Goal: Task Accomplishment & Management: Complete application form

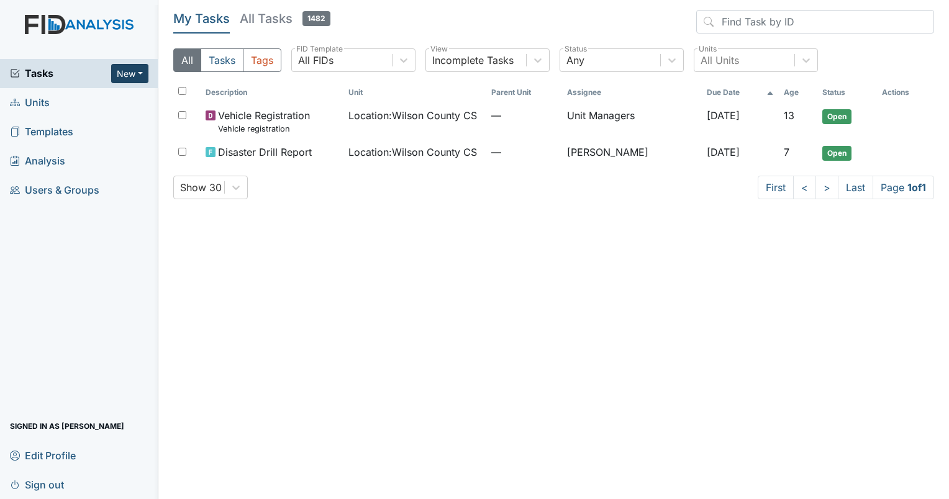
click at [142, 68] on button "New" at bounding box center [129, 73] width 37 height 19
click at [95, 117] on link "Inspection" at bounding box center [98, 119] width 98 height 20
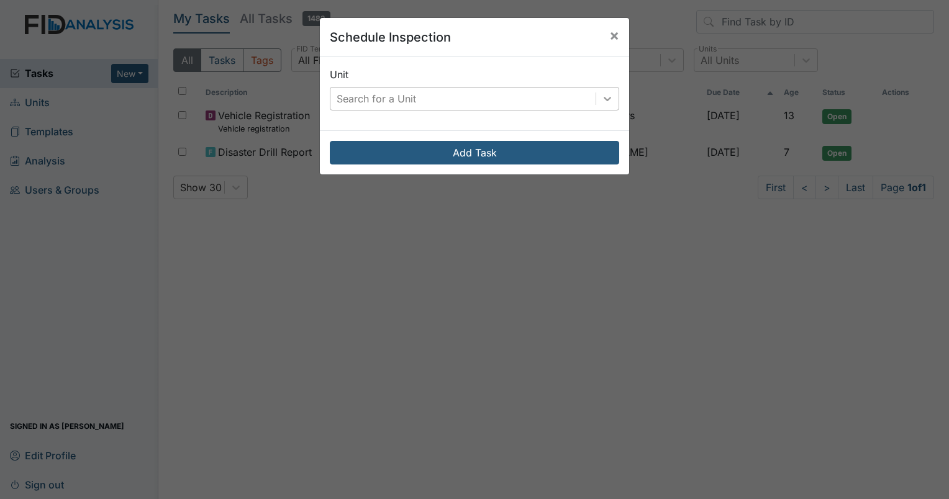
click at [603, 97] on icon at bounding box center [607, 99] width 12 height 12
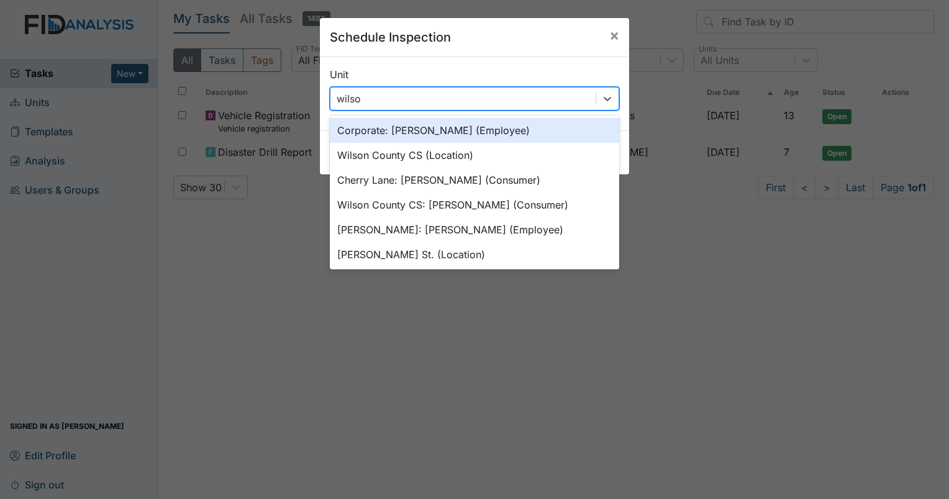
type input "wilson"
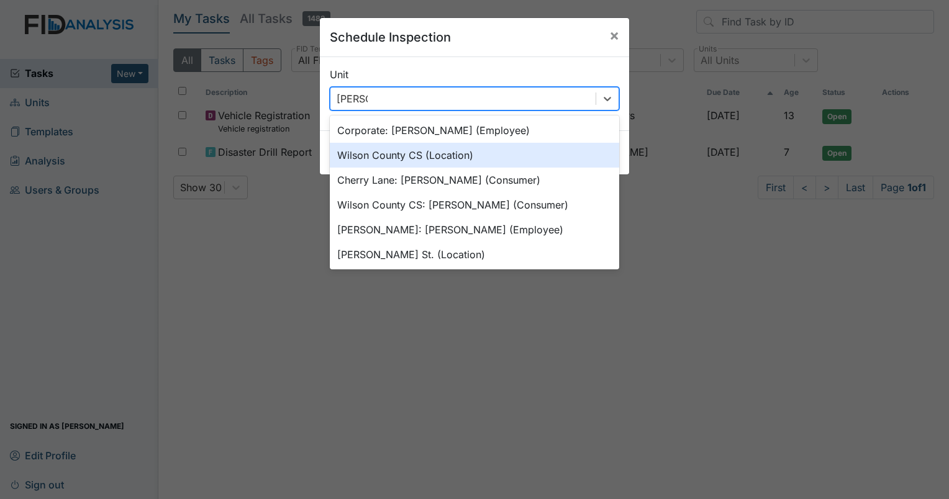
click at [459, 161] on div "Wilson County CS (Location)" at bounding box center [474, 155] width 289 height 25
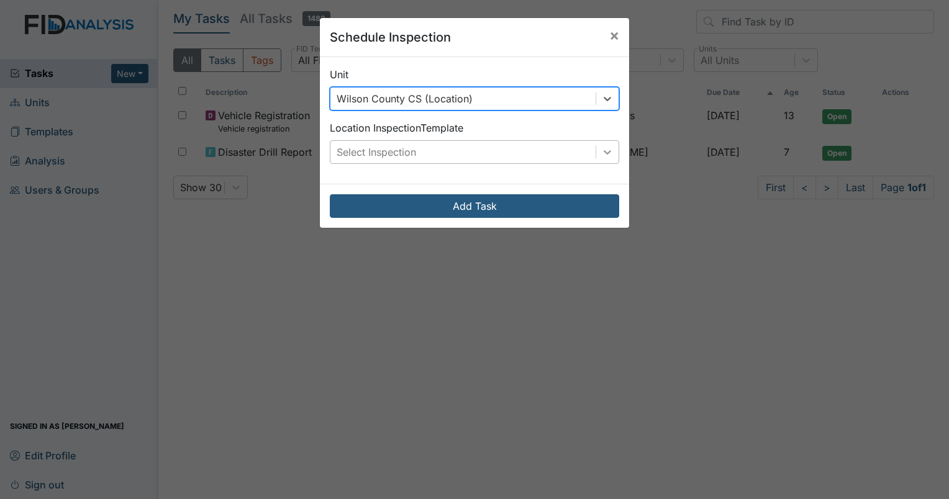
drag, startPoint x: 603, startPoint y: 155, endPoint x: 606, endPoint y: 148, distance: 7.3
click at [606, 148] on icon at bounding box center [607, 152] width 12 height 12
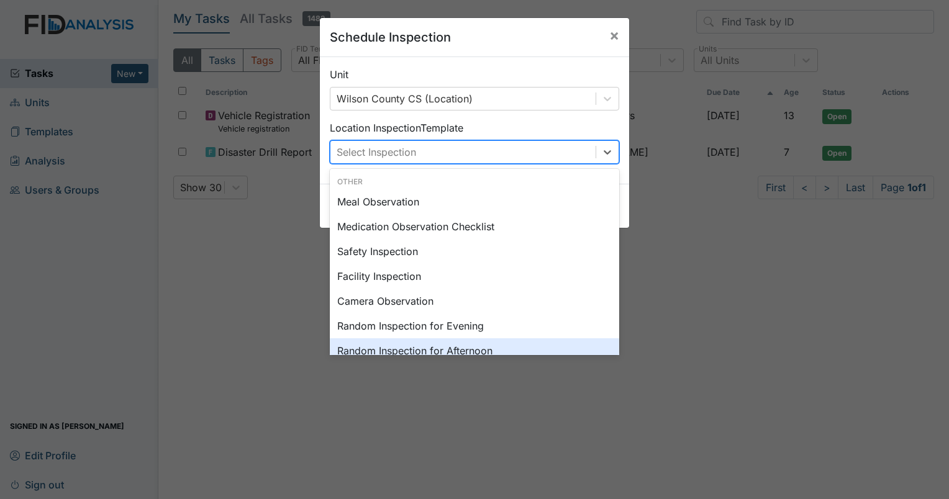
click at [484, 353] on div "Random Inspection for Afternoon" at bounding box center [474, 350] width 289 height 25
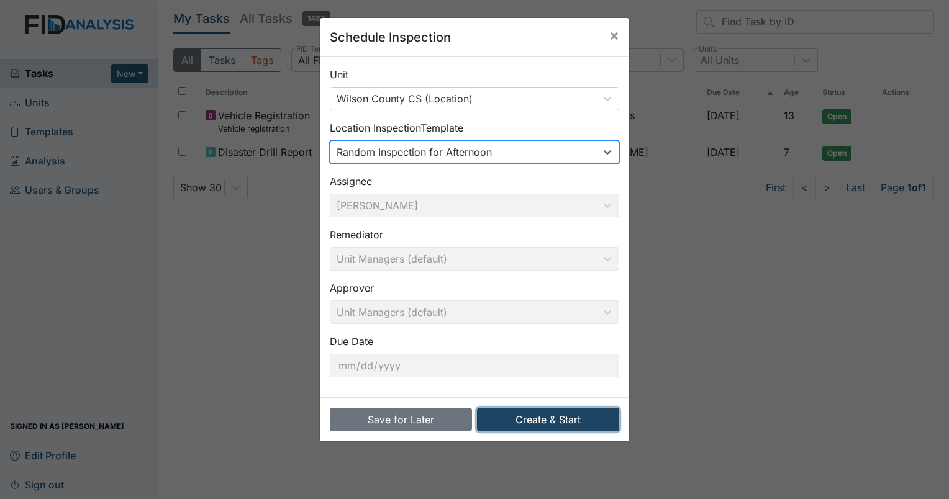
click at [564, 417] on button "Create & Start" at bounding box center [548, 420] width 142 height 24
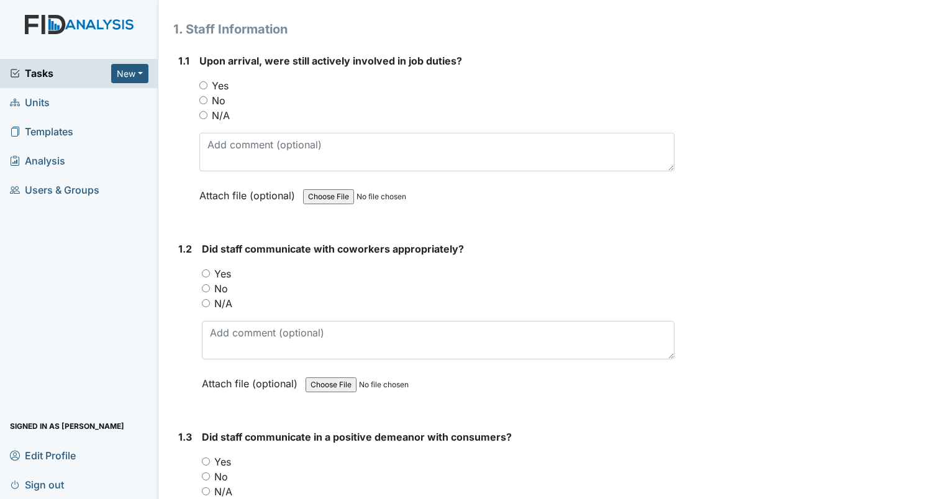
scroll to position [248, 0]
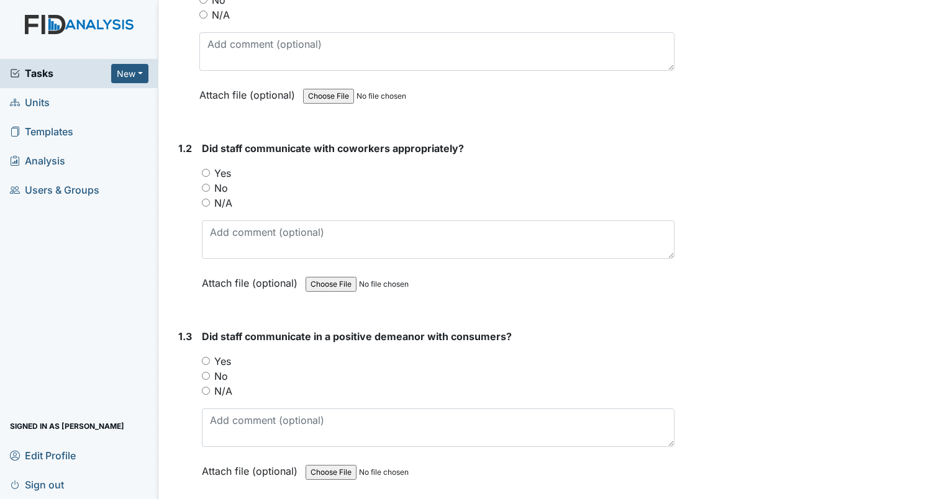
click at [206, 171] on input "Yes" at bounding box center [206, 173] width 8 height 8
radio input "true"
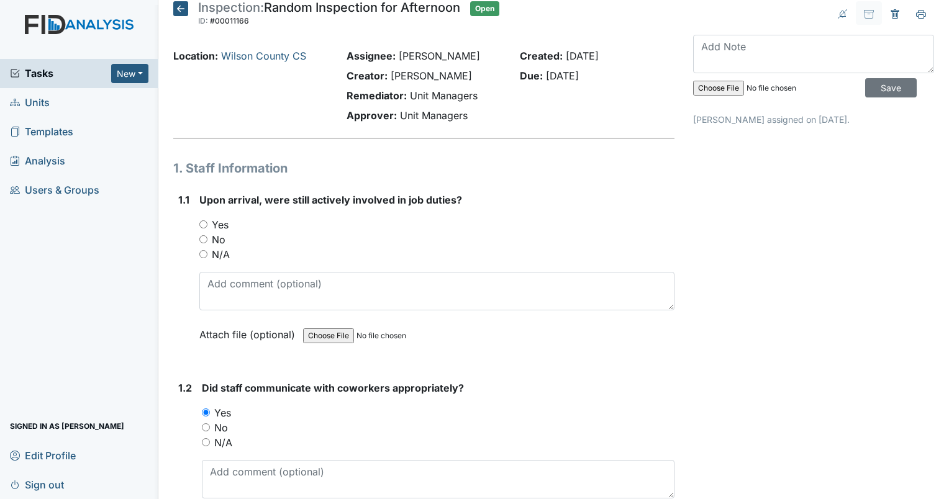
scroll to position [0, 0]
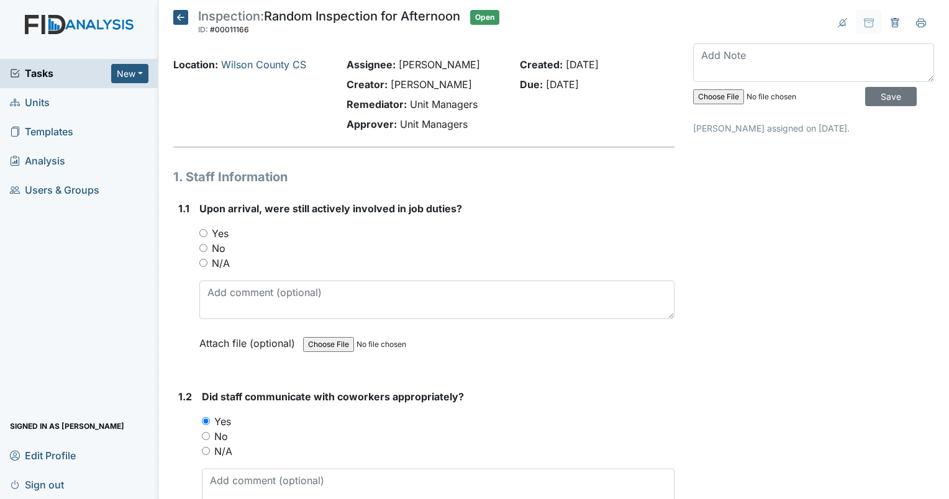
click at [202, 249] on input "No" at bounding box center [203, 248] width 8 height 8
radio input "true"
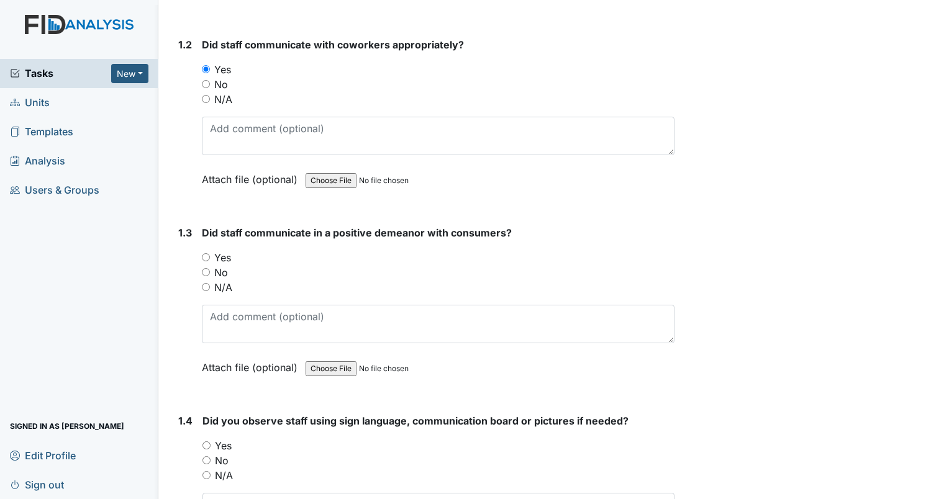
scroll to position [373, 0]
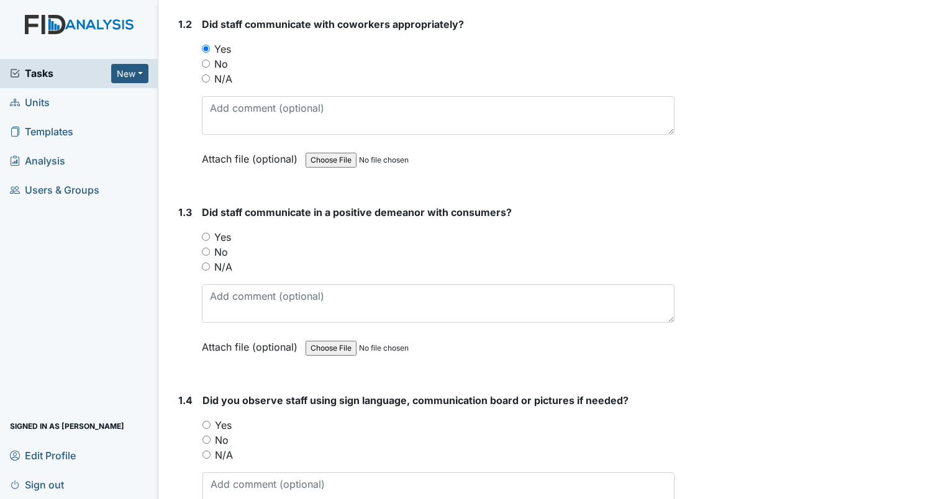
drag, startPoint x: 205, startPoint y: 233, endPoint x: 217, endPoint y: 225, distance: 14.3
click at [202, 233] on input "Yes" at bounding box center [206, 237] width 8 height 8
radio input "true"
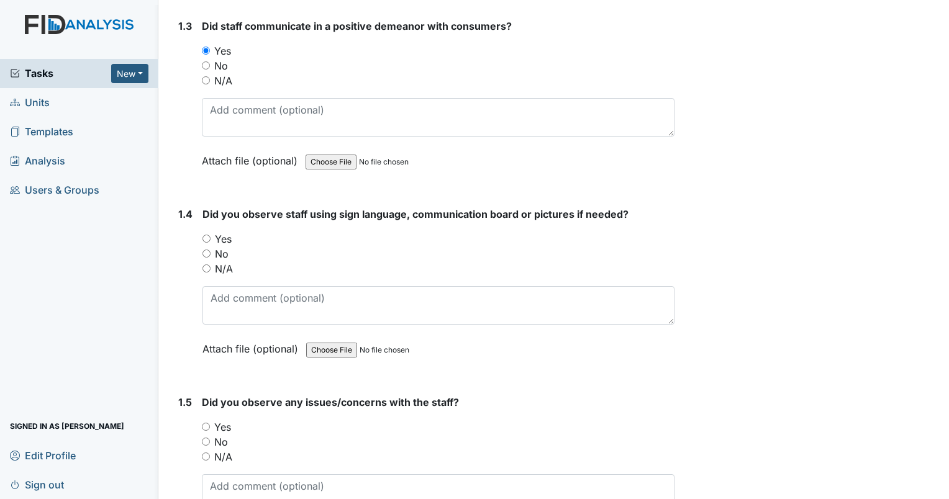
scroll to position [621, 0]
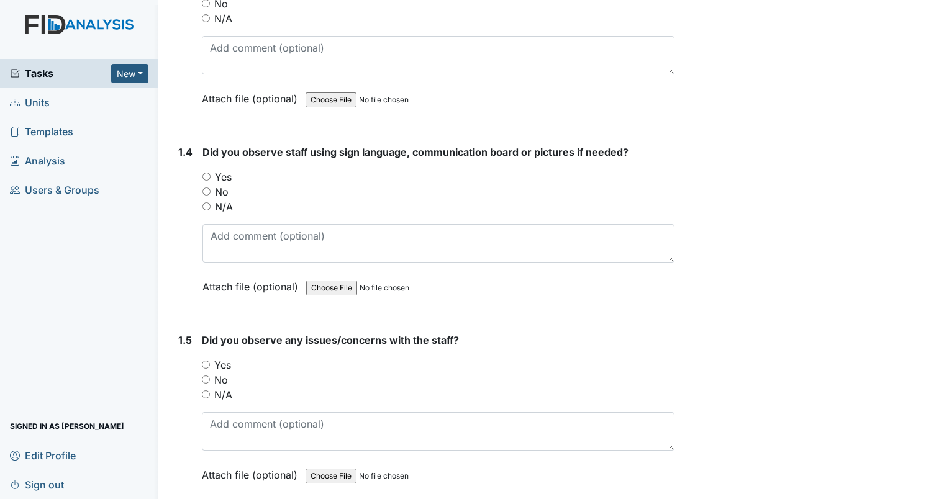
drag, startPoint x: 206, startPoint y: 203, endPoint x: 219, endPoint y: 199, distance: 13.6
click at [212, 201] on div "N/A" at bounding box center [438, 206] width 472 height 15
click at [209, 204] on input "N/A" at bounding box center [206, 206] width 8 height 8
radio input "true"
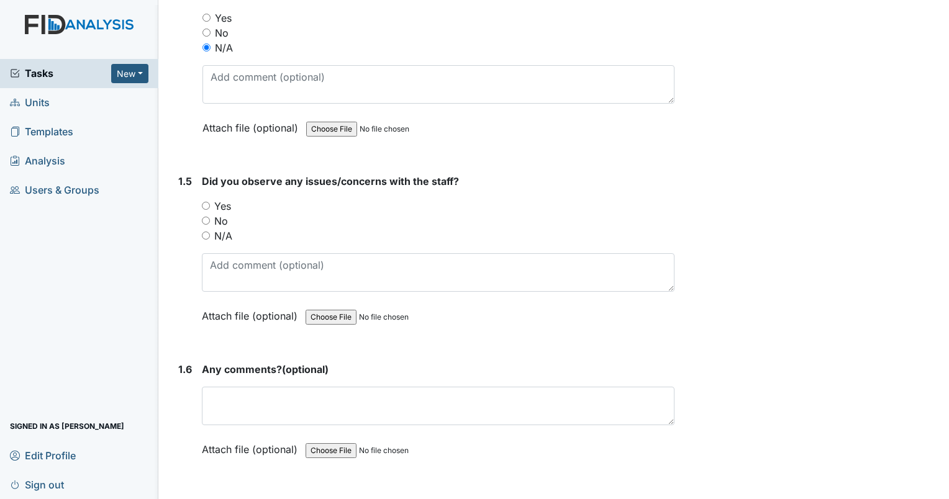
scroll to position [807, 0]
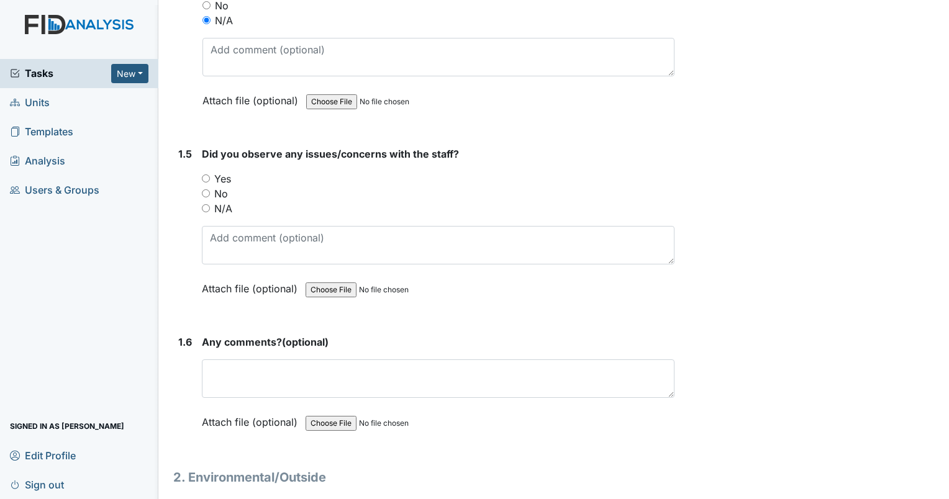
click at [204, 189] on input "No" at bounding box center [206, 193] width 8 height 8
radio input "true"
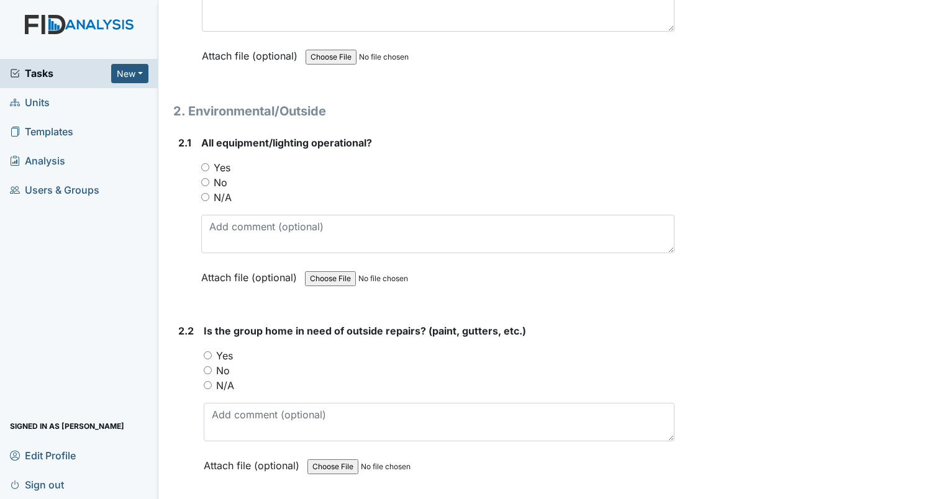
scroll to position [1180, 0]
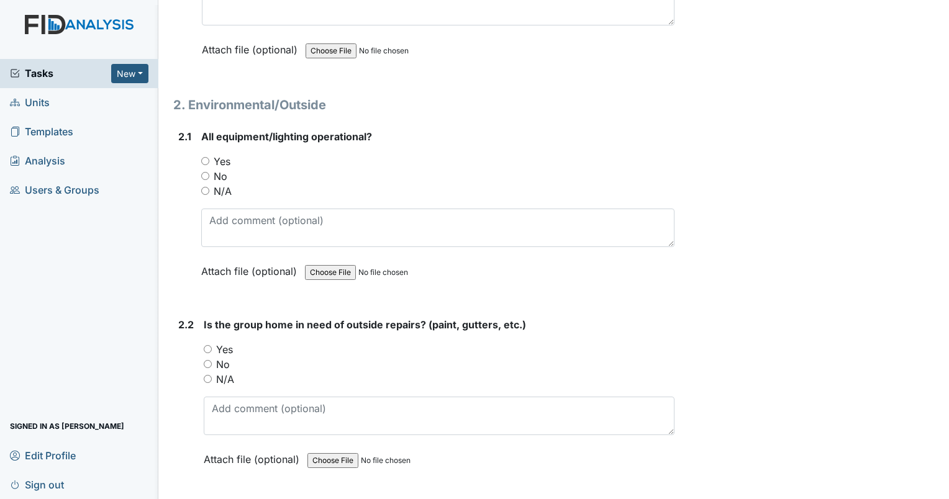
click at [209, 154] on div "Yes" at bounding box center [437, 161] width 473 height 15
drag, startPoint x: 204, startPoint y: 156, endPoint x: 266, endPoint y: 156, distance: 62.7
click at [204, 157] on input "Yes" at bounding box center [205, 161] width 8 height 8
radio input "true"
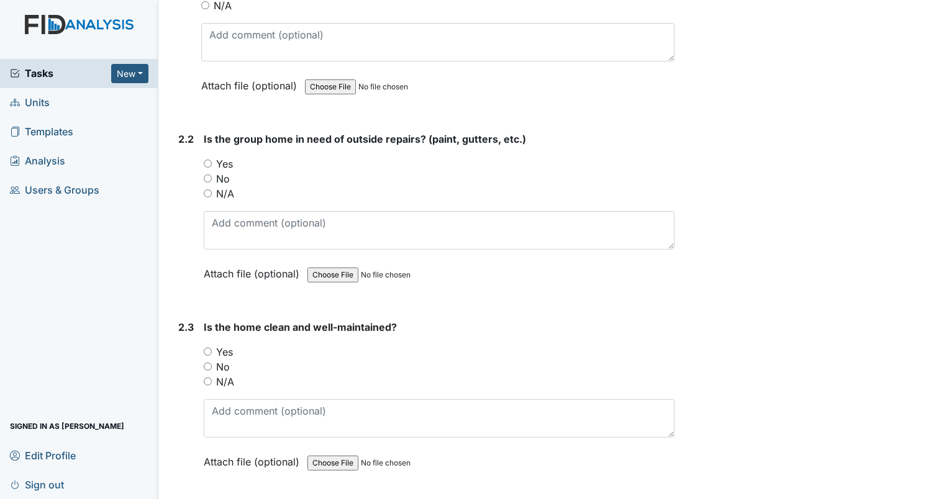
scroll to position [1366, 0]
click at [206, 174] on input "No" at bounding box center [208, 178] width 8 height 8
radio input "true"
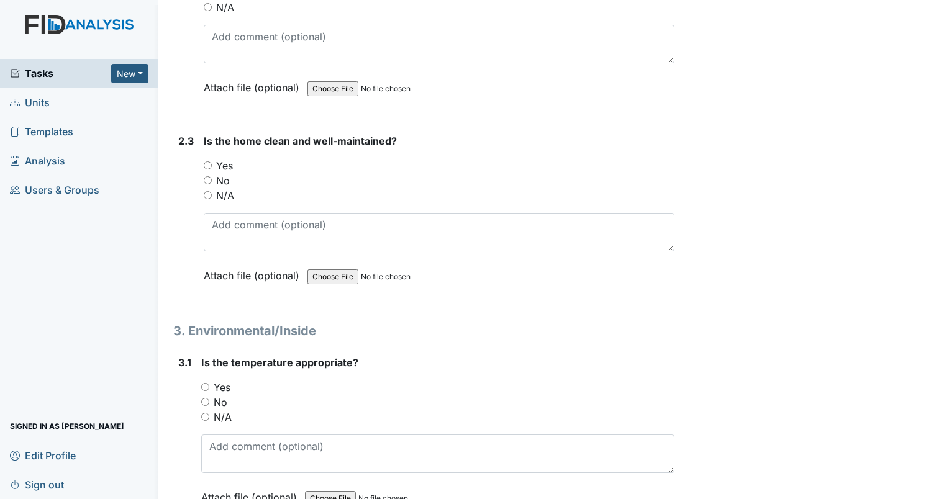
scroll to position [1552, 0]
click at [203, 157] on div "2.3 Is the home clean and well-maintained? You must select one of the below opt…" at bounding box center [423, 217] width 501 height 168
click at [207, 161] on input "Yes" at bounding box center [208, 165] width 8 height 8
radio input "true"
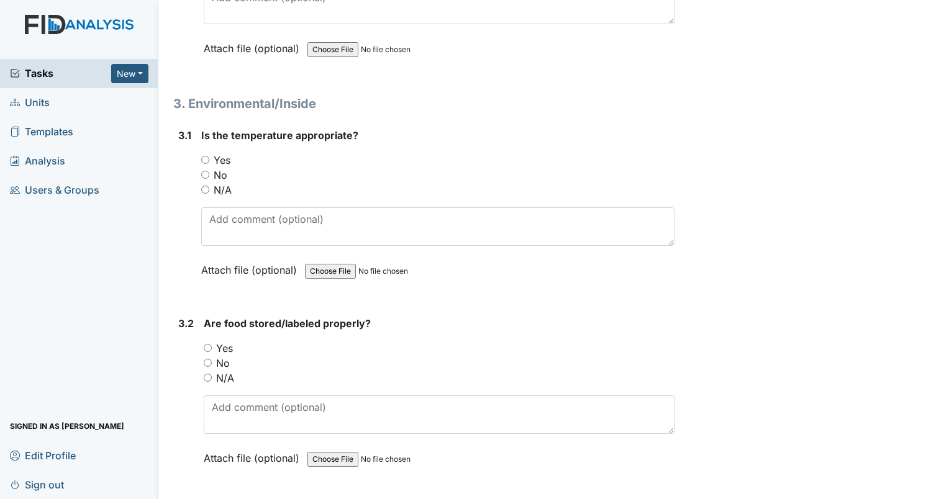
scroll to position [1801, 0]
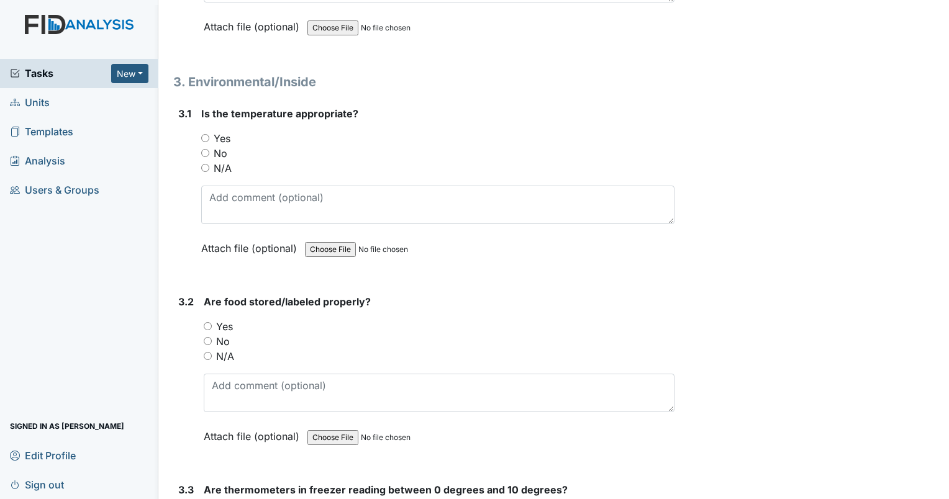
click at [206, 134] on input "Yes" at bounding box center [205, 138] width 8 height 8
radio input "true"
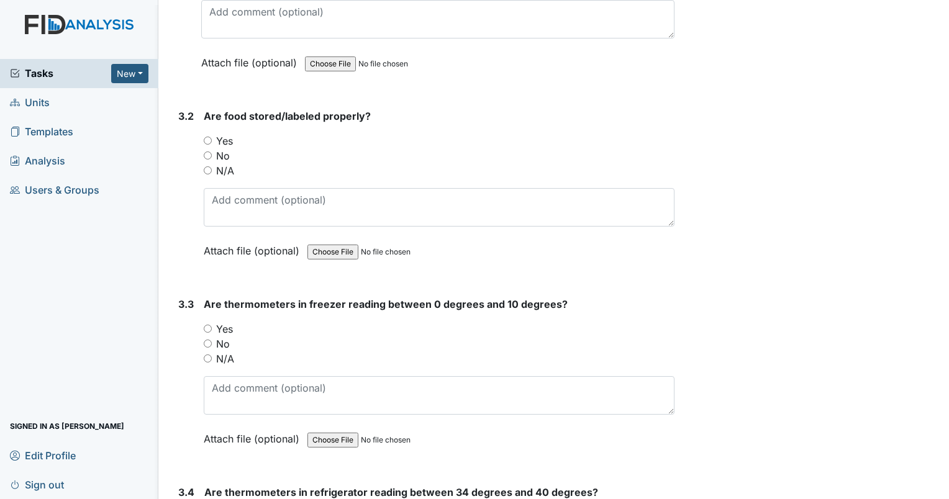
scroll to position [2049, 0]
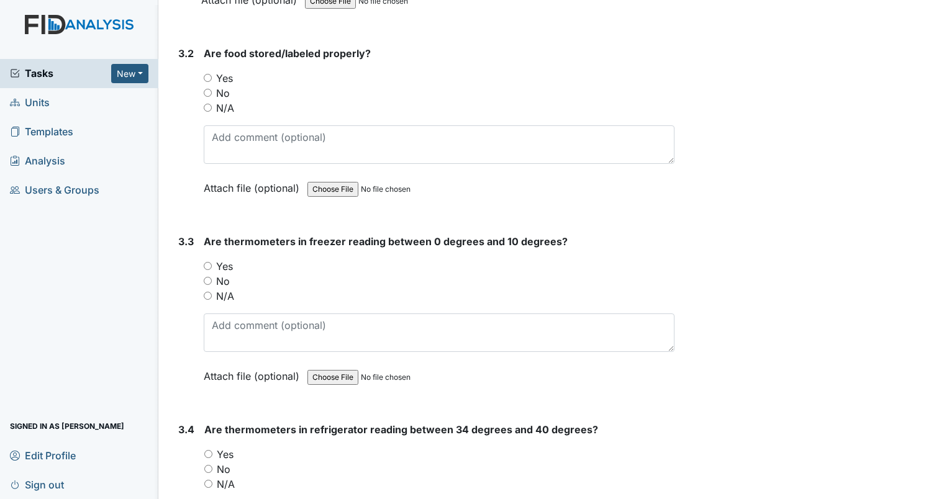
click at [208, 74] on input "Yes" at bounding box center [208, 78] width 8 height 8
radio input "true"
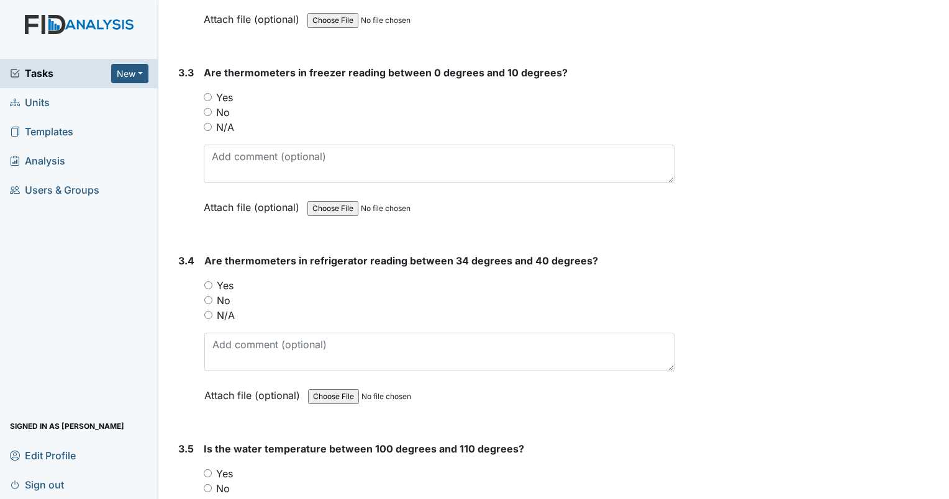
scroll to position [2235, 0]
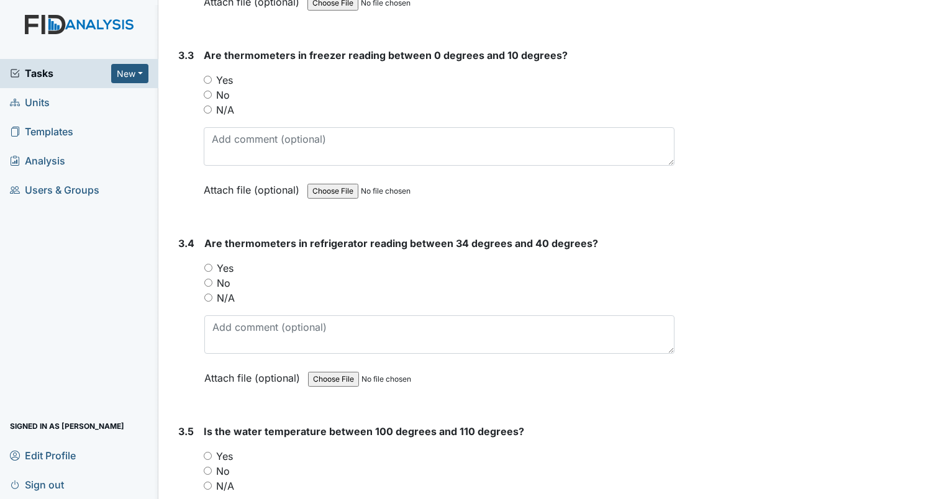
drag, startPoint x: 209, startPoint y: 73, endPoint x: 278, endPoint y: 68, distance: 69.1
click at [209, 76] on input "Yes" at bounding box center [208, 80] width 8 height 8
radio input "true"
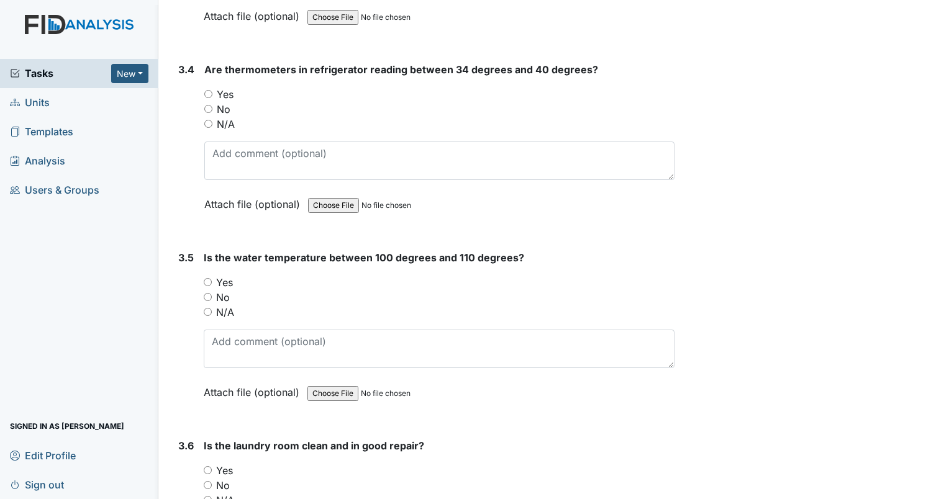
scroll to position [2421, 0]
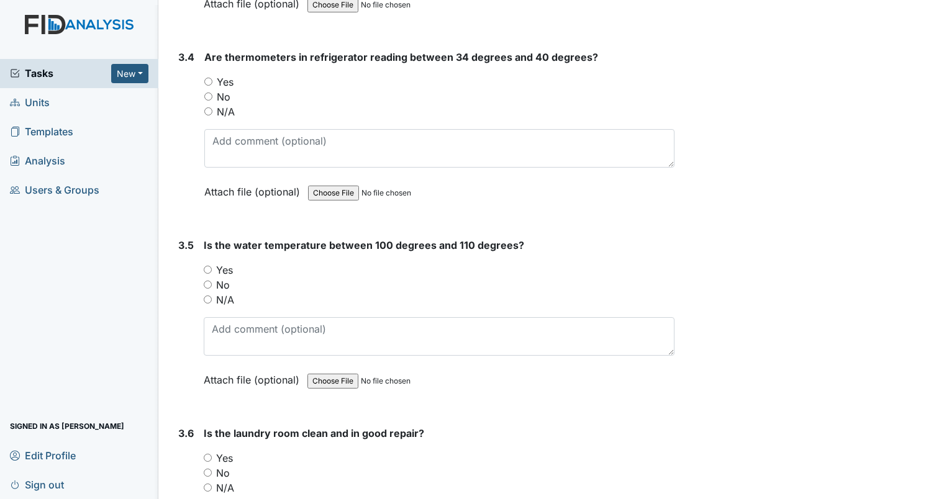
click at [207, 78] on input "Yes" at bounding box center [208, 82] width 8 height 8
radio input "true"
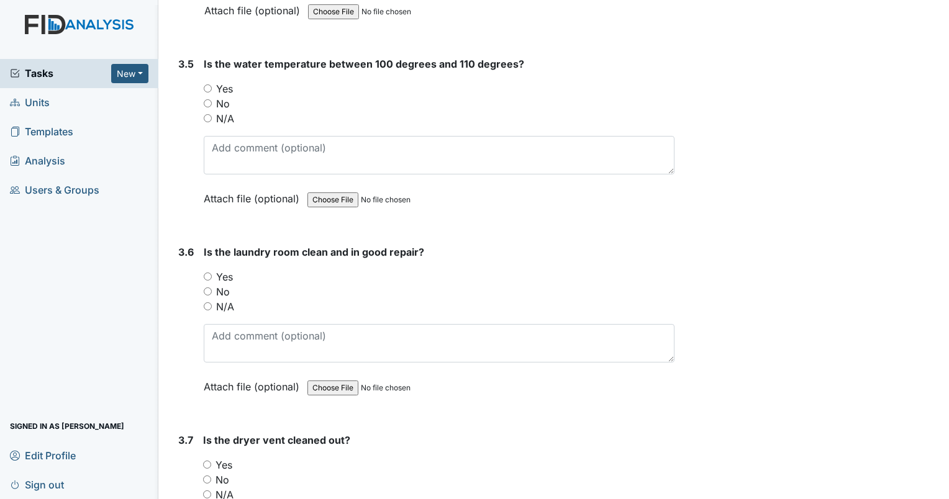
scroll to position [2608, 0]
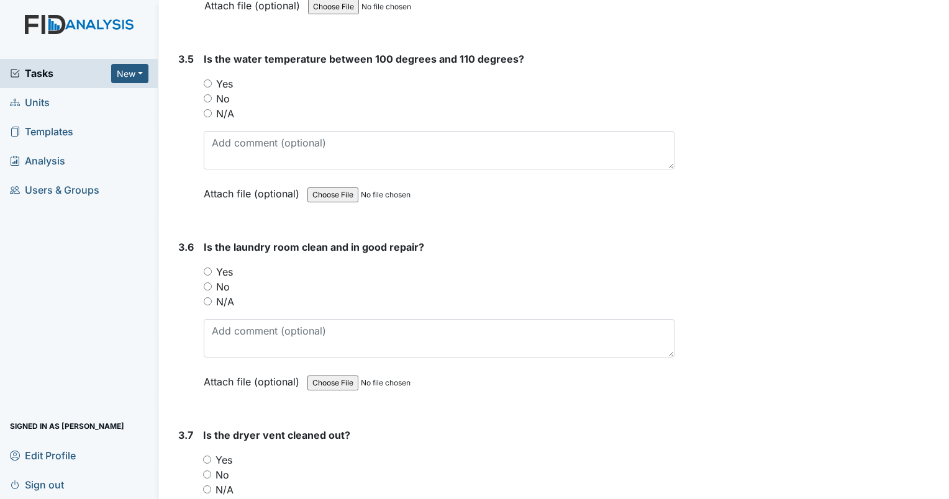
click at [209, 94] on input "No" at bounding box center [208, 98] width 8 height 8
radio input "true"
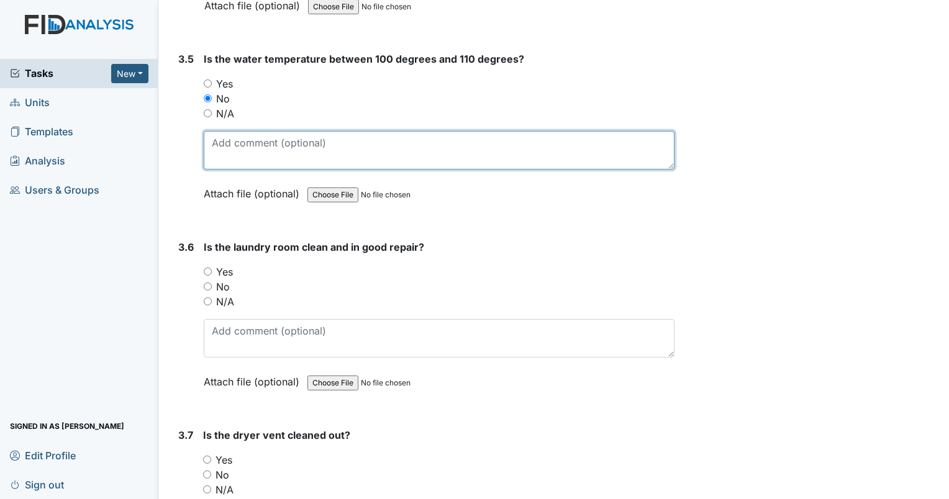
drag, startPoint x: 248, startPoint y: 147, endPoint x: 251, endPoint y: 135, distance: 12.2
click at [248, 139] on textarea at bounding box center [439, 150] width 471 height 38
type textarea "workorder has been put in"
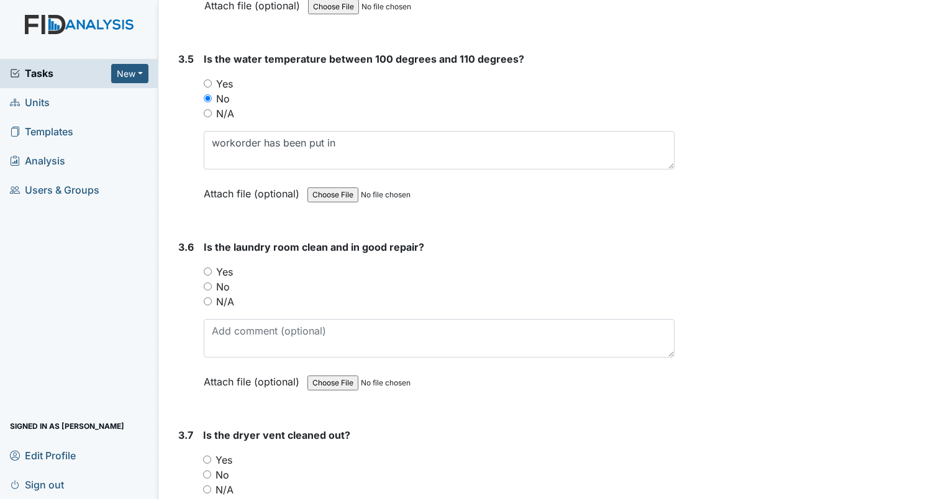
click at [208, 268] on input "Yes" at bounding box center [208, 272] width 8 height 8
radio input "true"
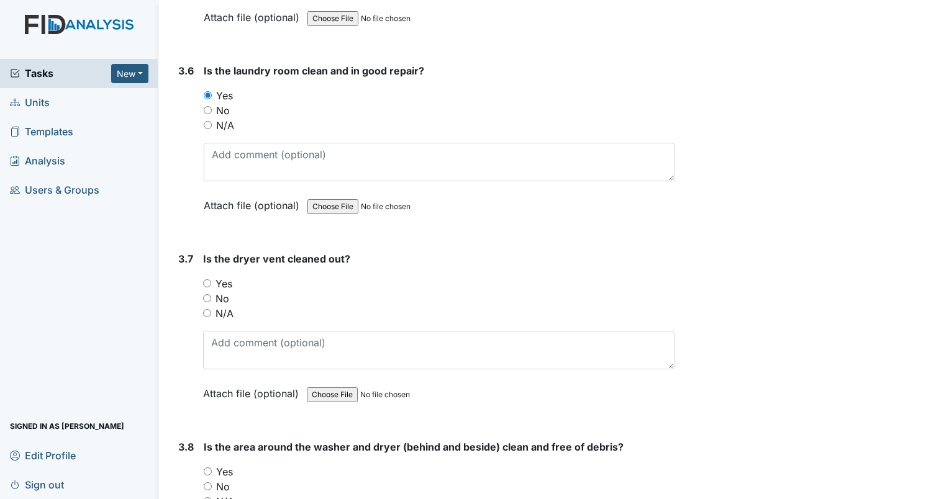
scroll to position [2794, 0]
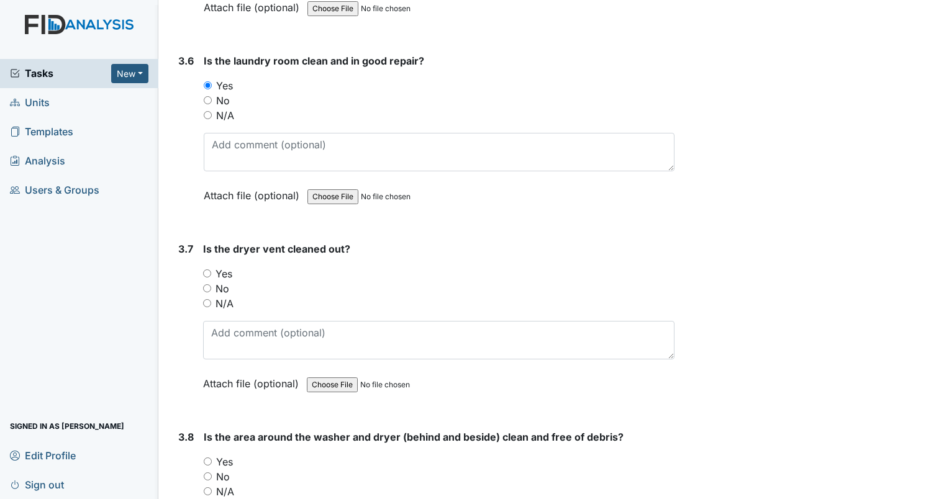
click at [209, 269] on input "Yes" at bounding box center [207, 273] width 8 height 8
radio input "true"
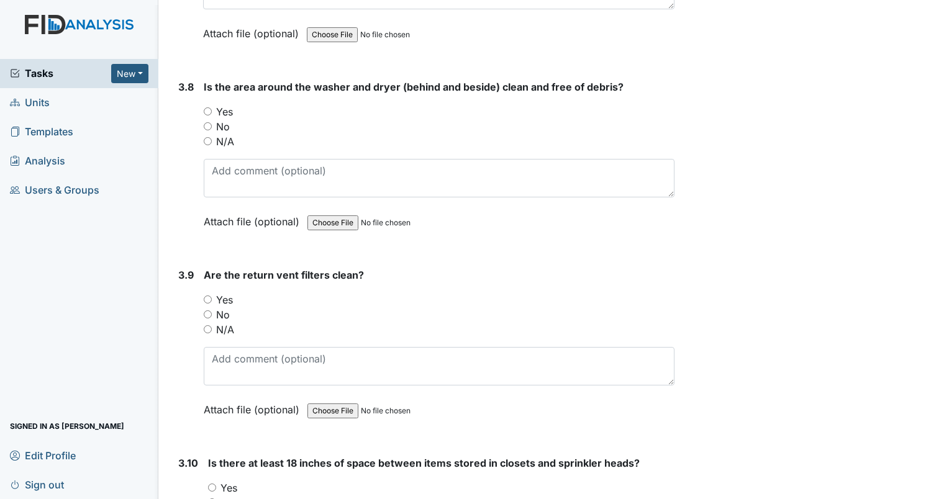
scroll to position [3166, 0]
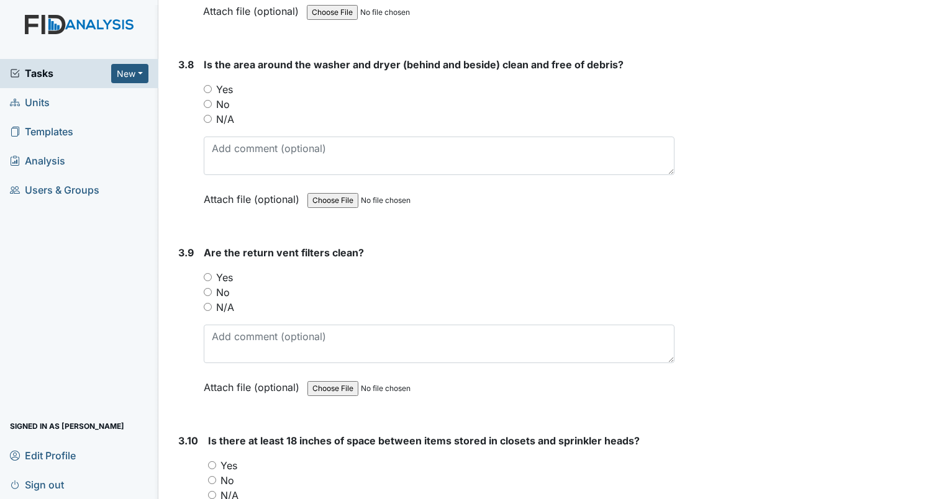
drag, startPoint x: 207, startPoint y: 78, endPoint x: 222, endPoint y: 79, distance: 15.0
click at [219, 82] on label "Yes" at bounding box center [224, 89] width 17 height 15
click at [212, 85] on input "Yes" at bounding box center [208, 89] width 8 height 8
radio input "true"
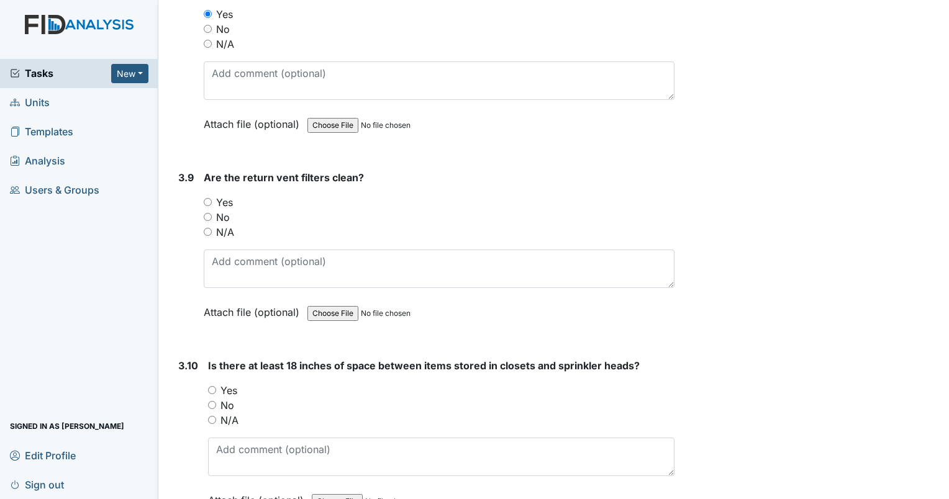
scroll to position [3228, 0]
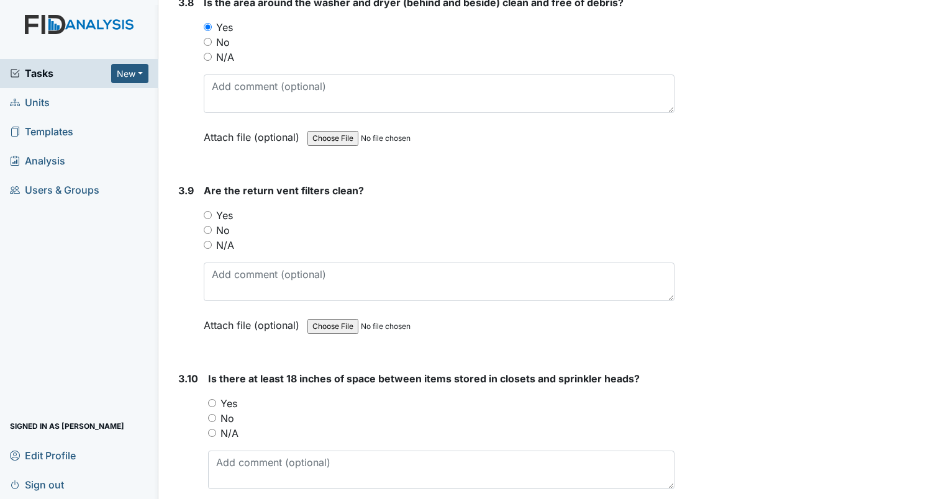
click at [208, 211] on input "Yes" at bounding box center [208, 215] width 8 height 8
radio input "true"
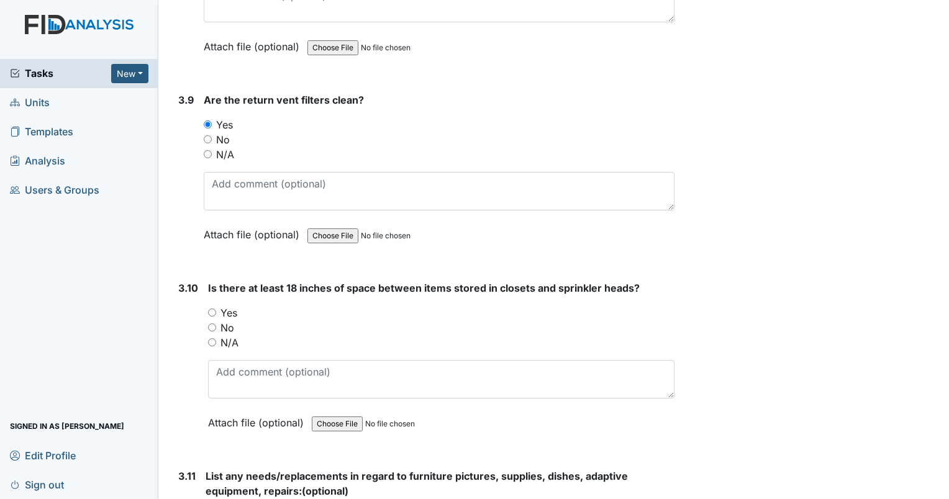
scroll to position [3415, 0]
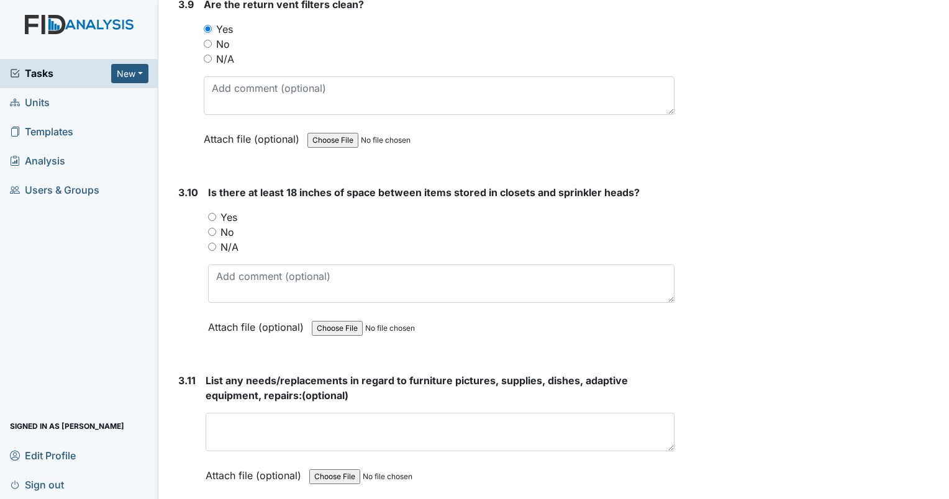
drag, startPoint x: 212, startPoint y: 206, endPoint x: 255, endPoint y: 211, distance: 43.1
click at [214, 213] on input "Yes" at bounding box center [212, 217] width 8 height 8
radio input "true"
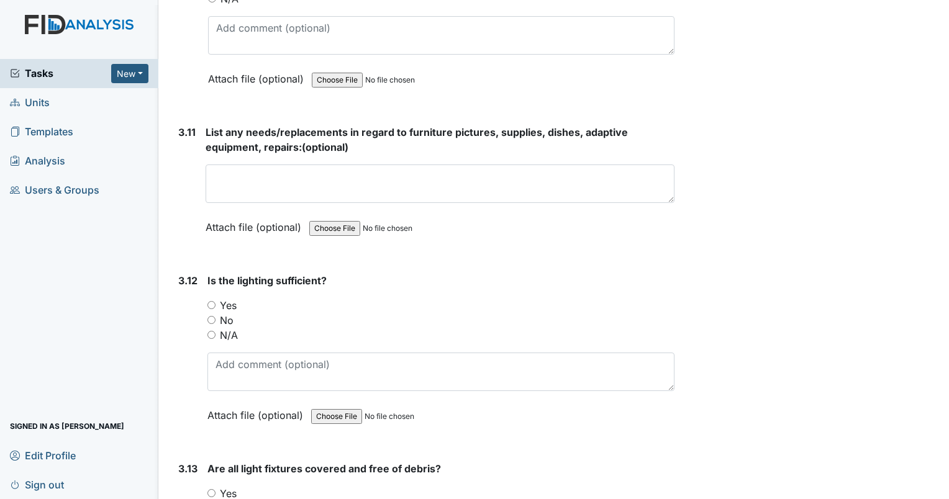
scroll to position [3725, 0]
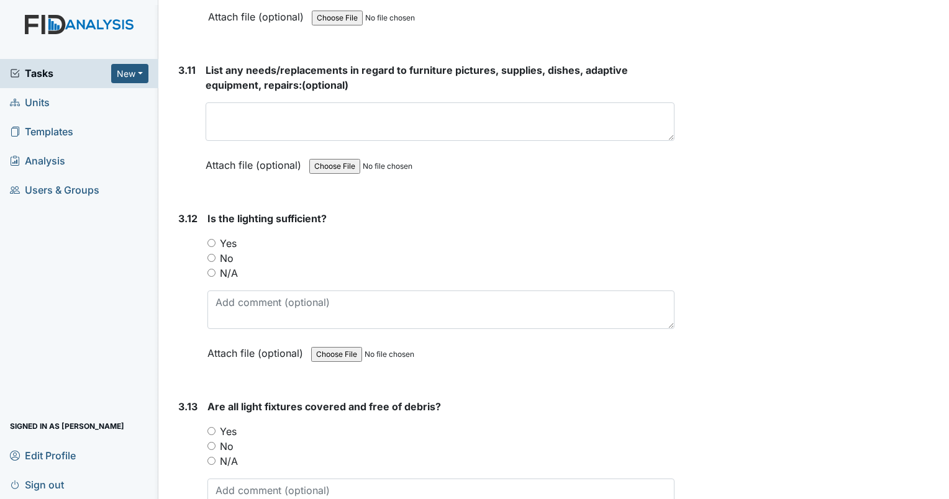
click at [213, 239] on input "Yes" at bounding box center [211, 243] width 8 height 8
radio input "true"
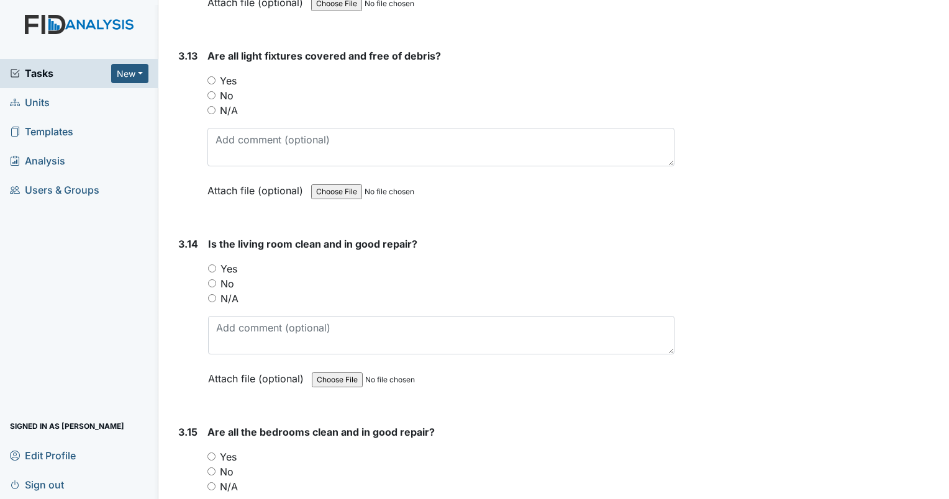
scroll to position [4098, 0]
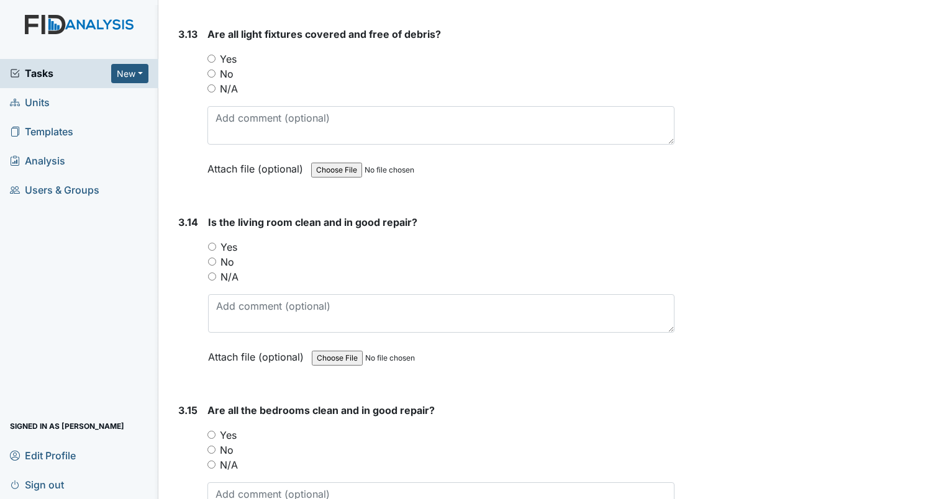
click at [212, 55] on input "Yes" at bounding box center [211, 59] width 8 height 8
radio input "true"
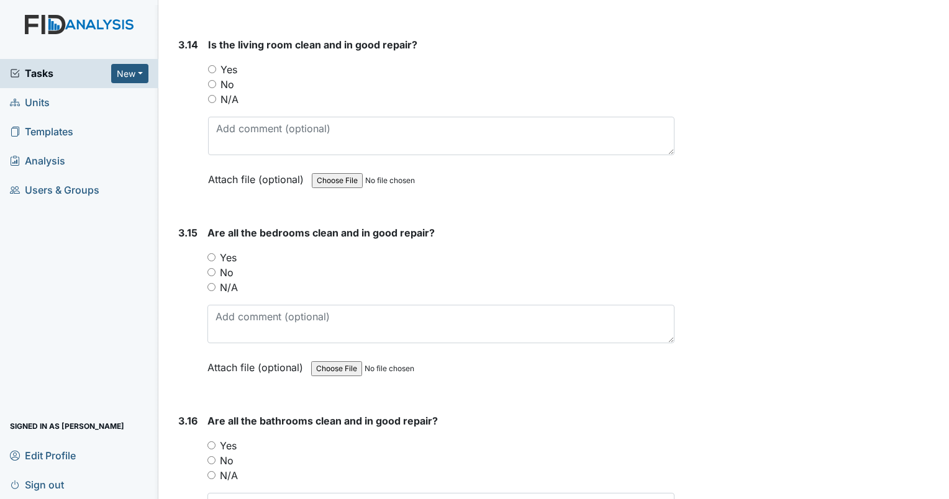
scroll to position [4284, 0]
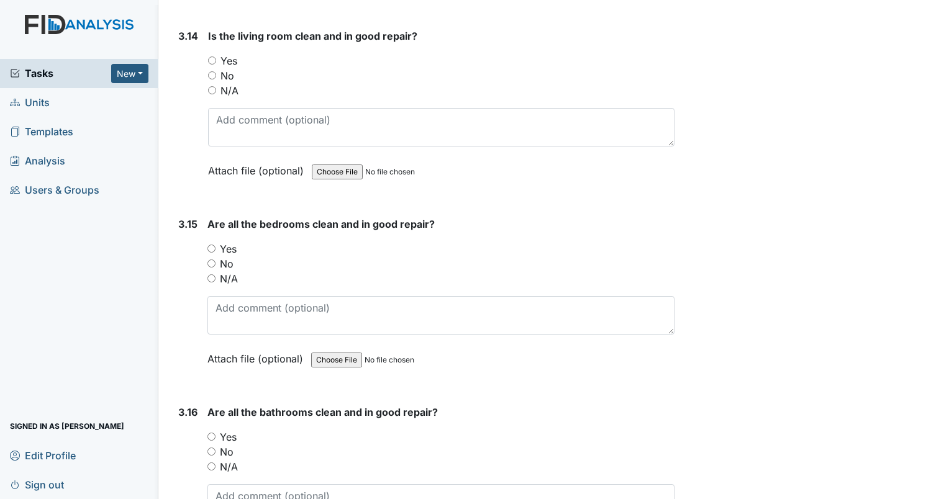
click at [210, 245] on input "Yes" at bounding box center [211, 249] width 8 height 8
radio input "true"
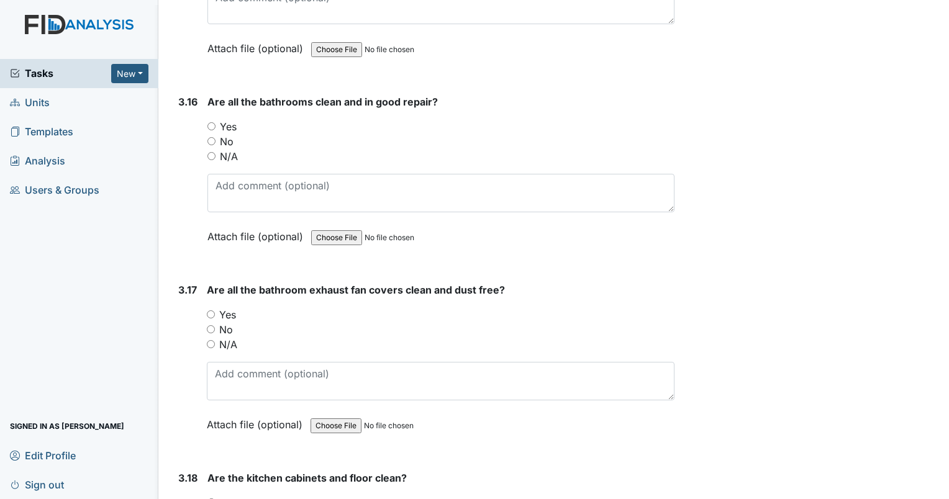
scroll to position [4532, 0]
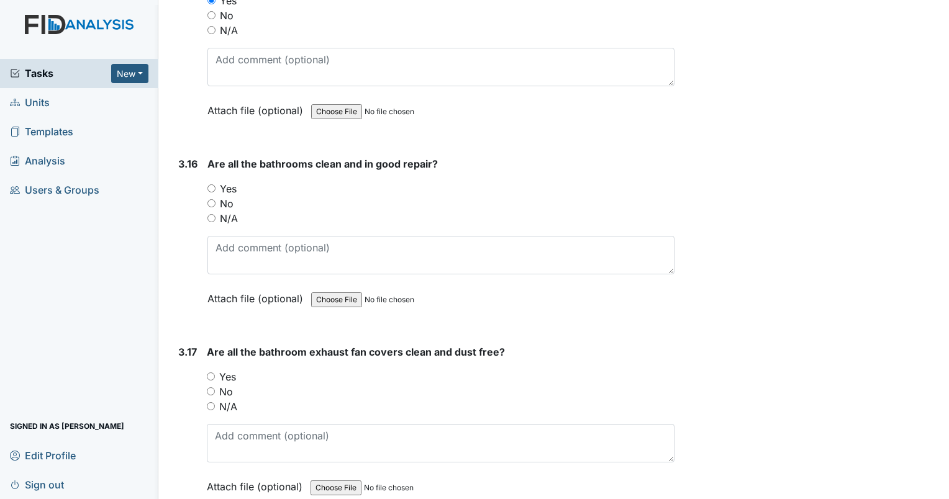
click at [214, 184] on input "Yes" at bounding box center [211, 188] width 8 height 8
radio input "true"
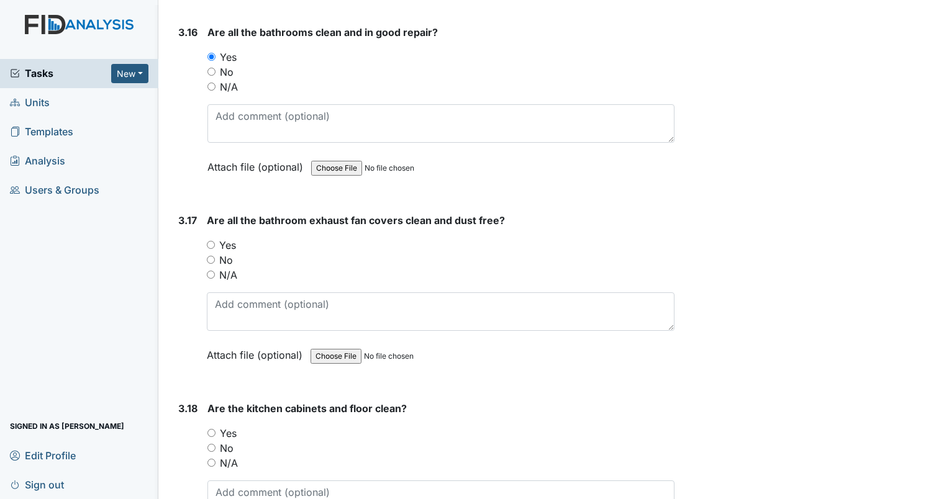
scroll to position [4719, 0]
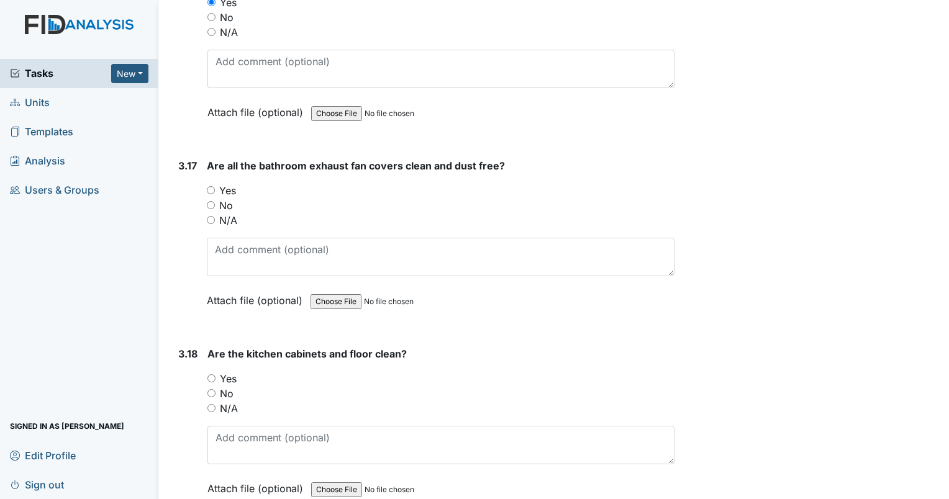
click at [209, 186] on input "Yes" at bounding box center [211, 190] width 8 height 8
radio input "true"
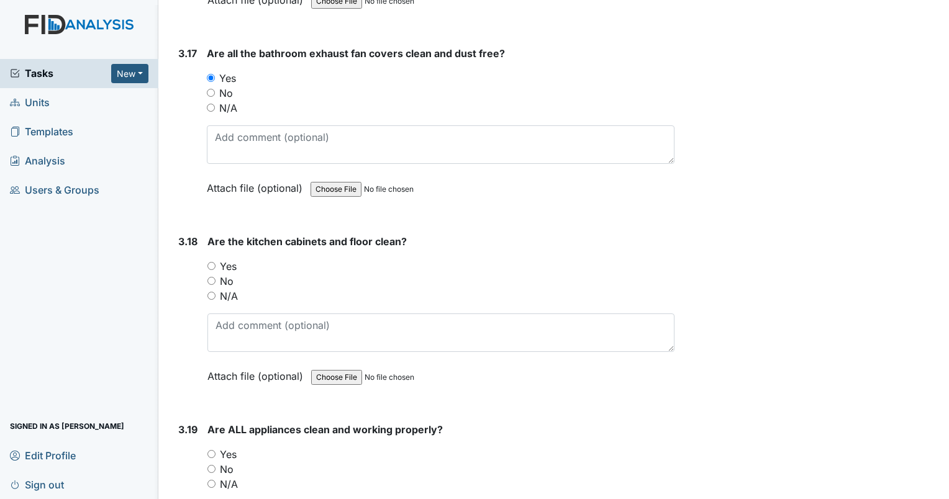
scroll to position [4843, 0]
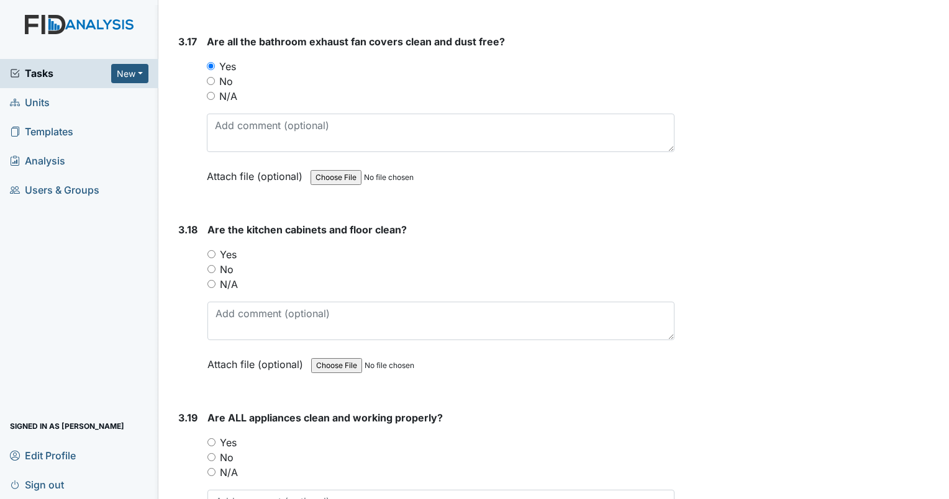
click at [209, 250] on input "Yes" at bounding box center [211, 254] width 8 height 8
radio input "true"
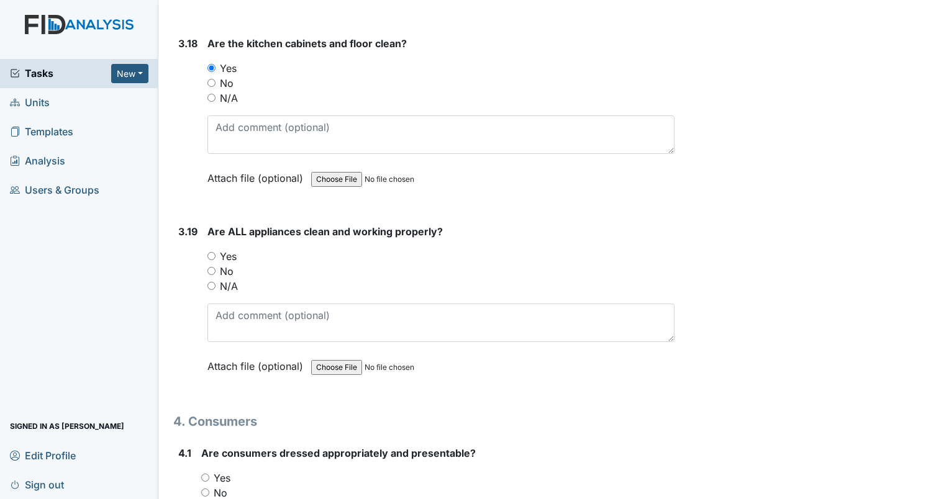
scroll to position [5091, 0]
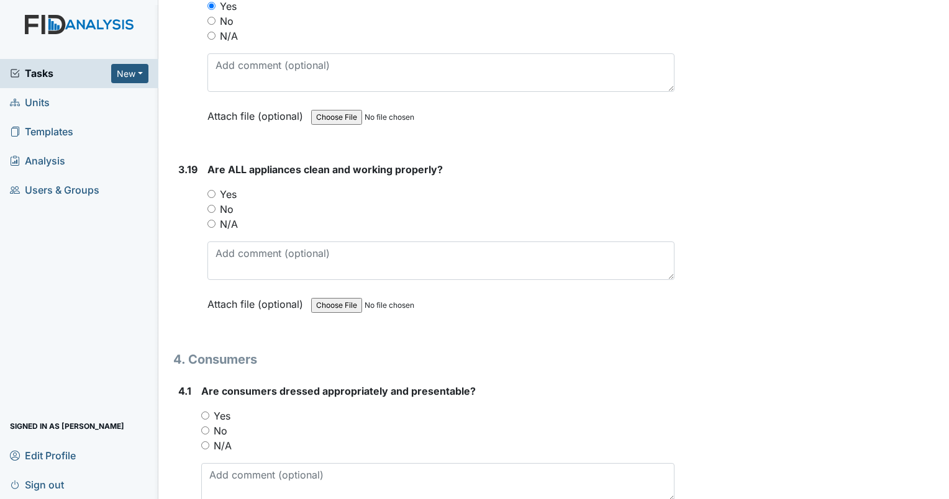
click at [211, 190] on input "Yes" at bounding box center [211, 194] width 8 height 8
radio input "true"
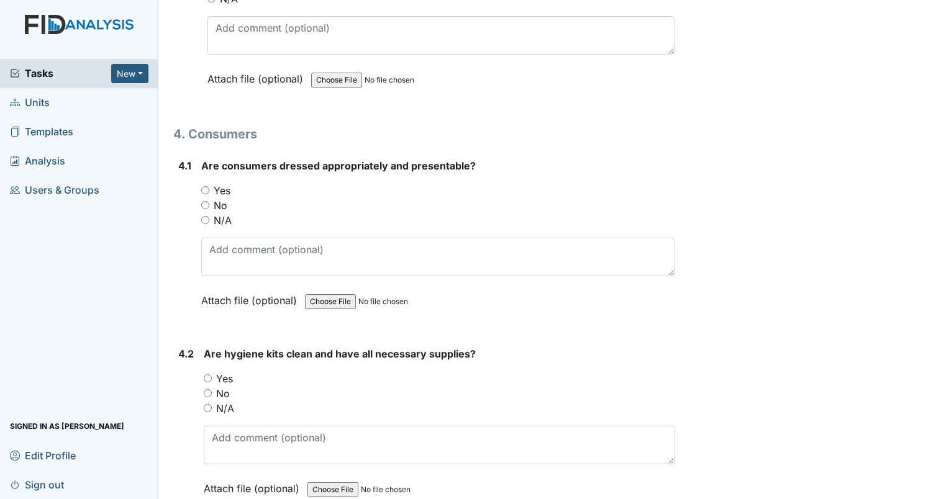
scroll to position [5339, 0]
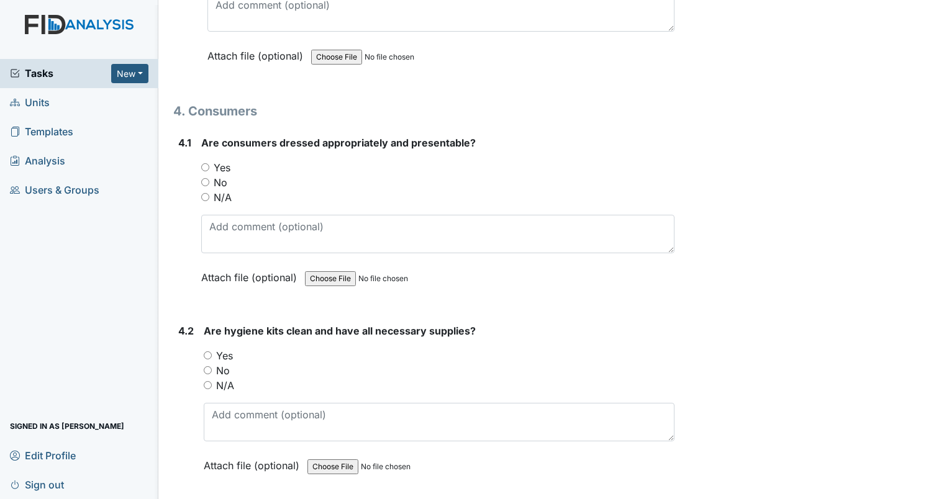
click at [204, 163] on input "Yes" at bounding box center [205, 167] width 8 height 8
radio input "true"
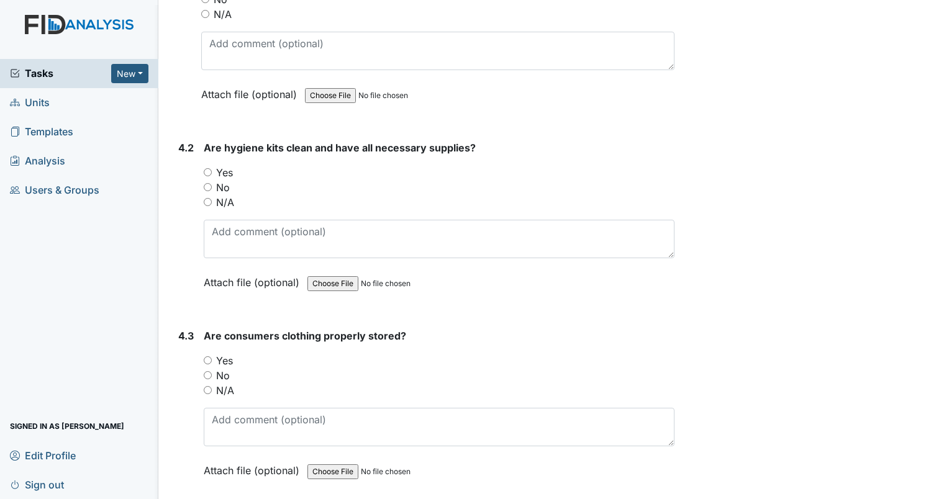
scroll to position [5526, 0]
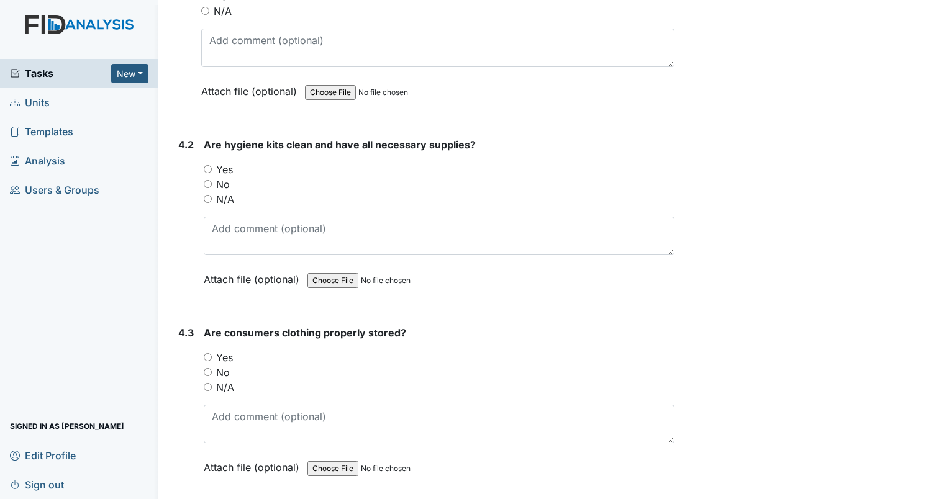
click at [210, 165] on input "Yes" at bounding box center [208, 169] width 8 height 8
radio input "true"
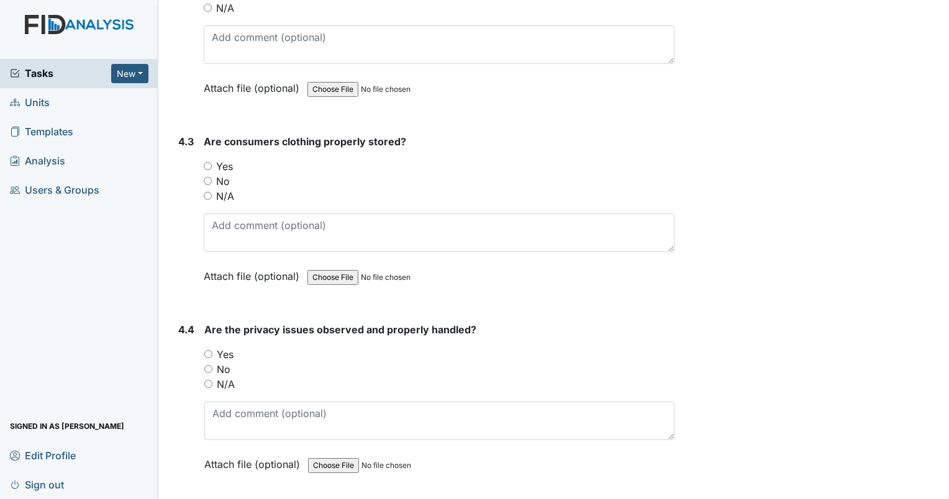
scroll to position [5774, 0]
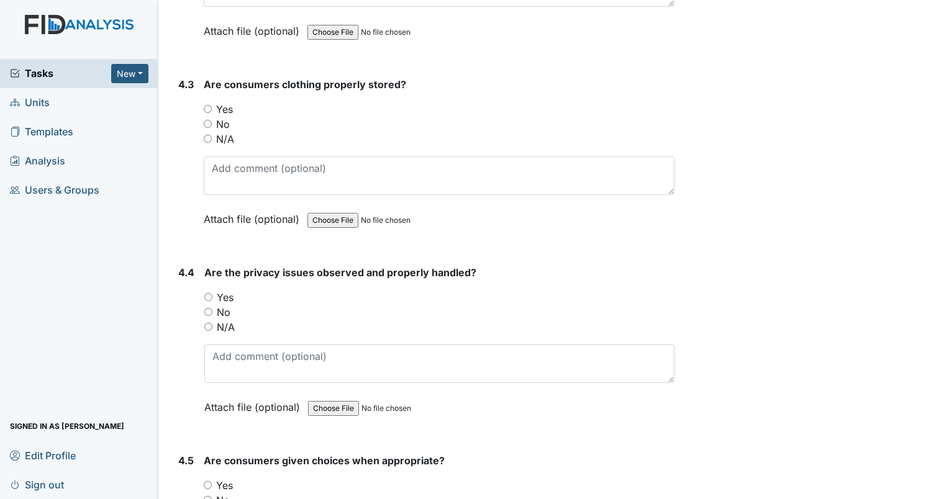
click at [209, 105] on input "Yes" at bounding box center [208, 109] width 8 height 8
radio input "true"
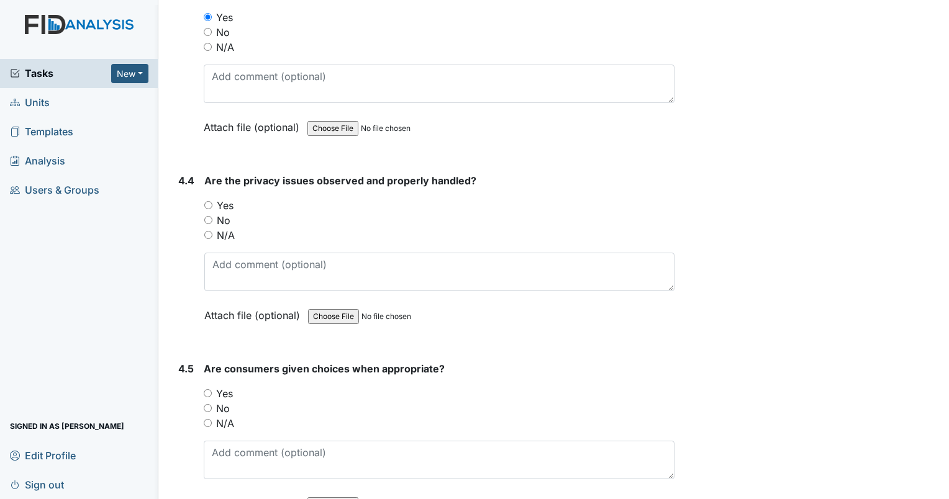
scroll to position [5960, 0]
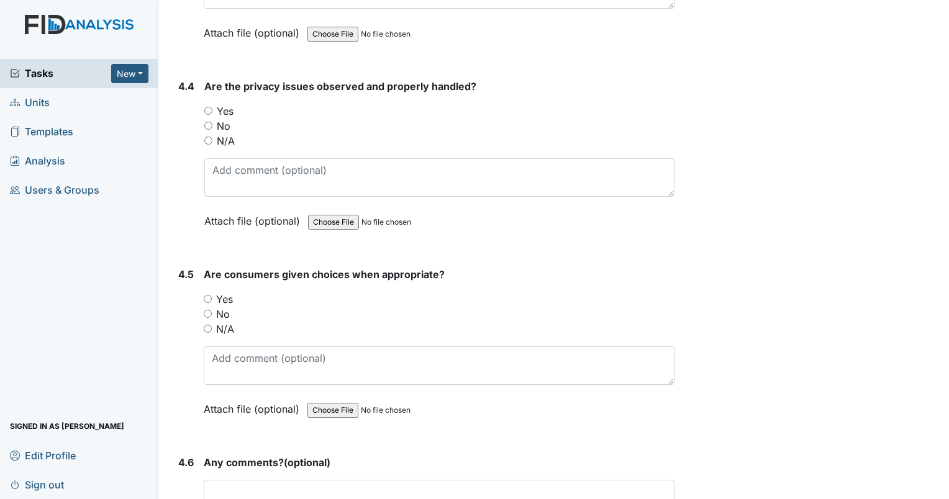
click at [207, 107] on input "Yes" at bounding box center [208, 111] width 8 height 8
radio input "true"
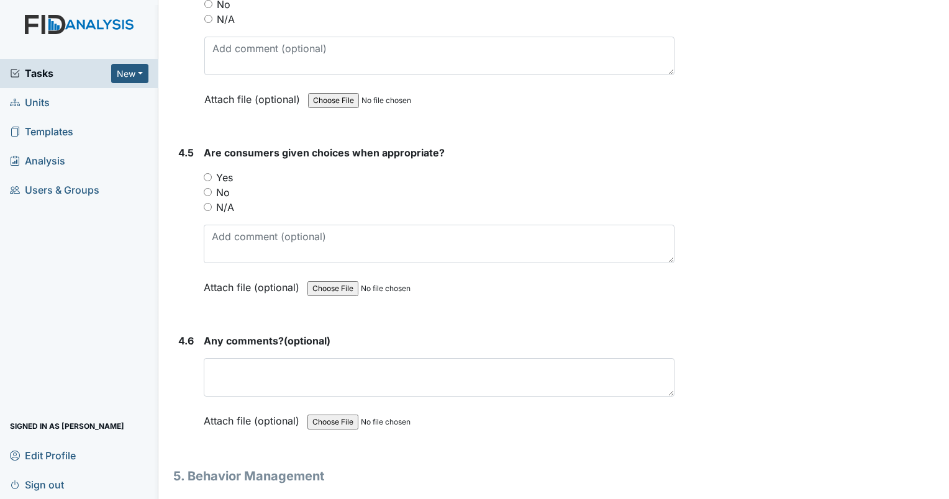
scroll to position [6084, 0]
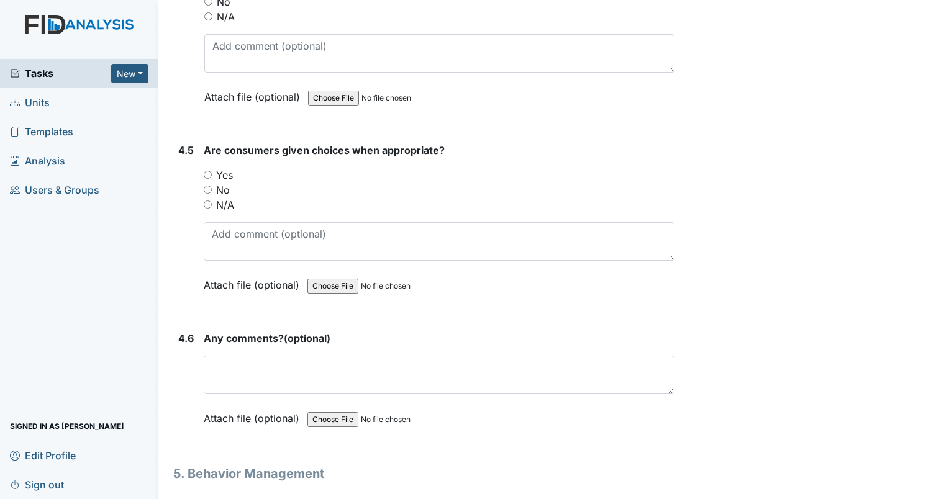
click at [208, 171] on input "Yes" at bounding box center [208, 175] width 8 height 8
radio input "true"
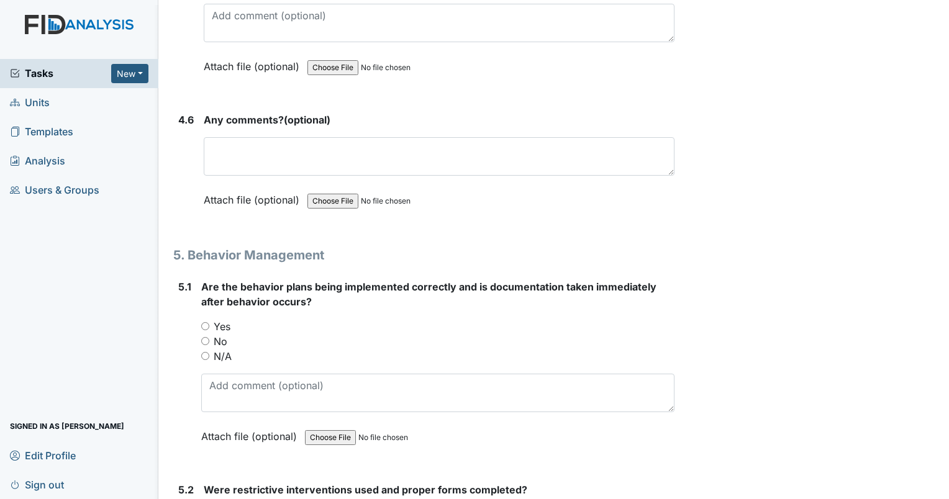
scroll to position [6333, 0]
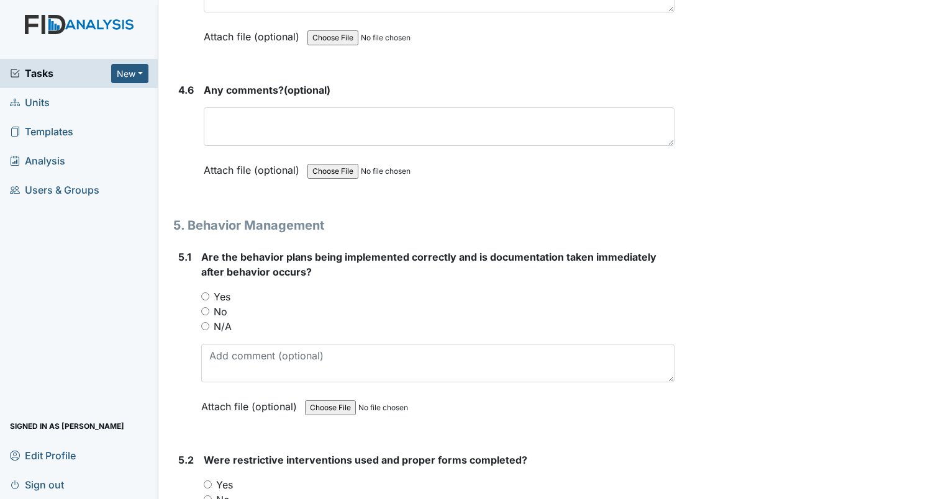
click at [203, 292] on input "Yes" at bounding box center [205, 296] width 8 height 8
radio input "true"
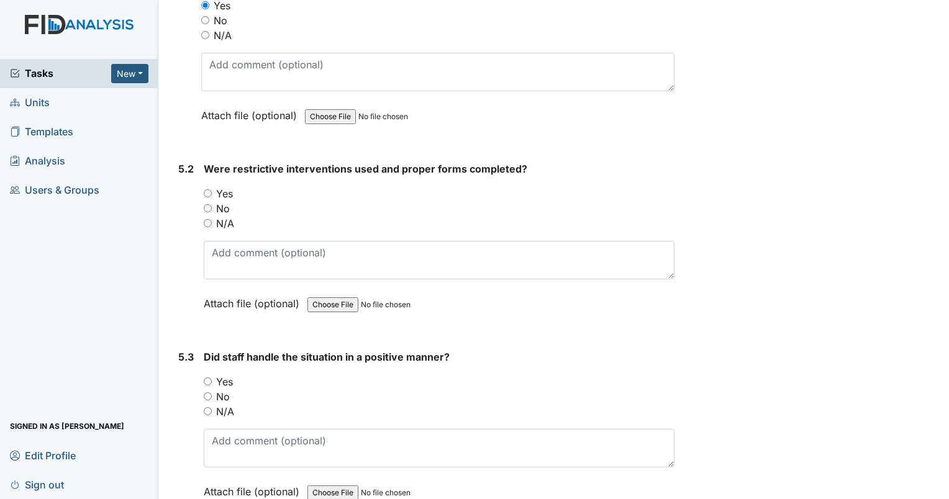
scroll to position [6643, 0]
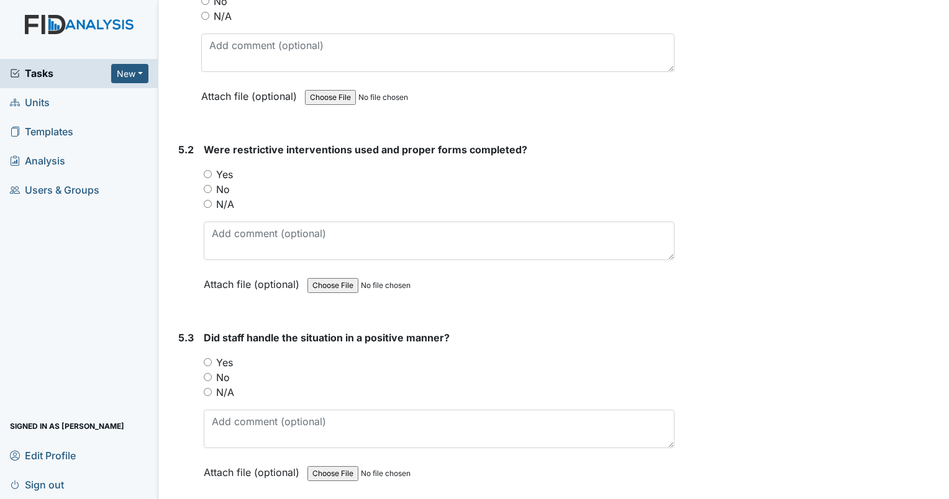
click at [206, 170] on input "Yes" at bounding box center [208, 174] width 8 height 8
radio input "true"
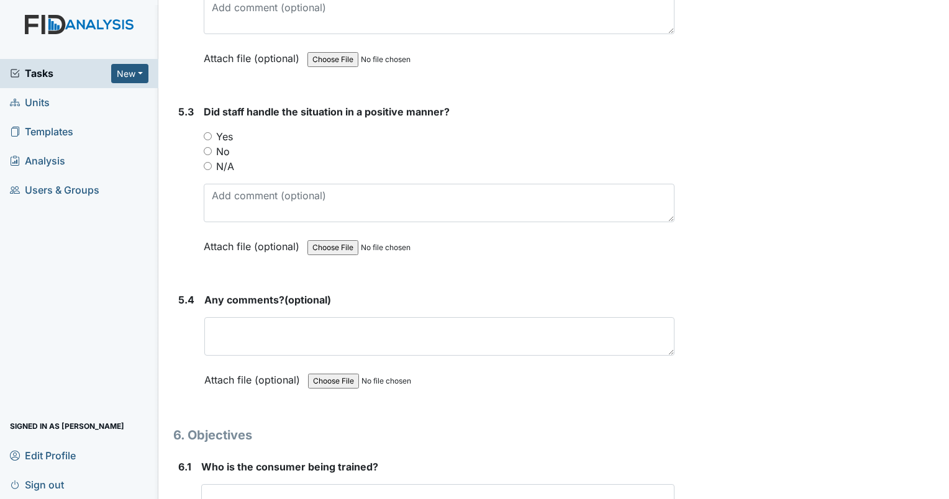
scroll to position [6892, 0]
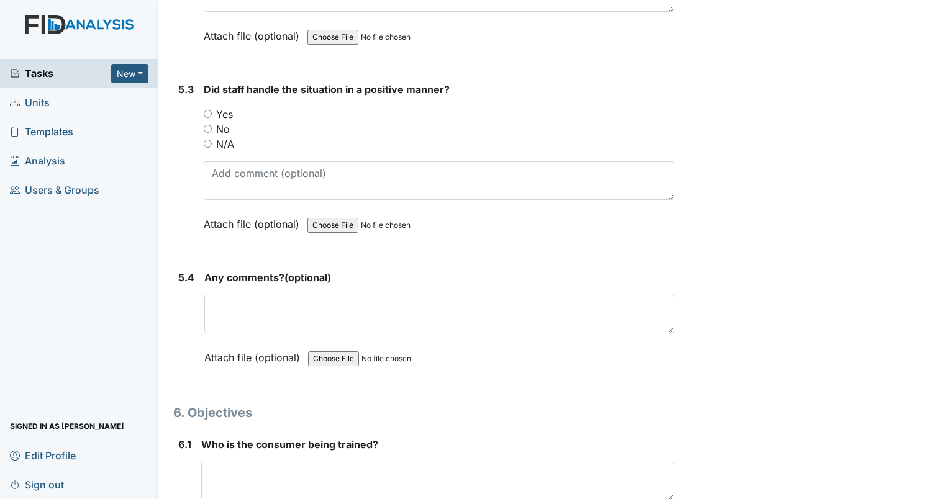
drag, startPoint x: 208, startPoint y: 91, endPoint x: 216, endPoint y: 90, distance: 8.1
click at [211, 110] on input "Yes" at bounding box center [208, 114] width 8 height 8
radio input "true"
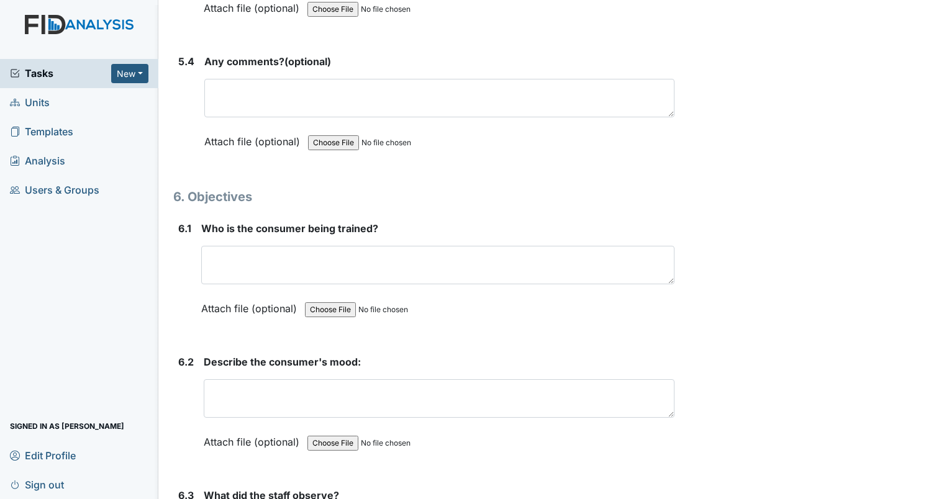
scroll to position [7140, 0]
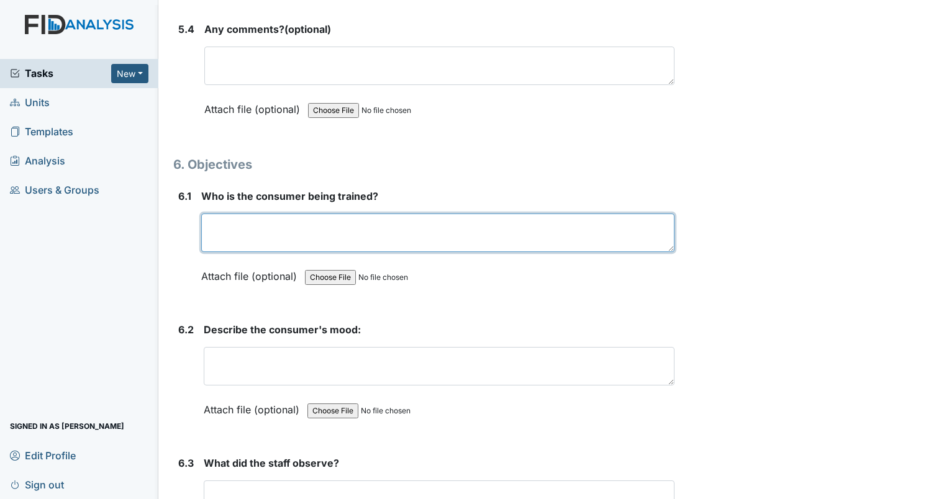
click at [232, 214] on textarea at bounding box center [437, 233] width 473 height 38
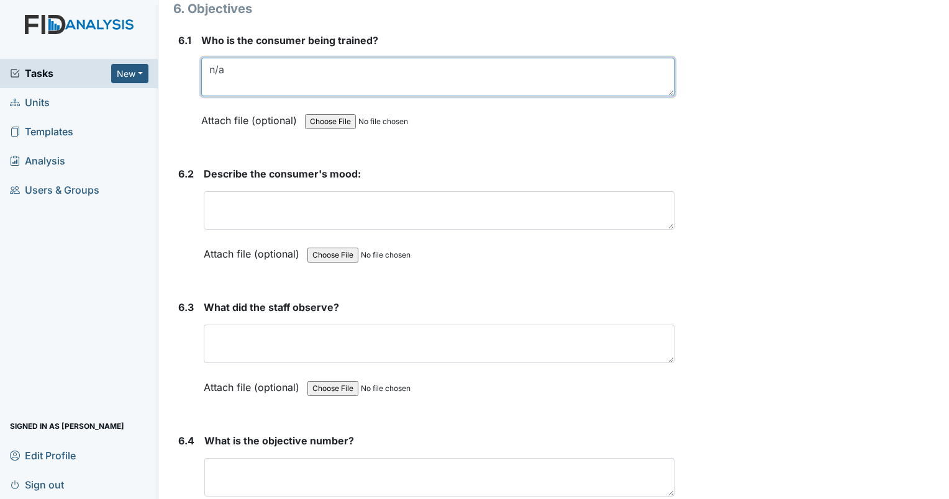
scroll to position [7326, 0]
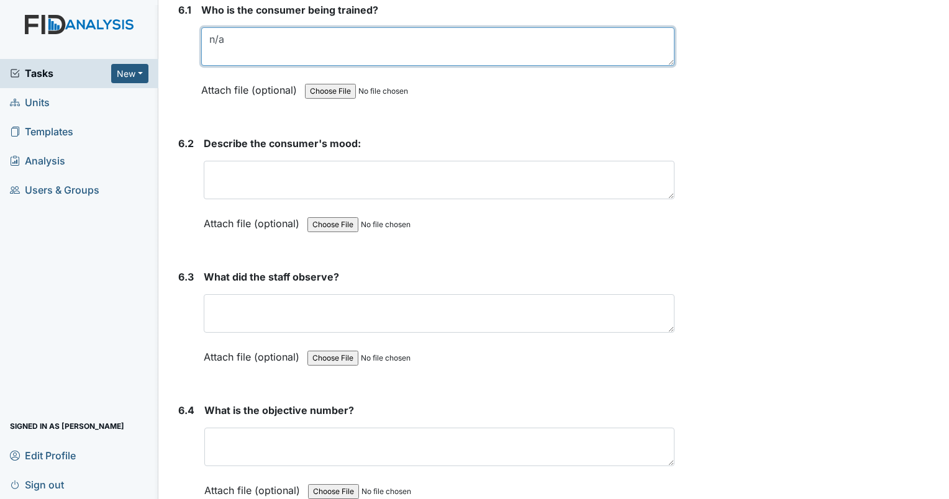
type textarea "n/a"
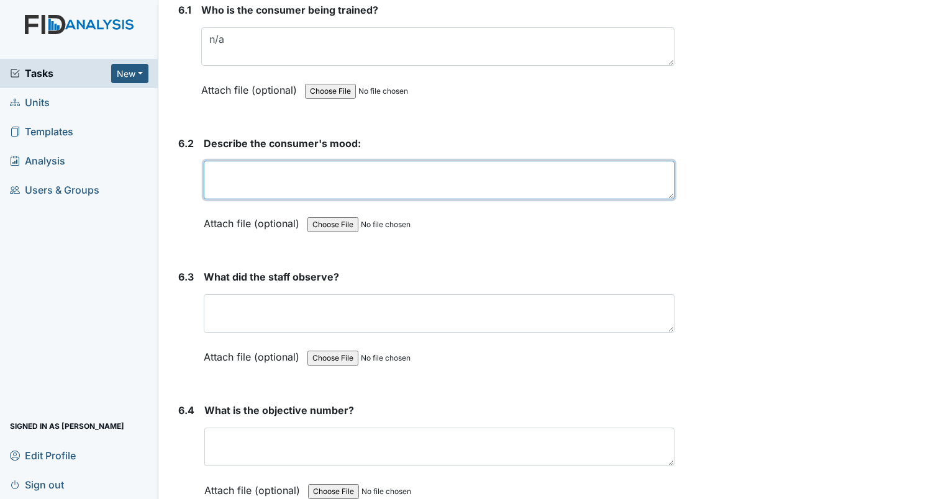
click at [238, 161] on textarea at bounding box center [439, 180] width 471 height 38
type textarea "n/a"
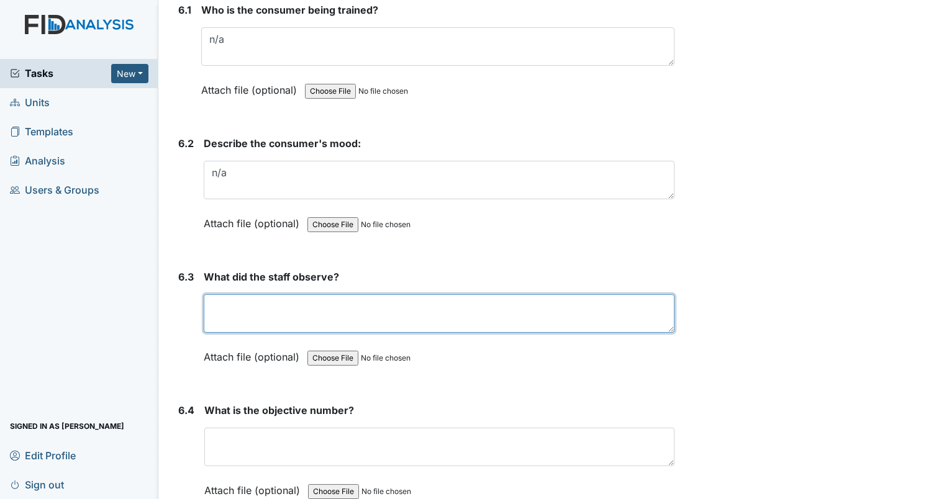
click at [243, 294] on textarea at bounding box center [439, 313] width 471 height 38
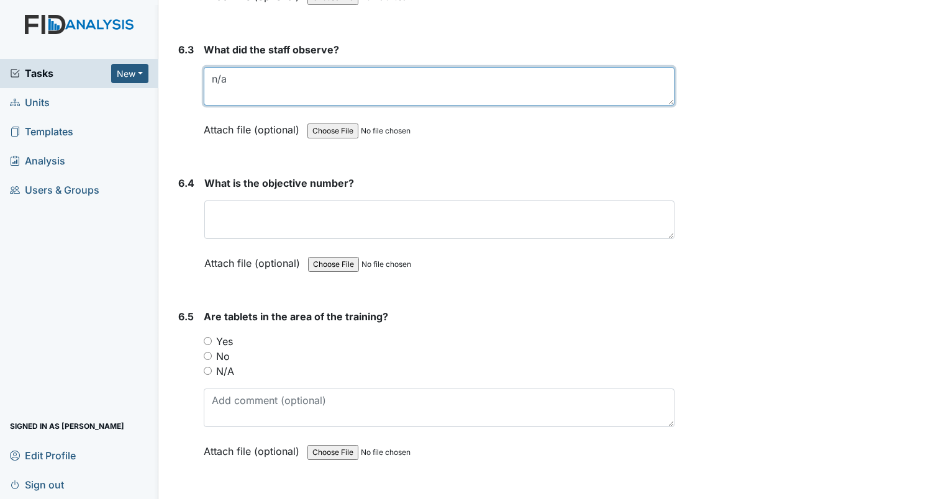
scroll to position [7637, 0]
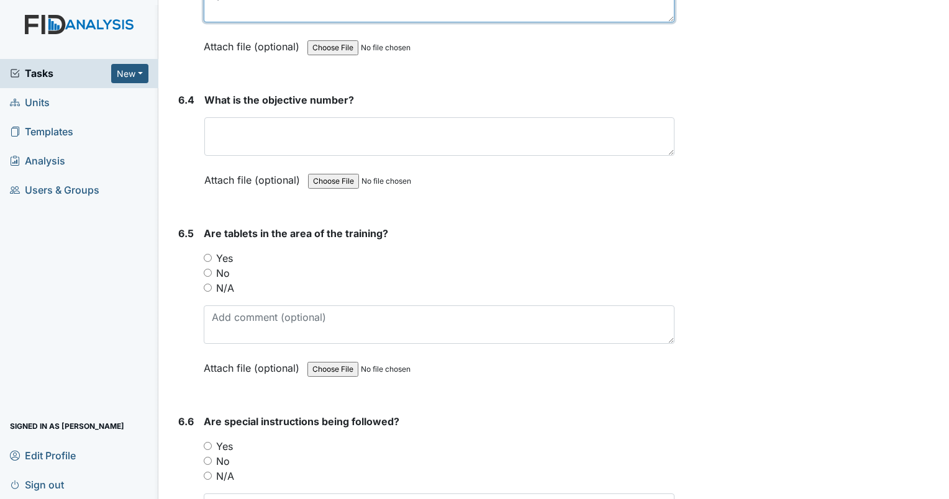
type textarea "n/a"
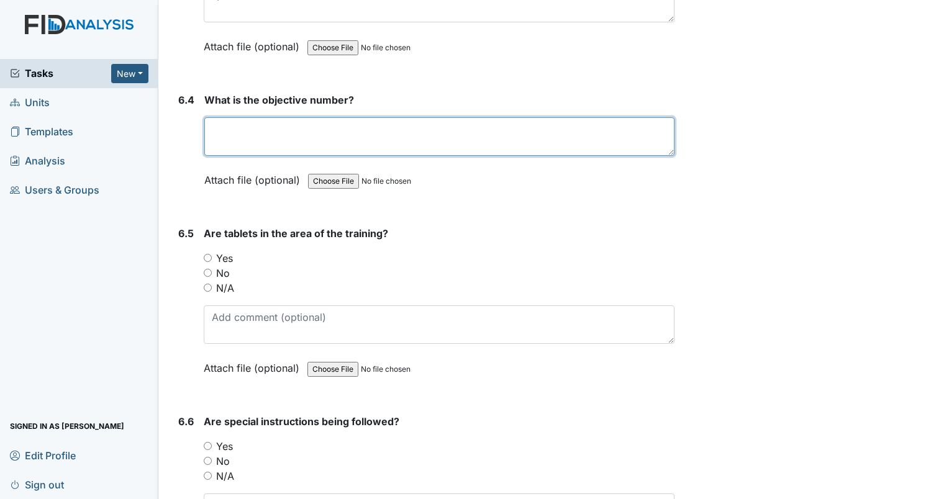
click at [229, 117] on textarea at bounding box center [439, 136] width 470 height 38
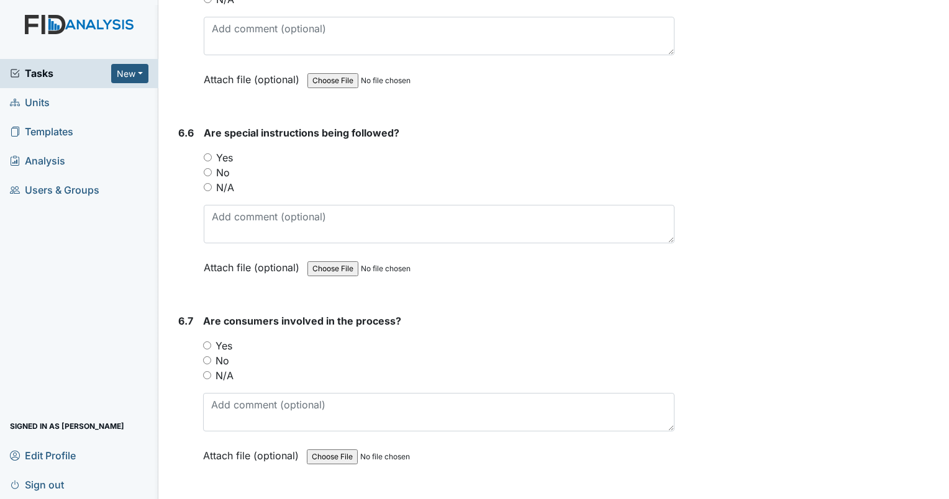
scroll to position [8009, 0]
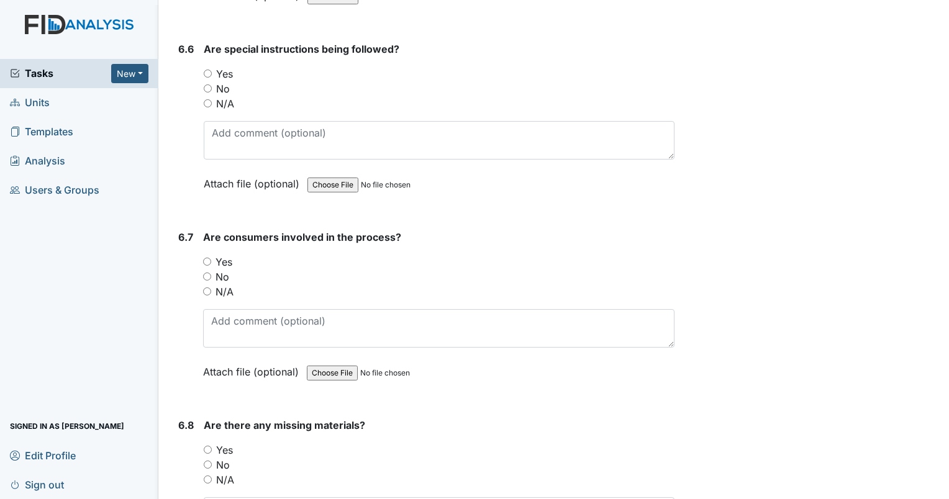
type textarea "n/a"
click at [202, 77] on div "6.6 Are special instructions being followed? You must select one of the below o…" at bounding box center [423, 126] width 501 height 168
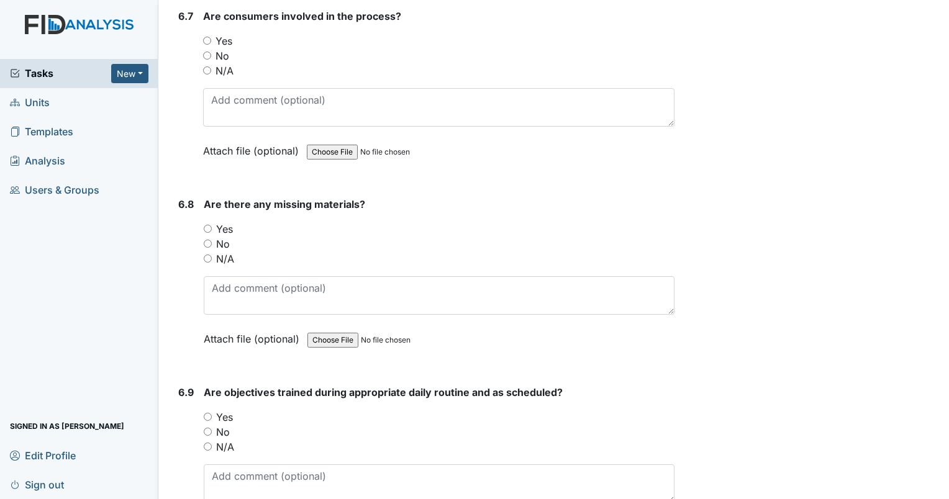
scroll to position [8257, 0]
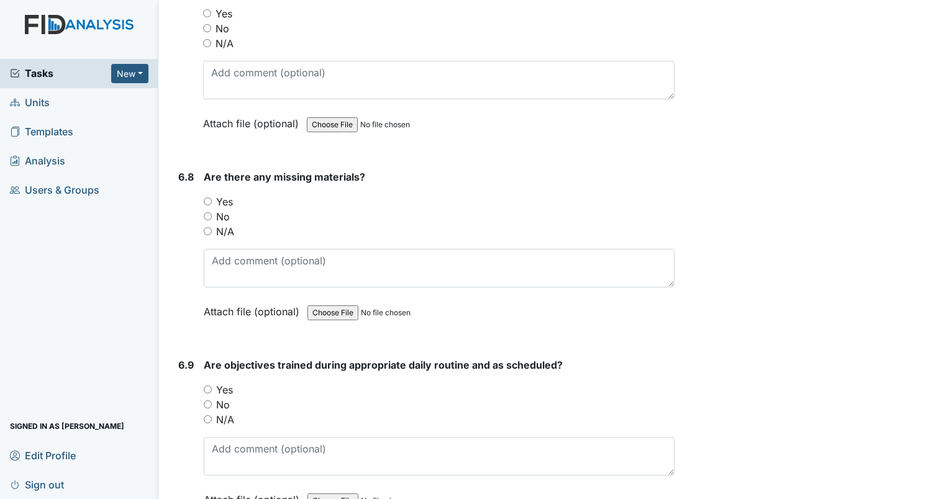
click at [202, 14] on div "6.7 Are consumers involved in the process? You must select one of the below opt…" at bounding box center [423, 65] width 501 height 168
click at [204, 212] on input "No" at bounding box center [208, 216] width 8 height 8
radio input "true"
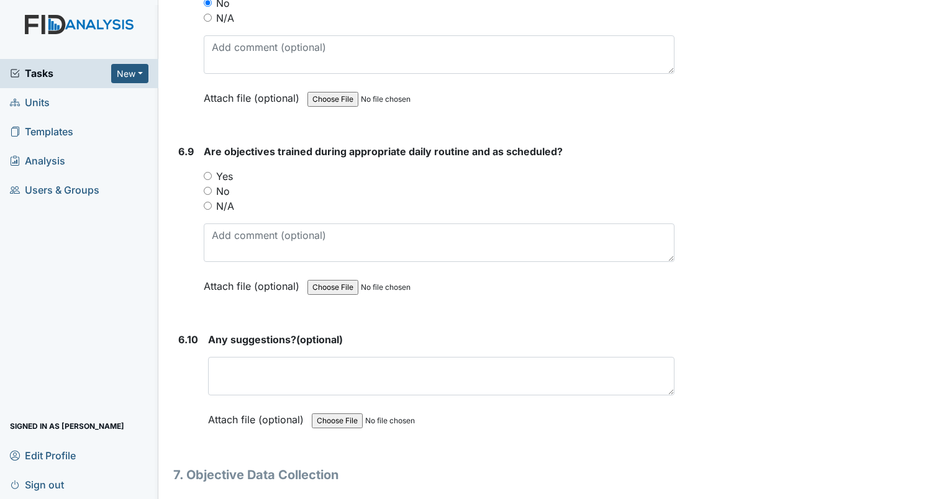
scroll to position [8444, 0]
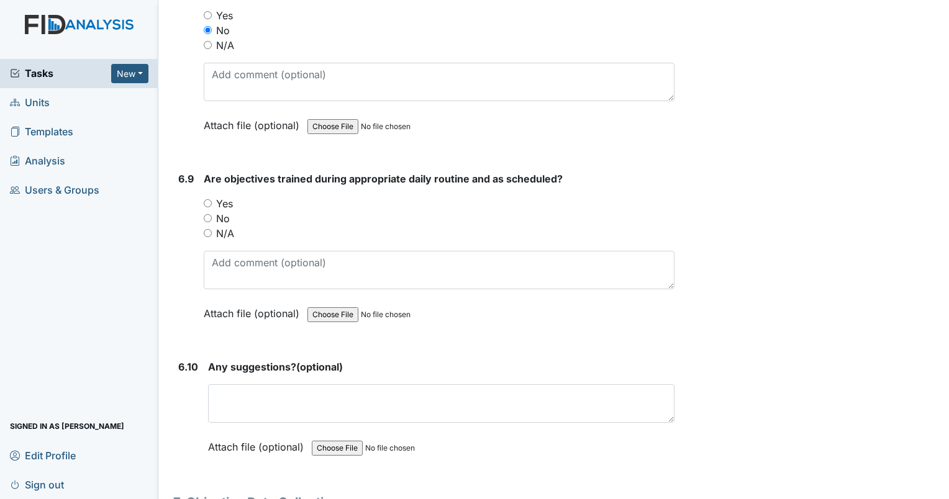
drag, startPoint x: 207, startPoint y: 173, endPoint x: 222, endPoint y: 169, distance: 15.5
click at [209, 199] on input "Yes" at bounding box center [208, 203] width 8 height 8
radio input "true"
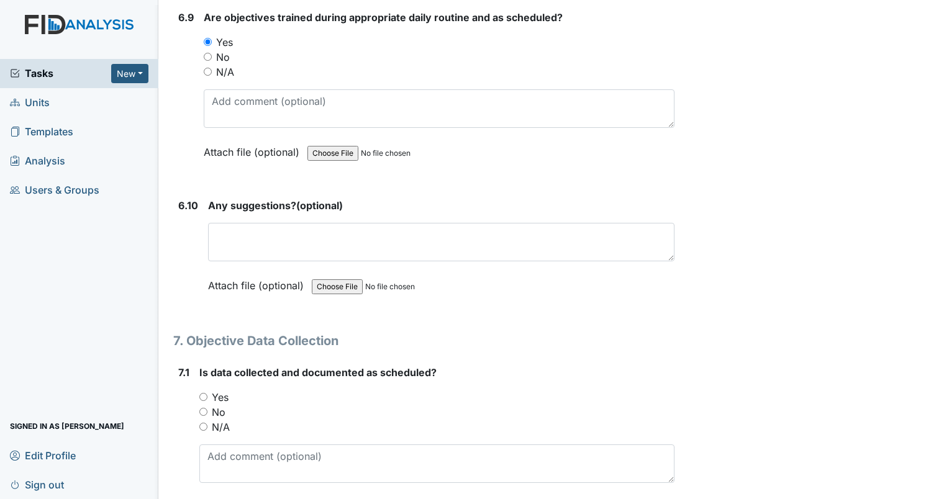
scroll to position [8754, 0]
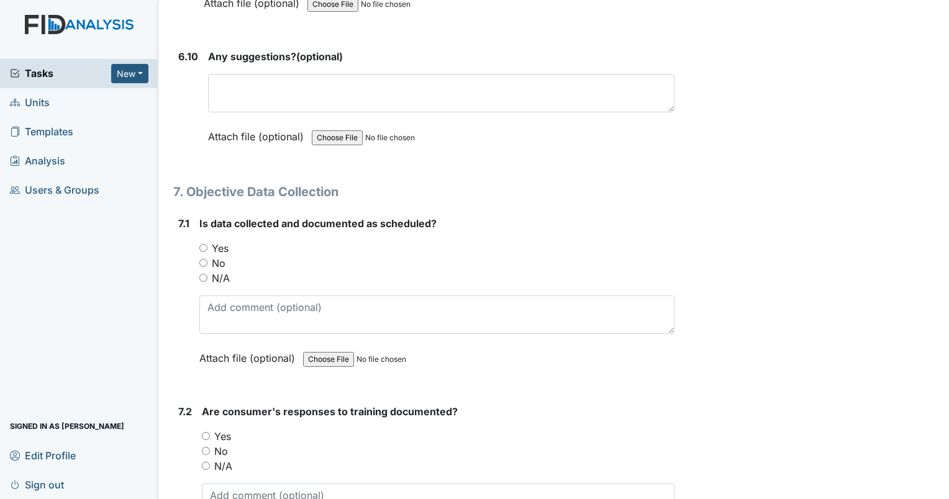
click at [204, 244] on input "Yes" at bounding box center [203, 248] width 8 height 8
radio input "true"
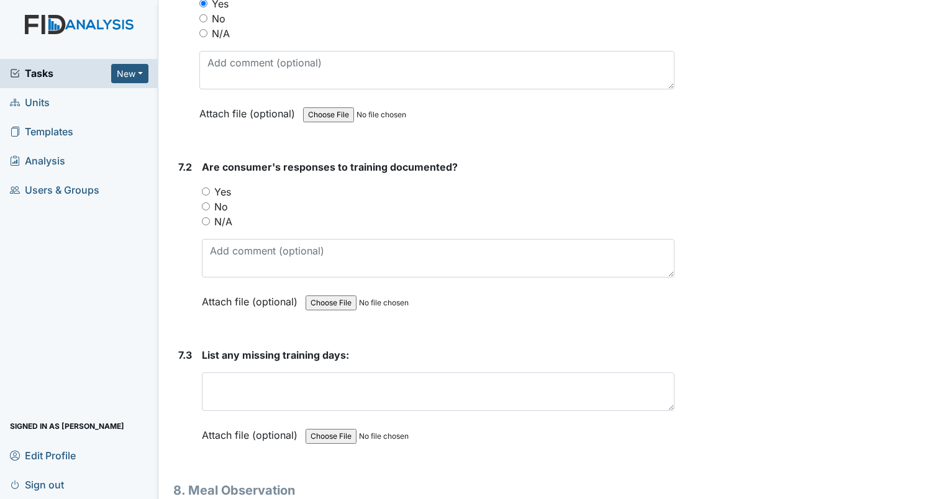
scroll to position [9003, 0]
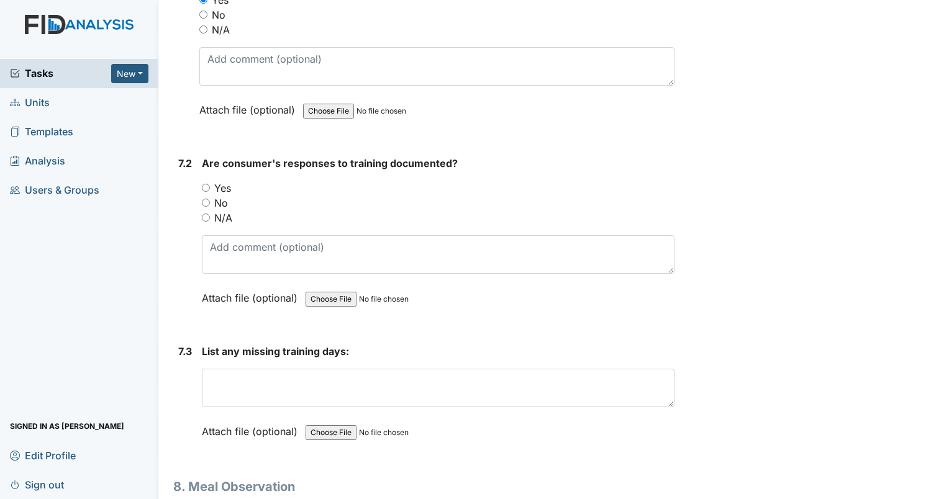
click at [206, 184] on input "Yes" at bounding box center [206, 188] width 8 height 8
radio input "true"
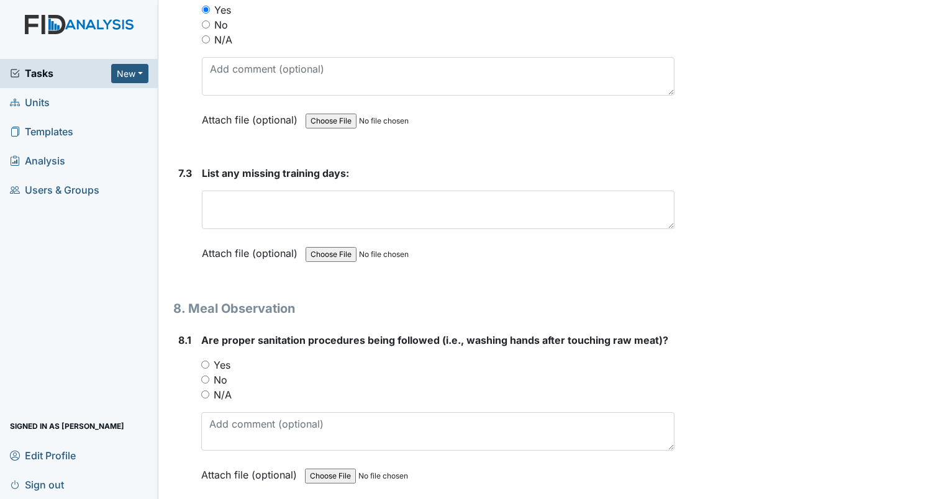
scroll to position [9251, 0]
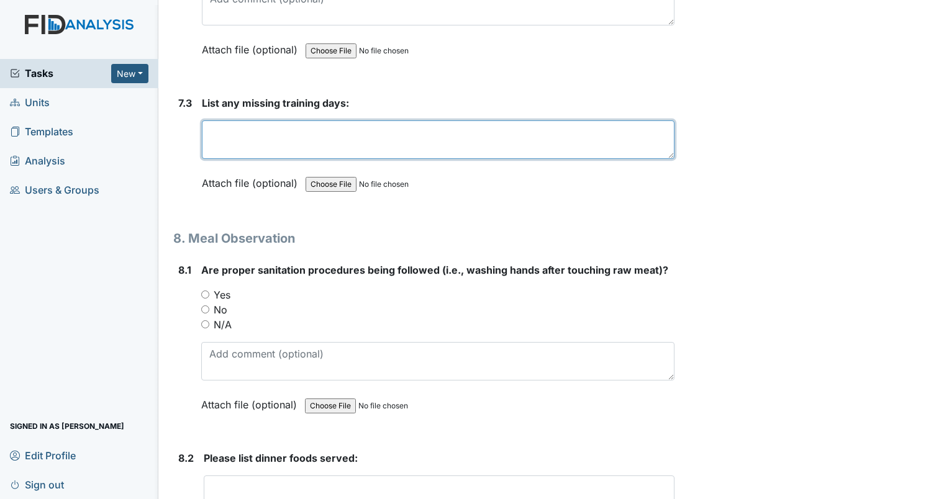
click at [241, 120] on textarea at bounding box center [438, 139] width 472 height 38
type textarea "n/a"
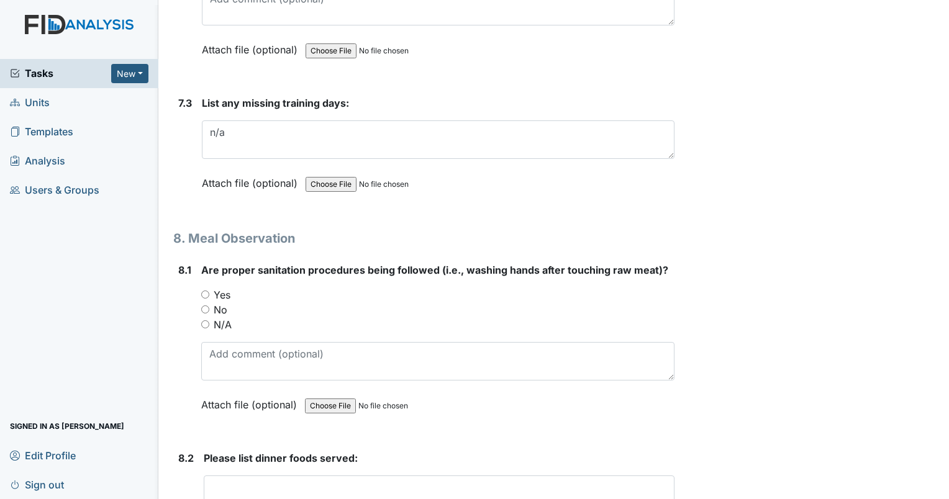
click at [204, 291] on input "Yes" at bounding box center [205, 295] width 8 height 8
radio input "true"
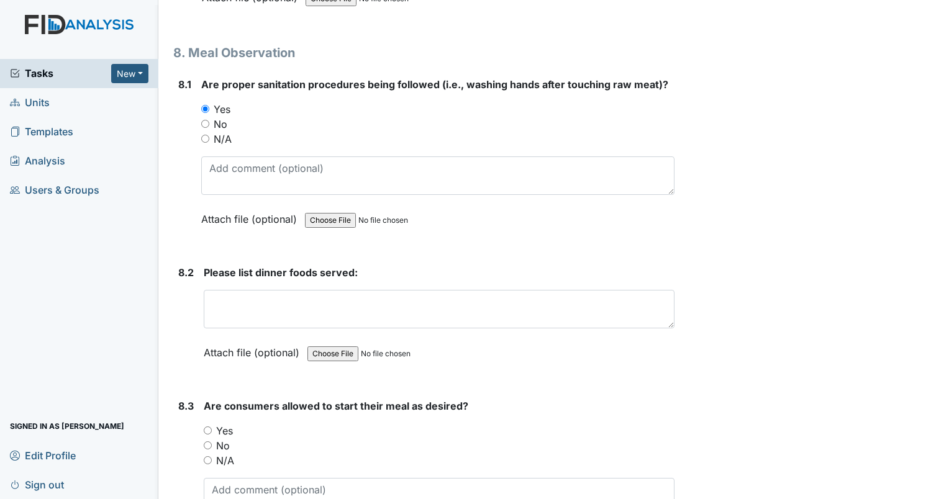
scroll to position [9437, 0]
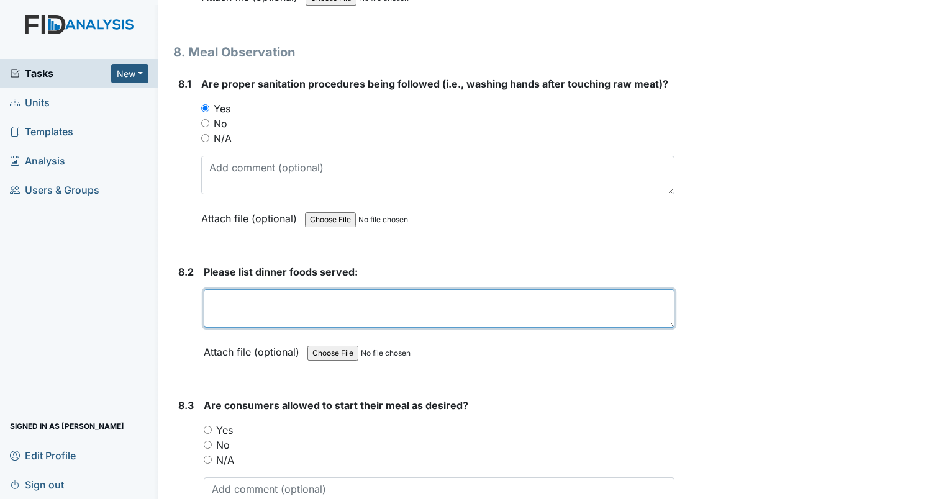
click at [260, 289] on textarea at bounding box center [439, 308] width 471 height 38
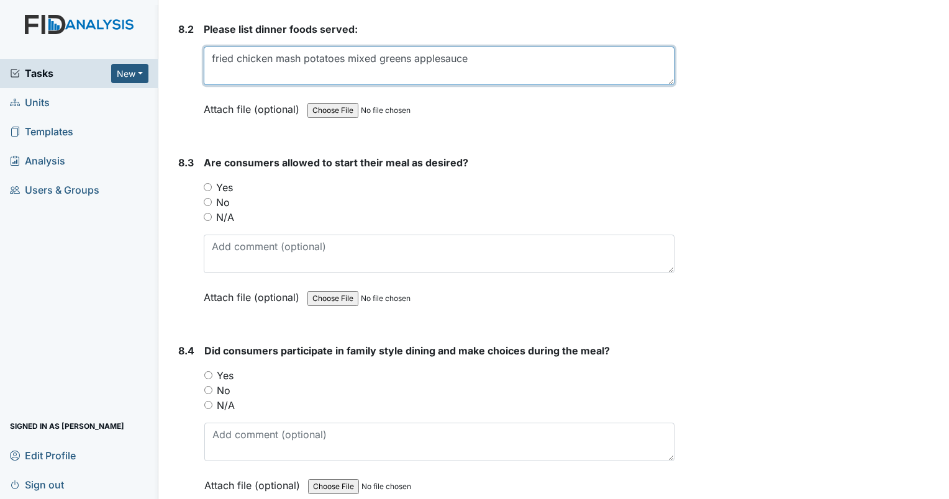
scroll to position [9685, 0]
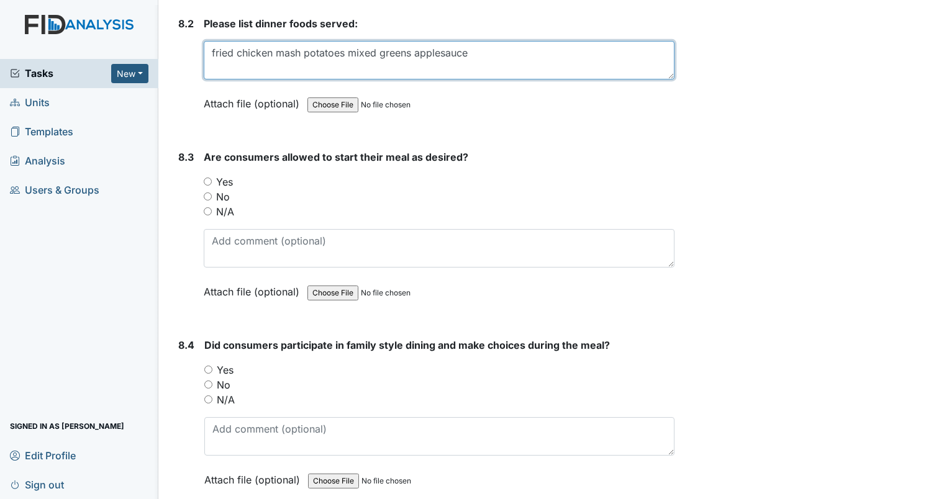
type textarea "fried chicken mash potatoes mixed greens applesauce"
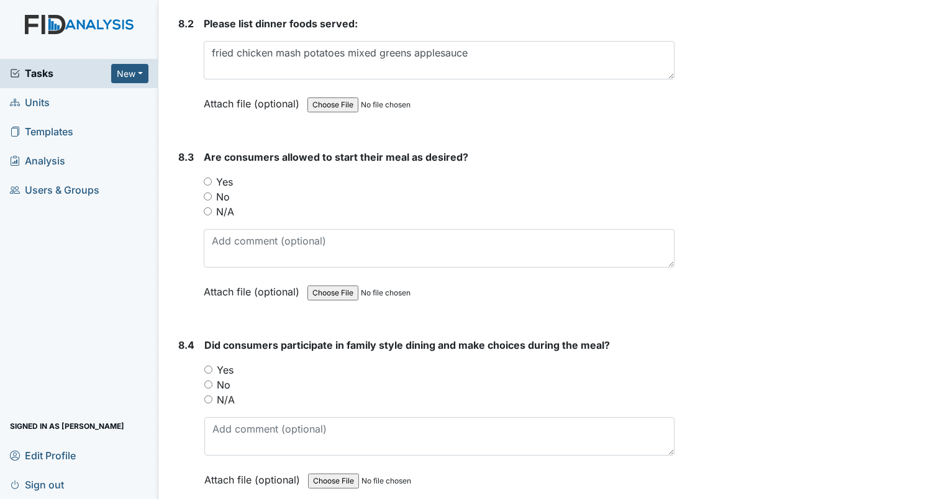
click at [207, 178] on input "Yes" at bounding box center [208, 182] width 8 height 8
radio input "true"
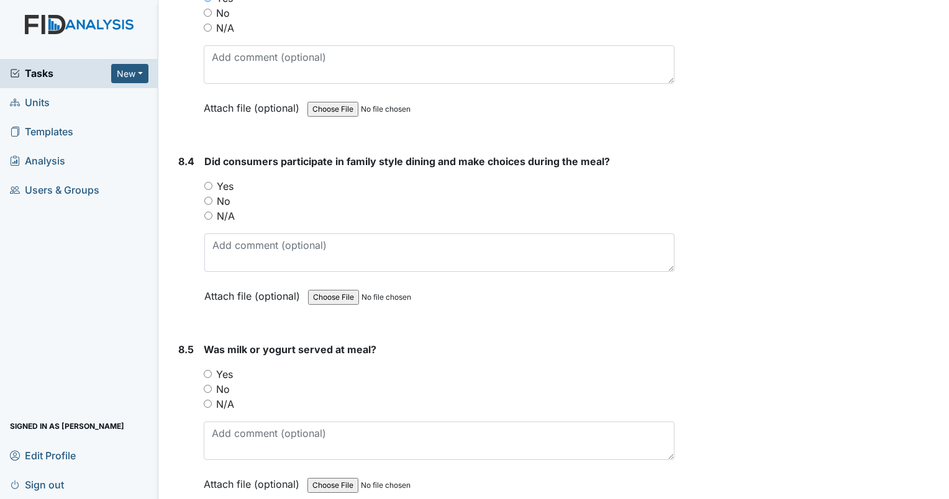
scroll to position [9872, 0]
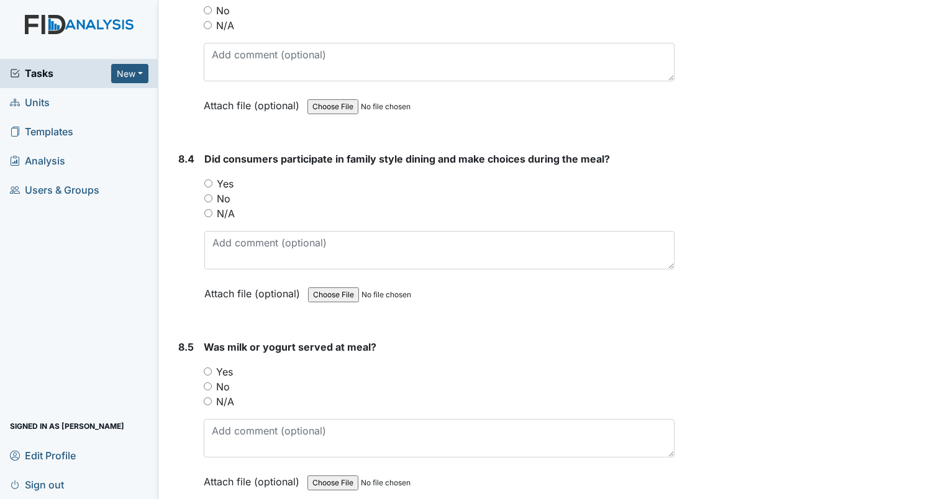
drag, startPoint x: 209, startPoint y: 151, endPoint x: 249, endPoint y: 153, distance: 40.4
click at [210, 179] on input "Yes" at bounding box center [208, 183] width 8 height 8
radio input "true"
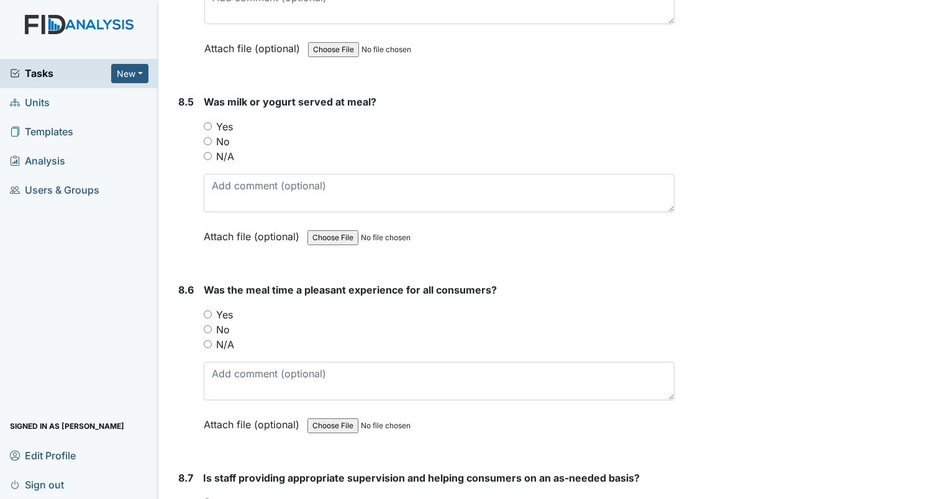
scroll to position [10120, 0]
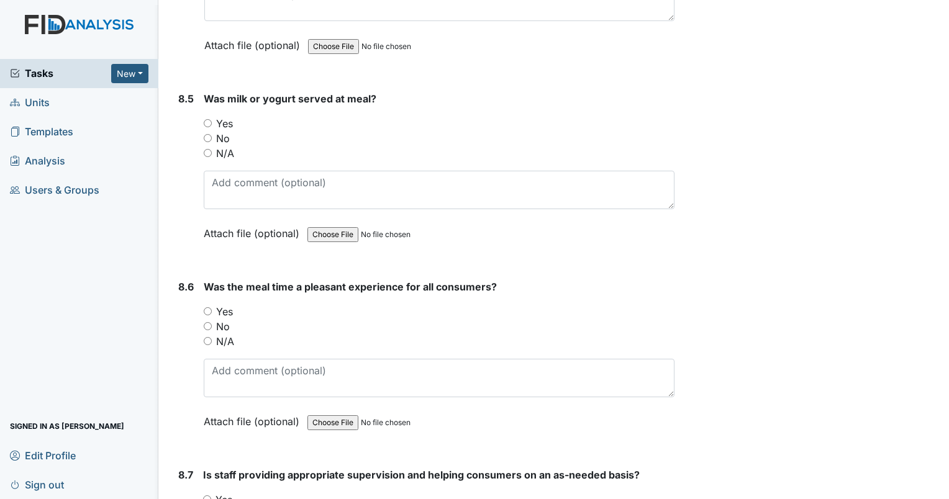
click at [209, 119] on input "Yes" at bounding box center [208, 123] width 8 height 8
radio input "true"
click at [206, 307] on input "Yes" at bounding box center [208, 311] width 8 height 8
radio input "true"
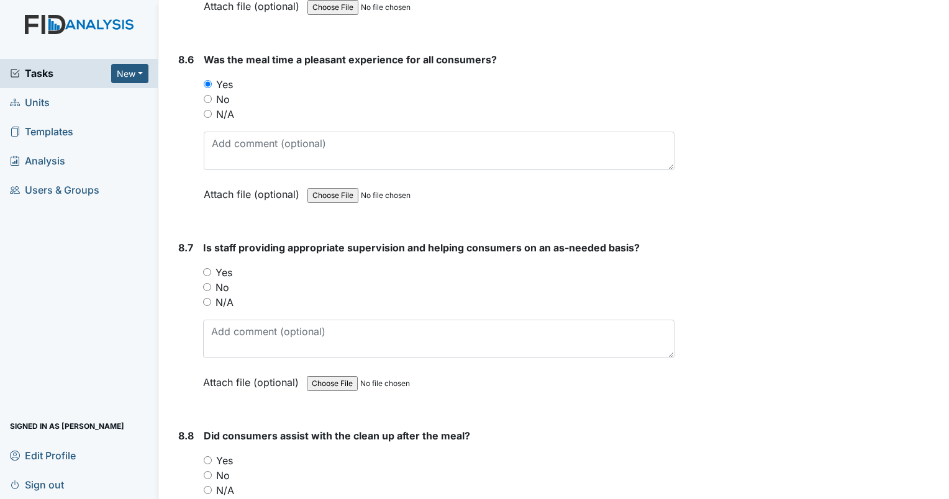
scroll to position [10368, 0]
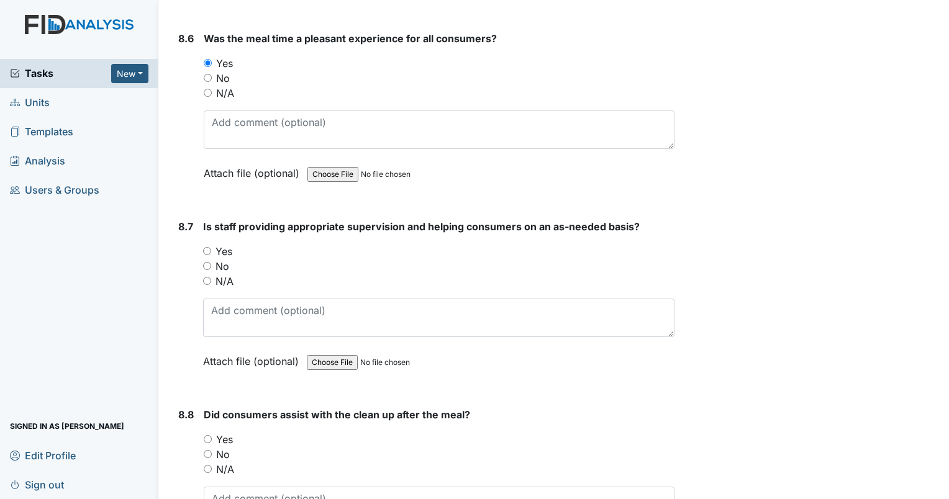
drag, startPoint x: 205, startPoint y: 216, endPoint x: 218, endPoint y: 214, distance: 13.2
click at [209, 247] on input "Yes" at bounding box center [207, 251] width 8 height 8
radio input "true"
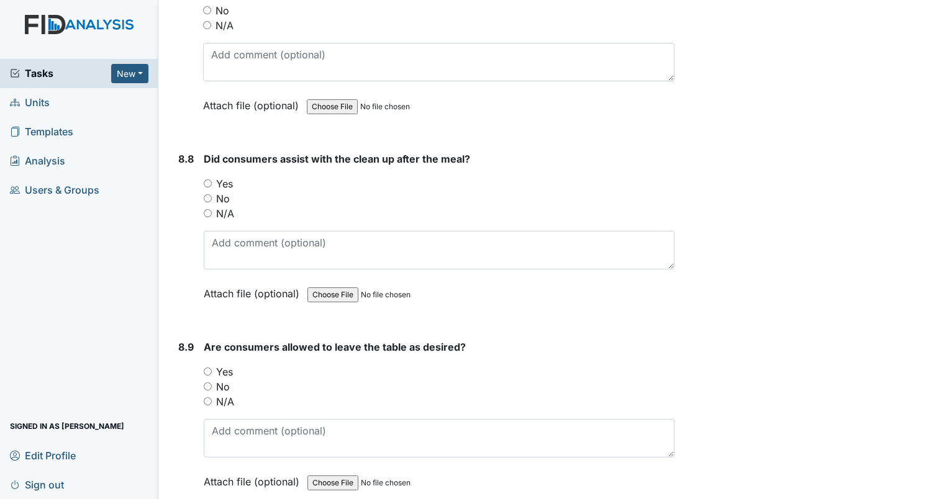
scroll to position [10679, 0]
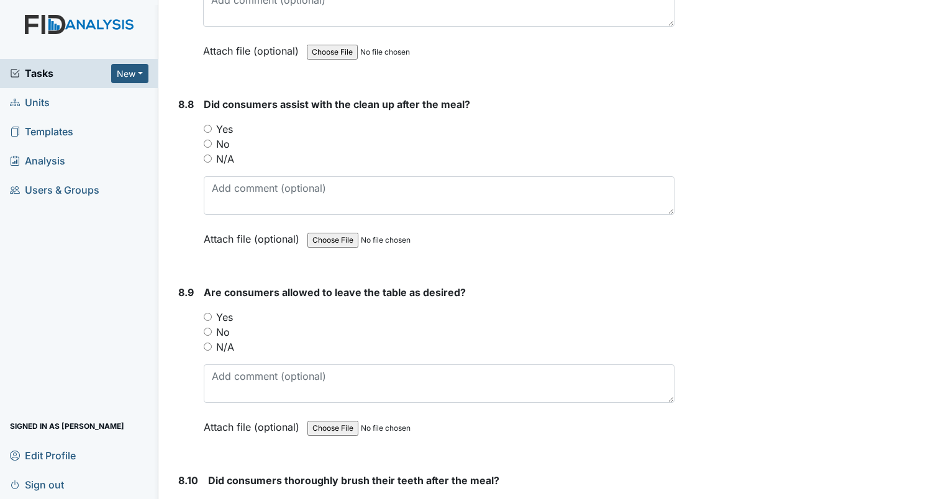
click at [209, 125] on input "Yes" at bounding box center [208, 129] width 8 height 8
radio input "true"
click at [208, 313] on input "Yes" at bounding box center [208, 317] width 8 height 8
radio input "true"
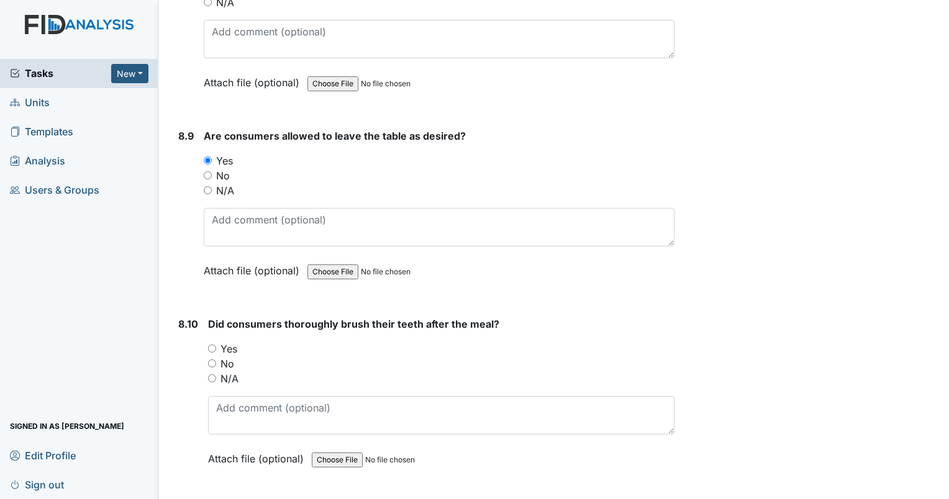
scroll to position [10865, 0]
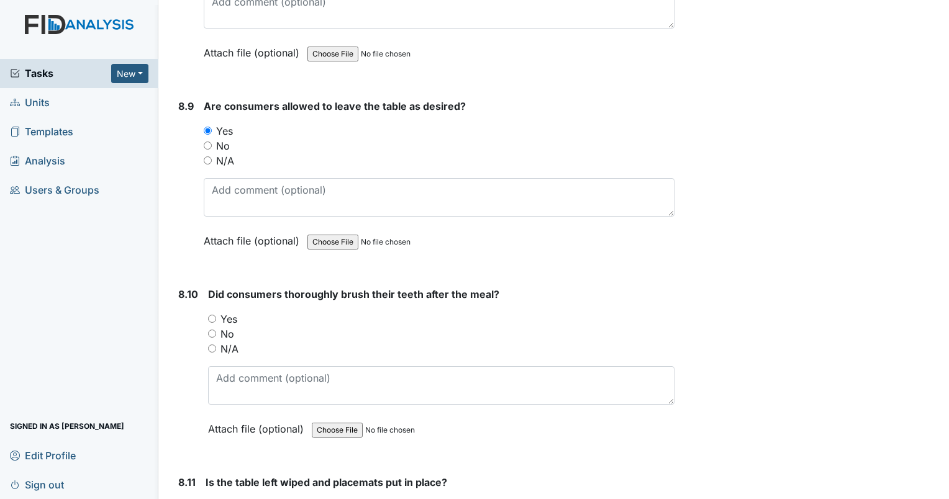
click at [209, 315] on input "Yes" at bounding box center [212, 319] width 8 height 8
radio input "true"
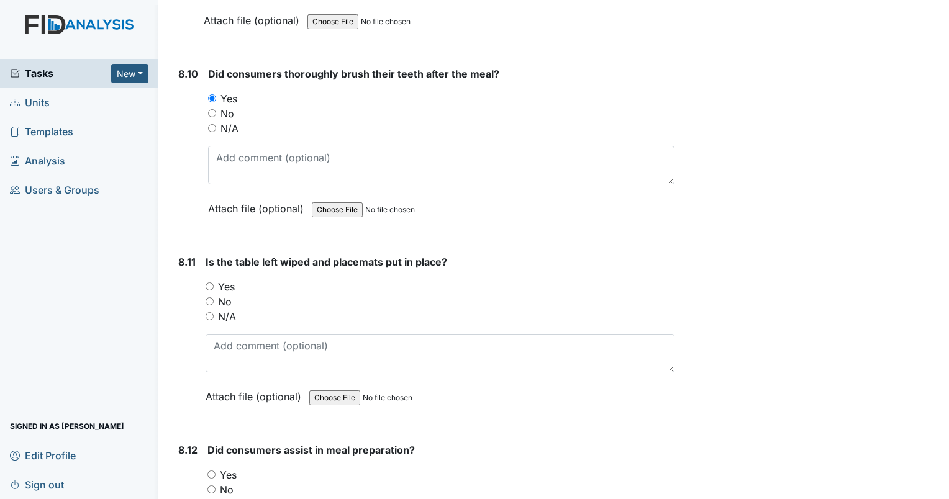
scroll to position [11113, 0]
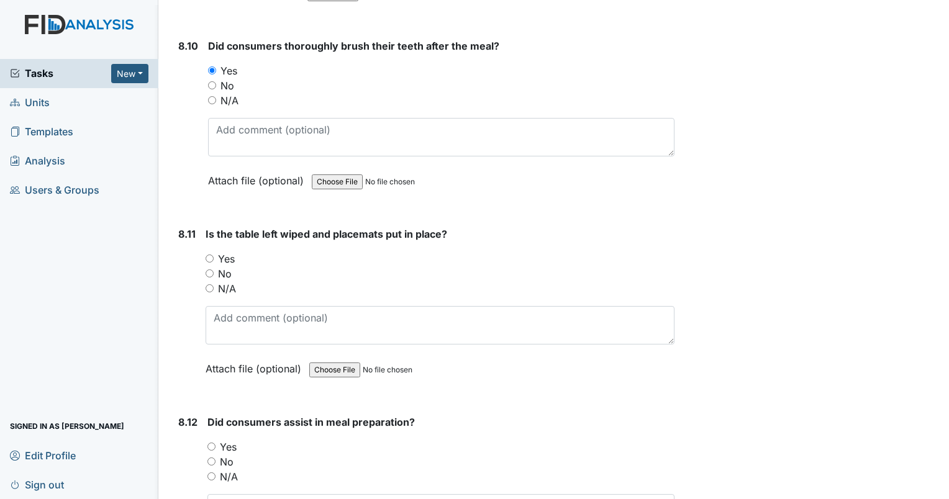
click at [207, 255] on input "Yes" at bounding box center [210, 259] width 8 height 8
radio input "true"
drag, startPoint x: 281, startPoint y: 104, endPoint x: 704, endPoint y: 258, distance: 450.6
click at [704, 258] on div "Archive Task × Are you sure you want to archive this task? It will appear as in…" at bounding box center [814, 91] width 260 height 22388
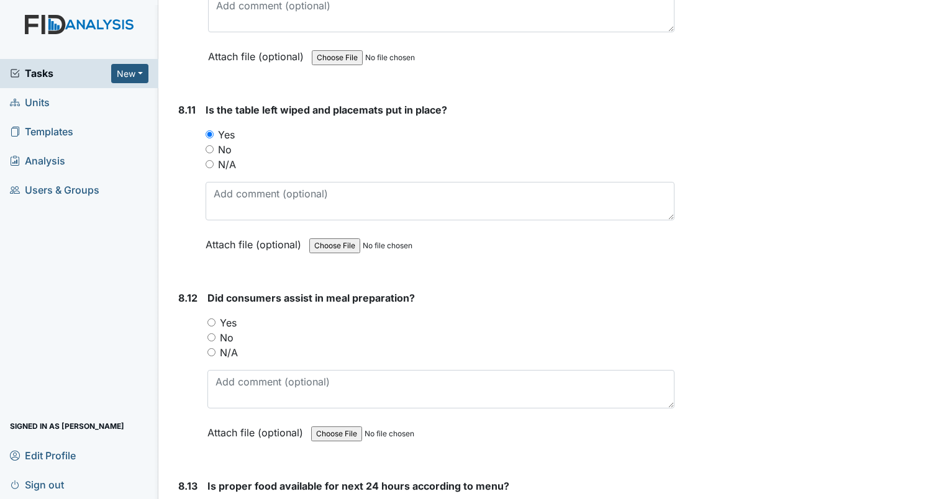
scroll to position [11300, 0]
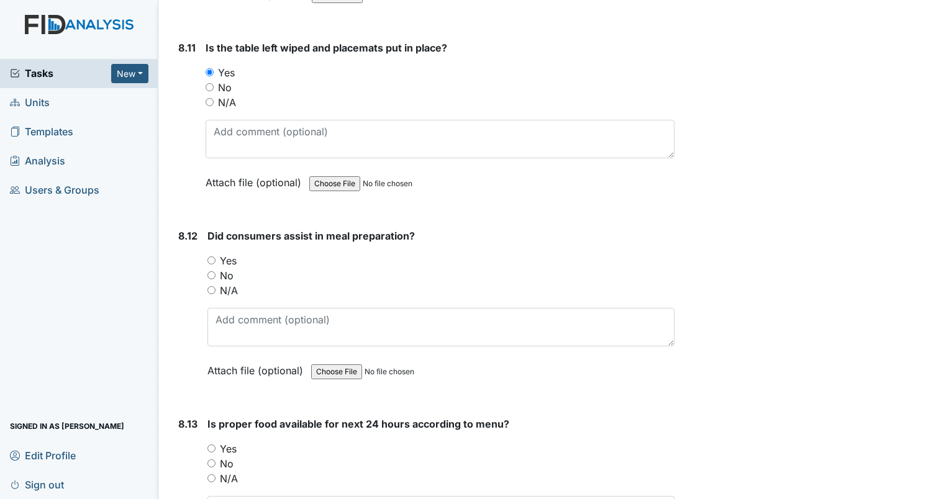
click at [216, 253] on div "Yes" at bounding box center [440, 260] width 467 height 15
click at [209, 256] on input "Yes" at bounding box center [211, 260] width 8 height 8
radio input "true"
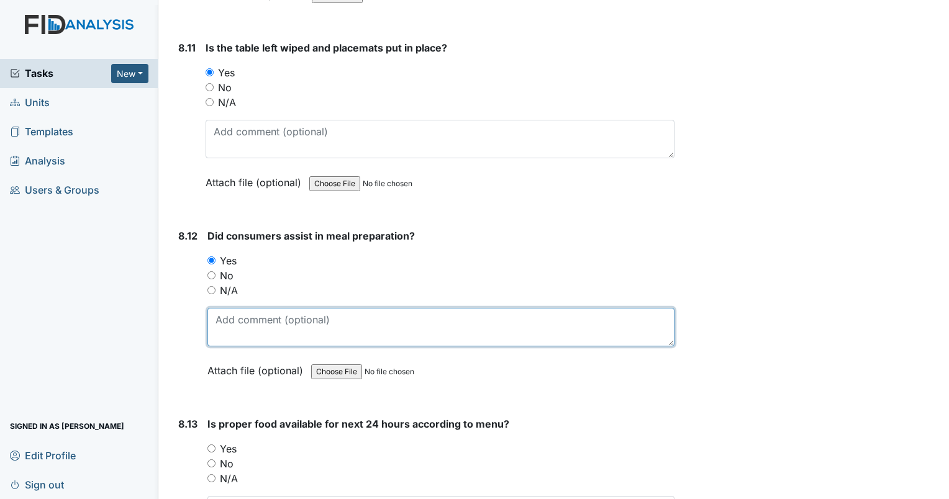
click at [294, 308] on textarea at bounding box center [440, 327] width 467 height 38
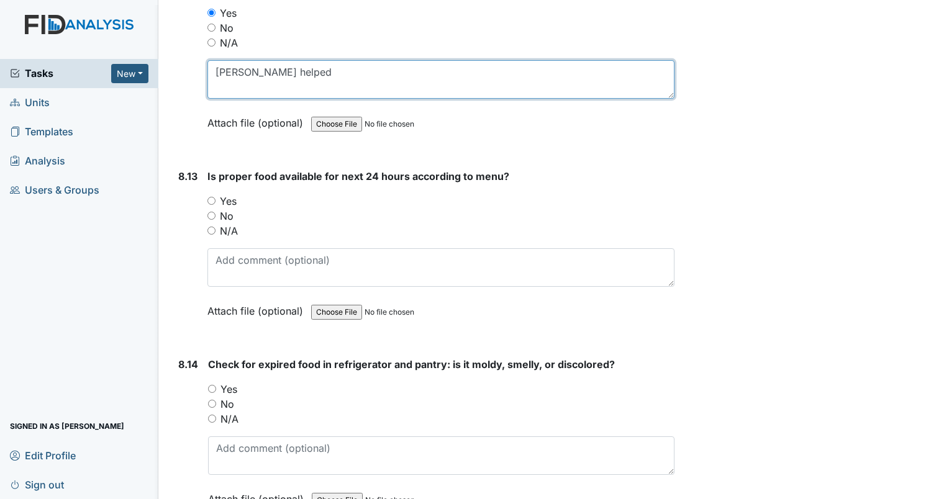
scroll to position [11548, 0]
type textarea "[PERSON_NAME] helped"
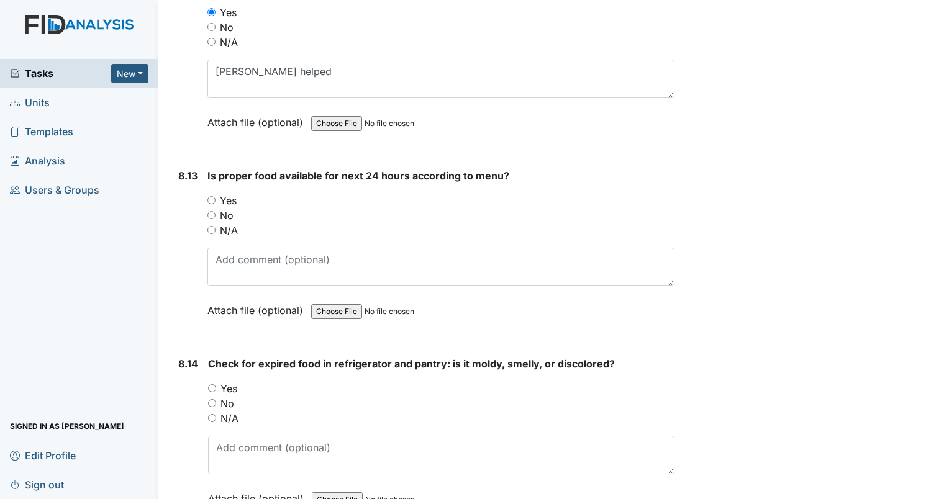
click at [209, 196] on input "Yes" at bounding box center [211, 200] width 8 height 8
radio input "true"
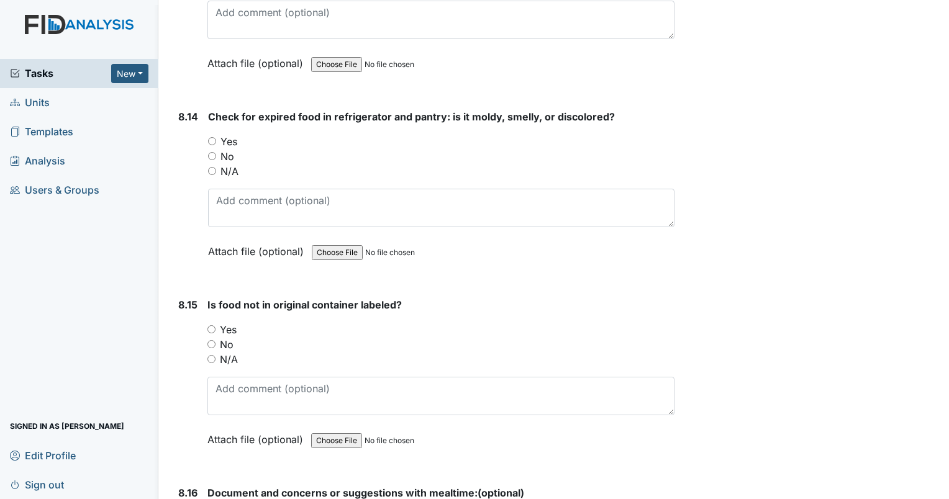
scroll to position [11796, 0]
click at [210, 151] on input "No" at bounding box center [212, 155] width 8 height 8
radio input "true"
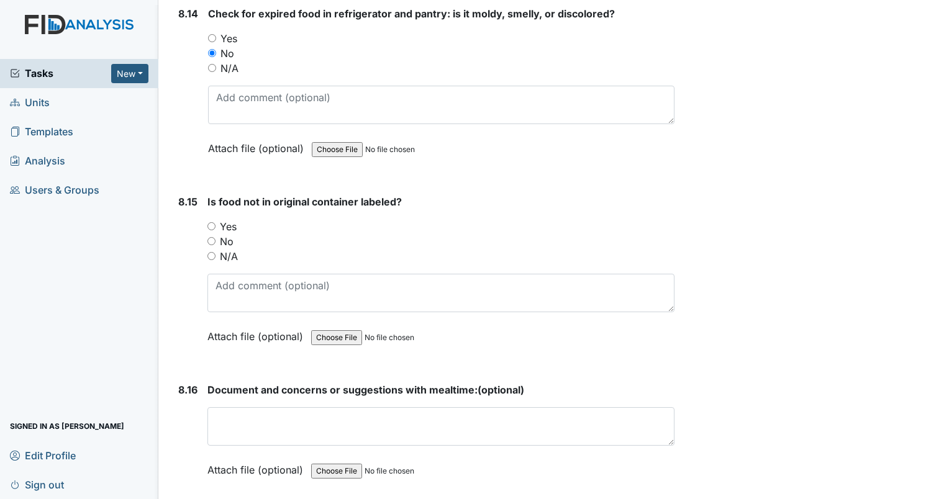
scroll to position [11921, 0]
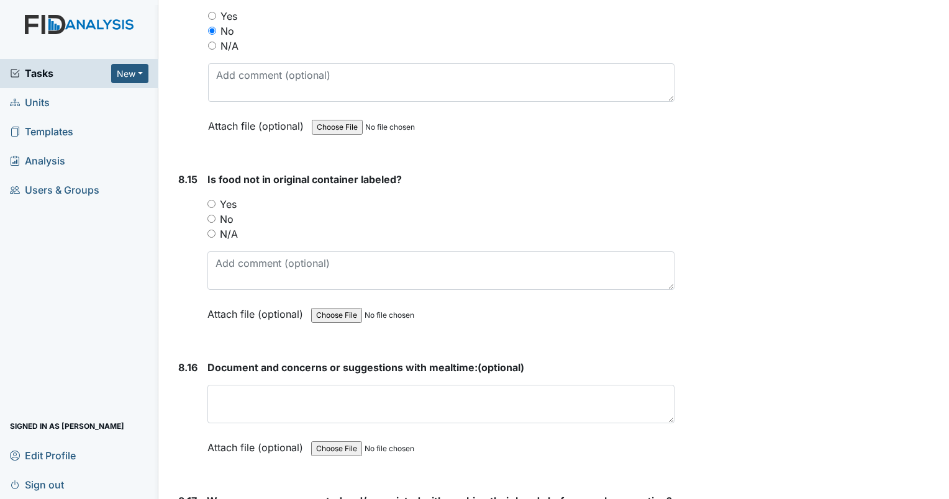
click at [207, 200] on input "Yes" at bounding box center [211, 204] width 8 height 8
radio input "true"
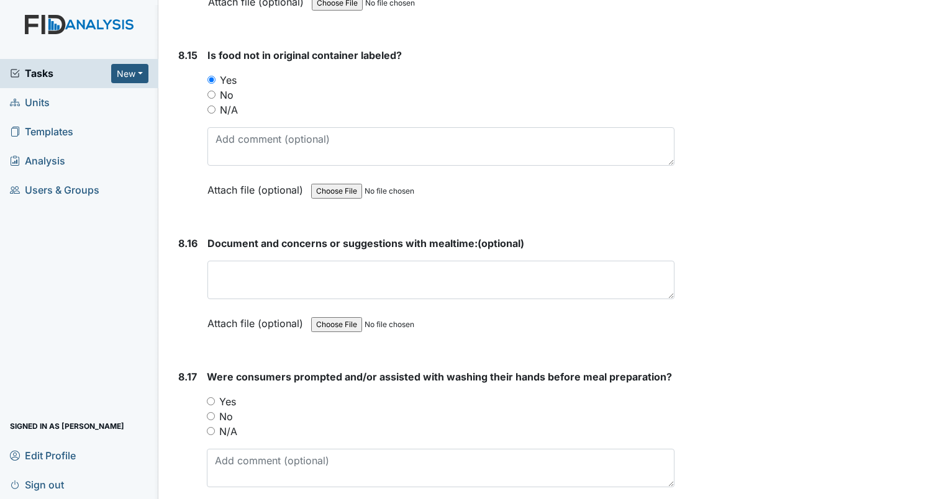
scroll to position [12107, 0]
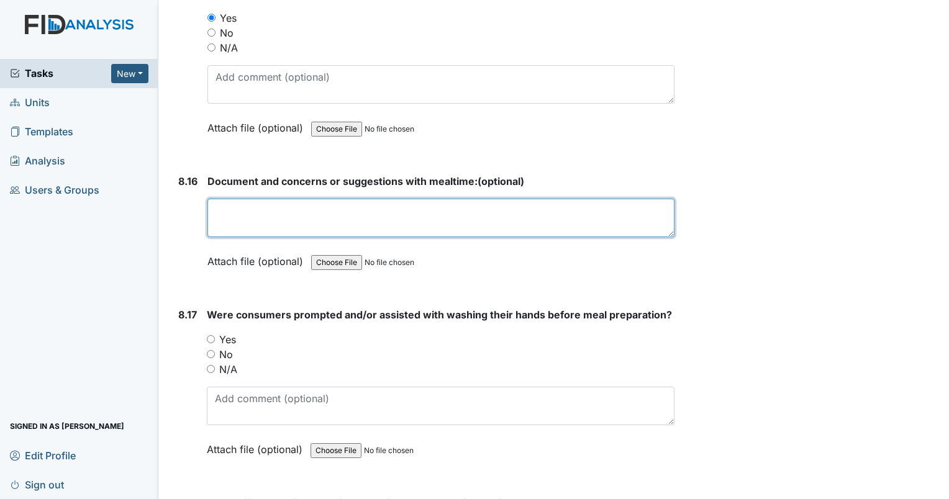
click at [285, 199] on textarea at bounding box center [440, 218] width 467 height 38
type textarea "none"
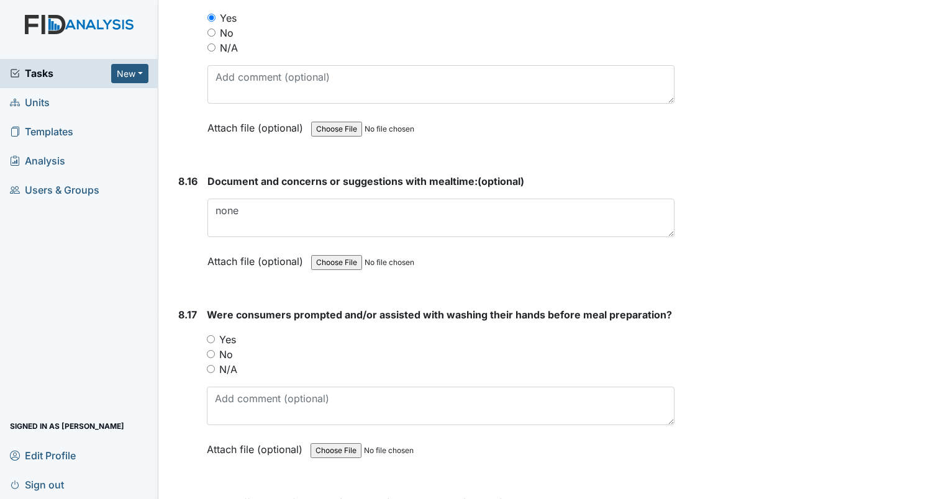
click at [211, 335] on input "Yes" at bounding box center [211, 339] width 8 height 8
radio input "true"
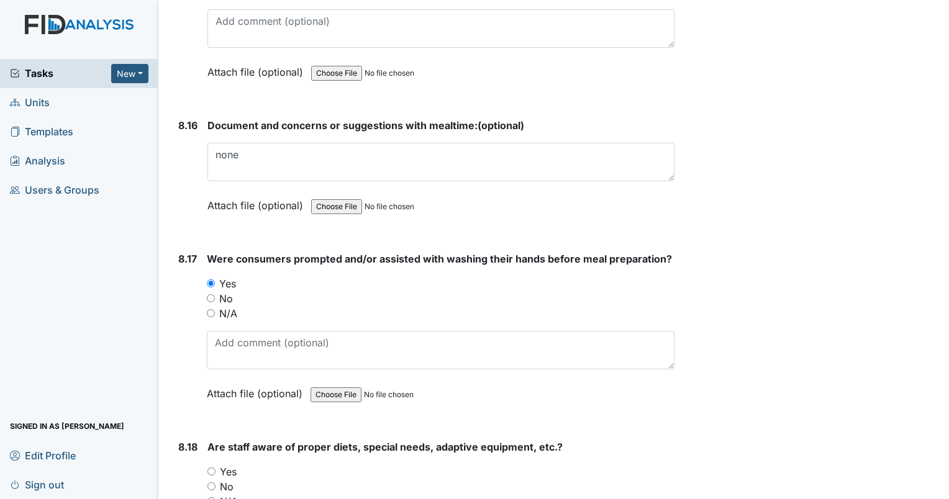
scroll to position [12355, 0]
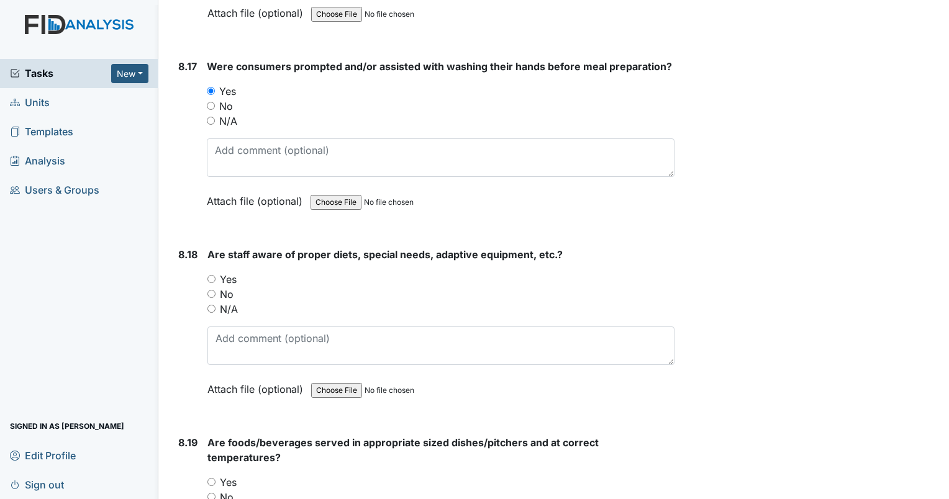
click at [210, 275] on input "Yes" at bounding box center [211, 279] width 8 height 8
radio input "true"
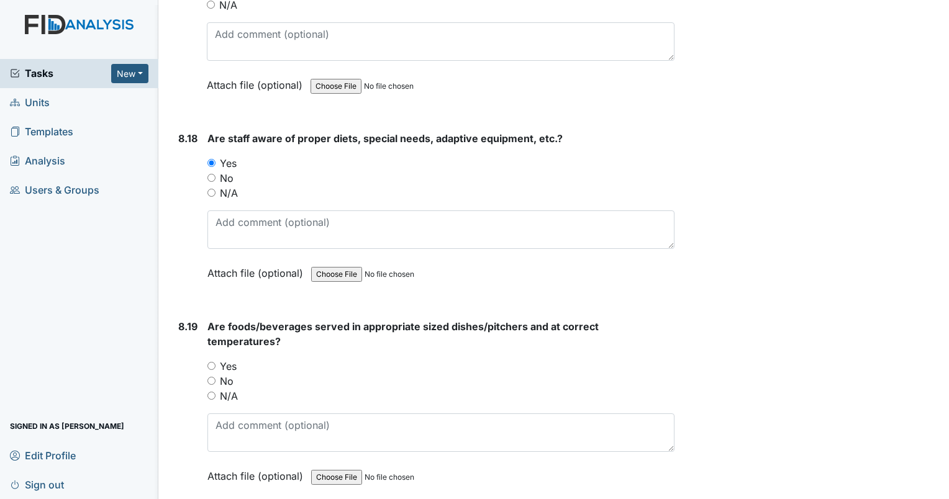
scroll to position [12479, 0]
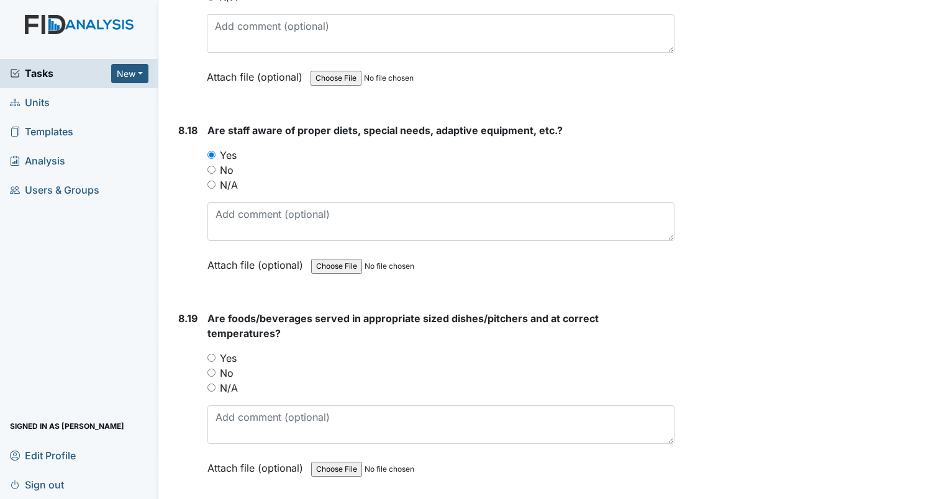
click at [212, 354] on input "Yes" at bounding box center [211, 358] width 8 height 8
radio input "true"
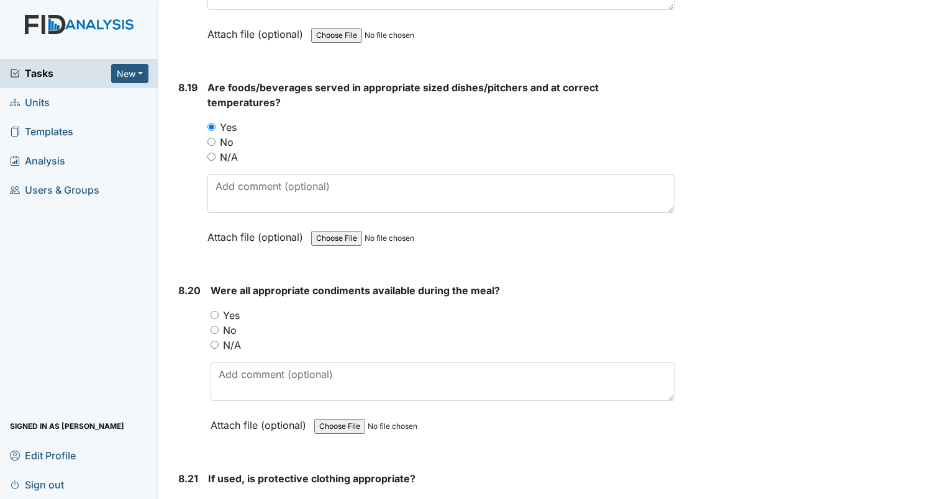
scroll to position [12728, 0]
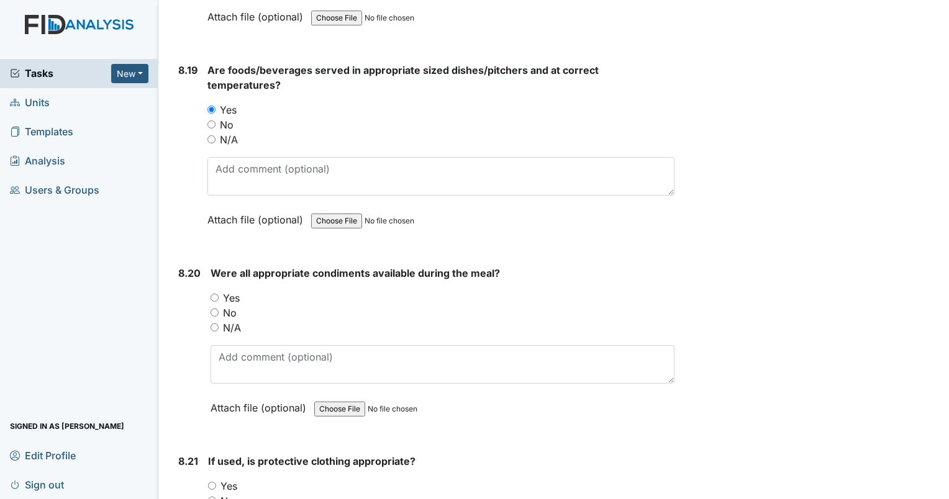
click at [213, 294] on input "Yes" at bounding box center [214, 298] width 8 height 8
radio input "true"
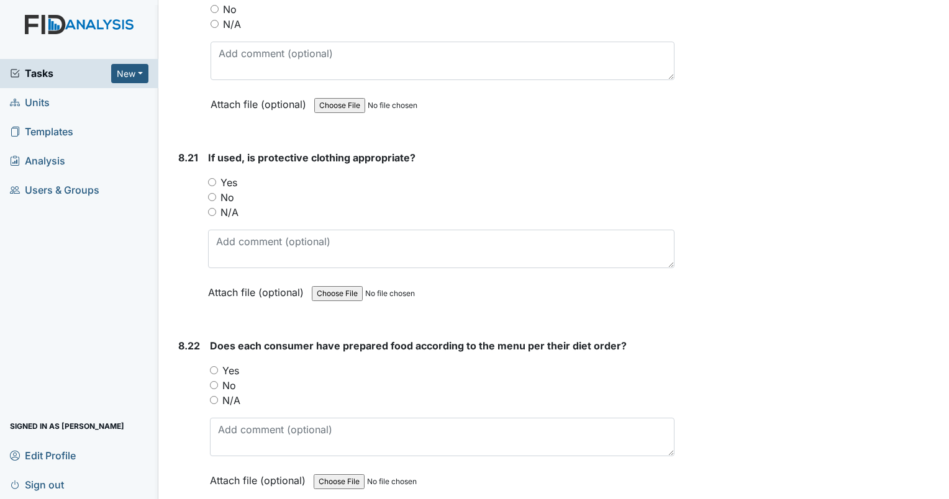
scroll to position [13038, 0]
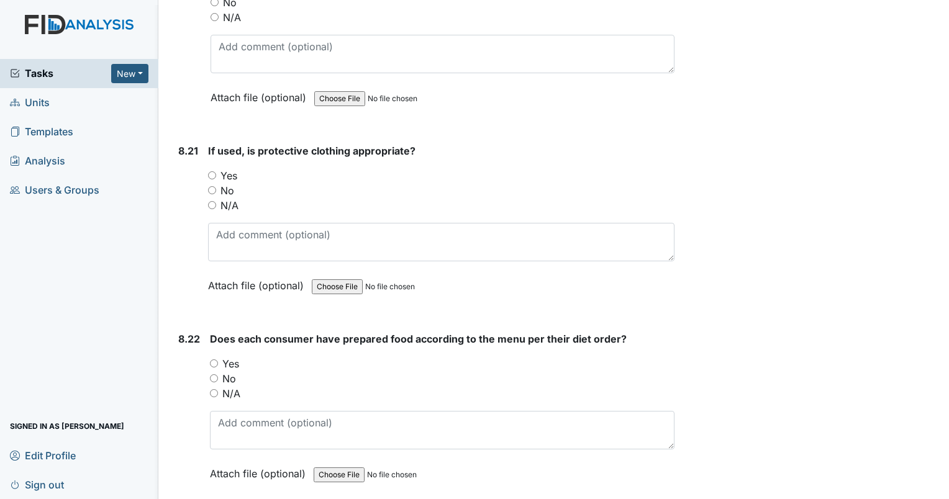
click at [214, 201] on input "N/A" at bounding box center [212, 205] width 8 height 8
radio input "true"
click at [214, 359] on input "Yes" at bounding box center [214, 363] width 8 height 8
radio input "true"
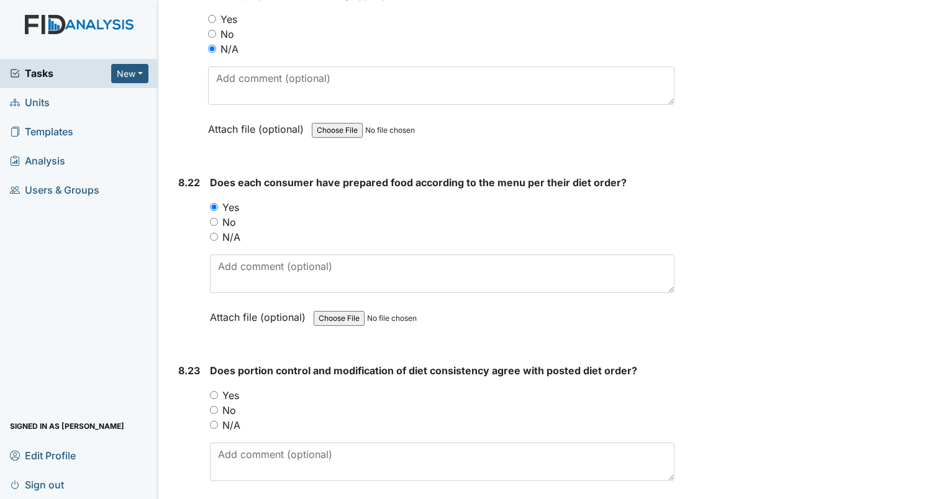
scroll to position [13224, 0]
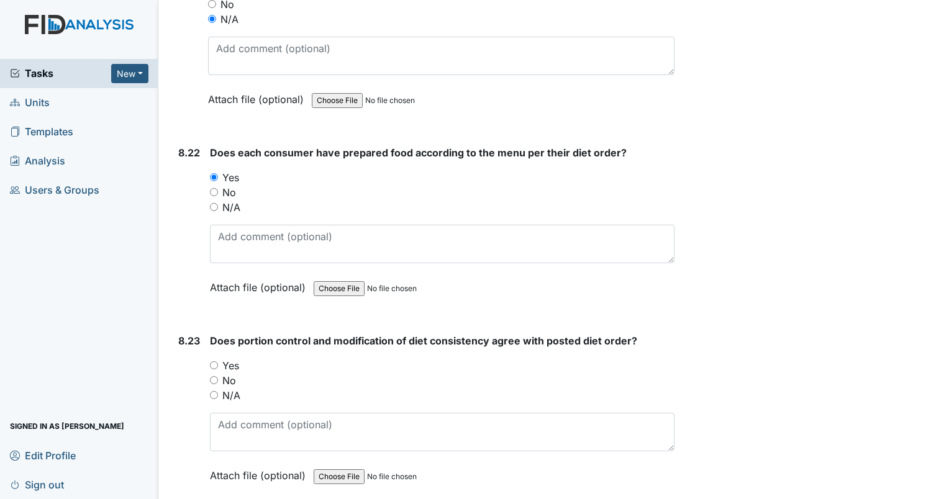
drag, startPoint x: 214, startPoint y: 302, endPoint x: 224, endPoint y: 302, distance: 10.6
click at [214, 361] on input "Yes" at bounding box center [214, 365] width 8 height 8
radio input "true"
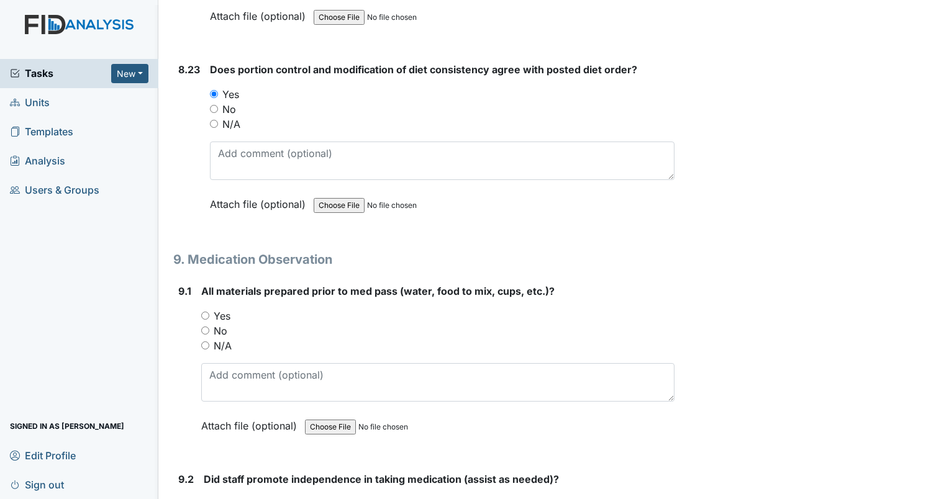
scroll to position [13535, 0]
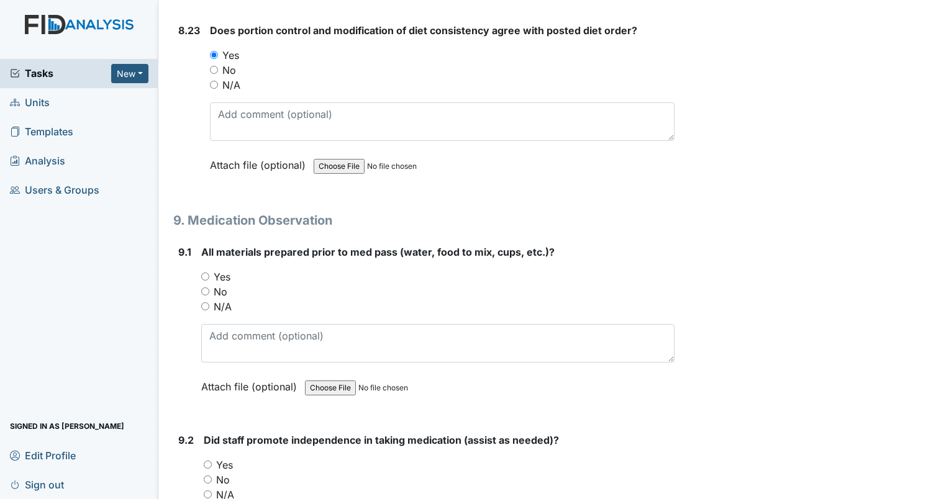
click at [203, 273] on input "Yes" at bounding box center [205, 277] width 8 height 8
radio input "true"
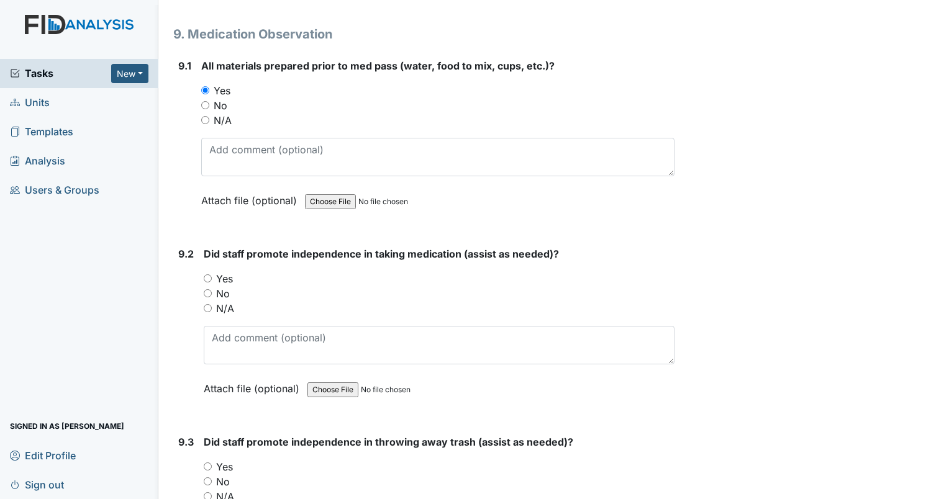
scroll to position [13783, 0]
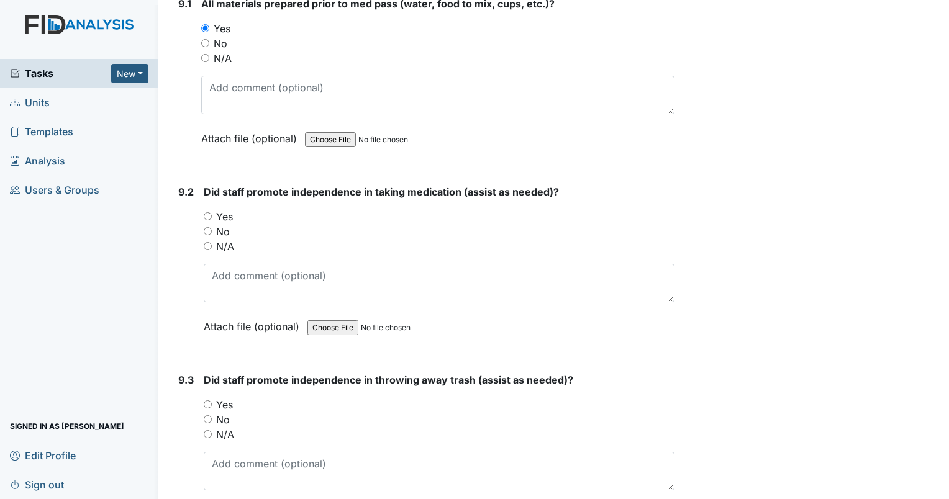
click at [210, 212] on input "Yes" at bounding box center [208, 216] width 8 height 8
radio input "true"
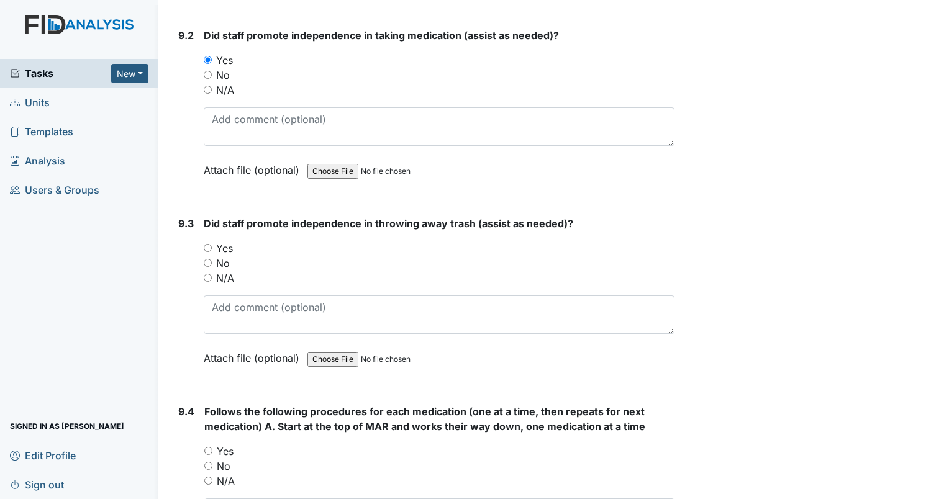
scroll to position [13969, 0]
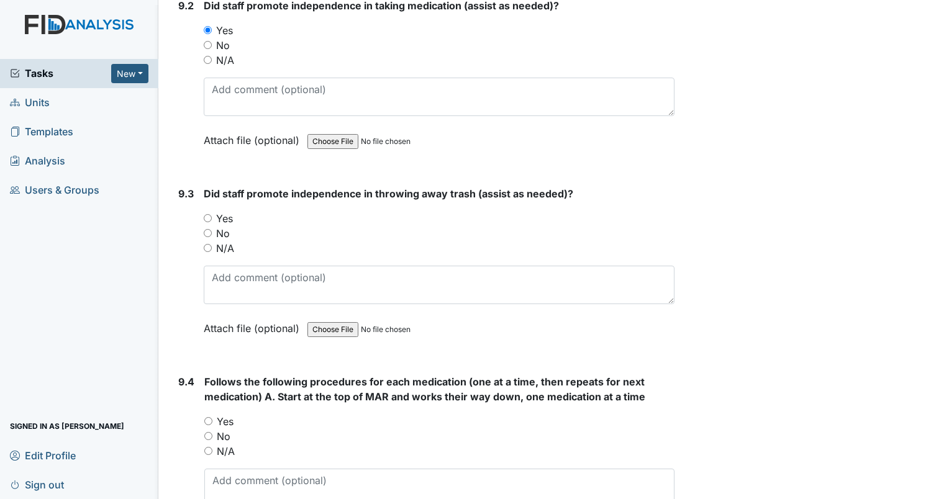
click at [206, 214] on input "Yes" at bounding box center [208, 218] width 8 height 8
radio input "true"
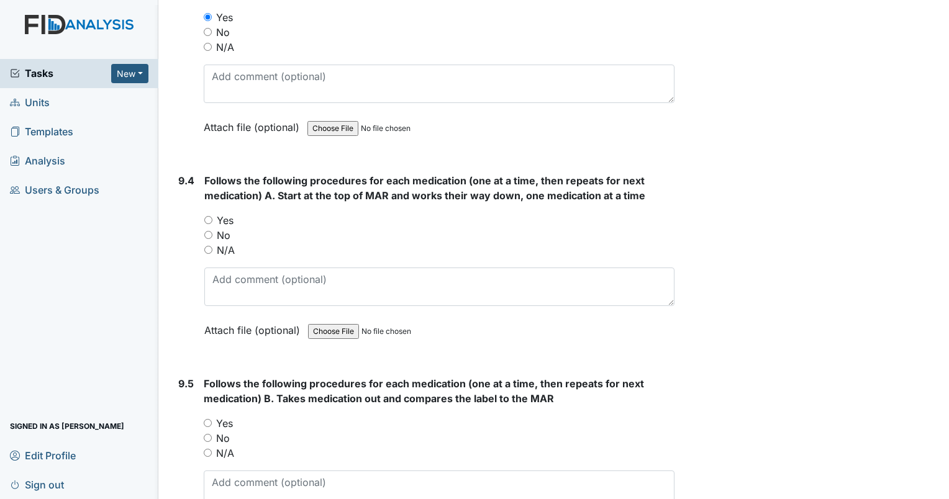
scroll to position [14218, 0]
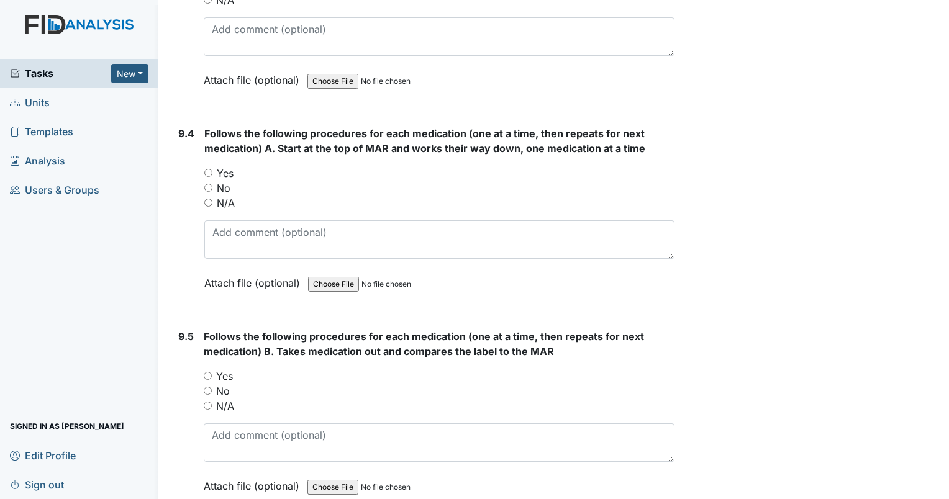
click at [207, 169] on input "Yes" at bounding box center [208, 173] width 8 height 8
radio input "true"
click at [209, 372] on input "Yes" at bounding box center [208, 376] width 8 height 8
radio input "true"
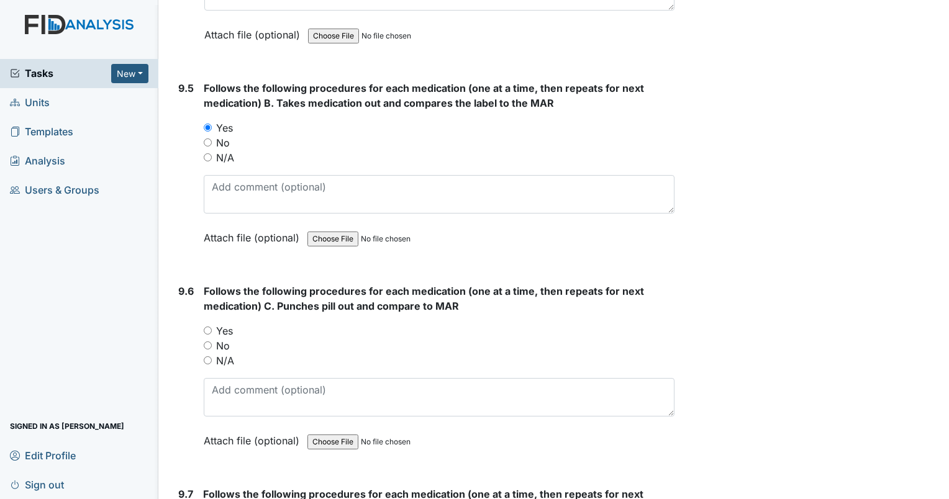
scroll to position [14404, 0]
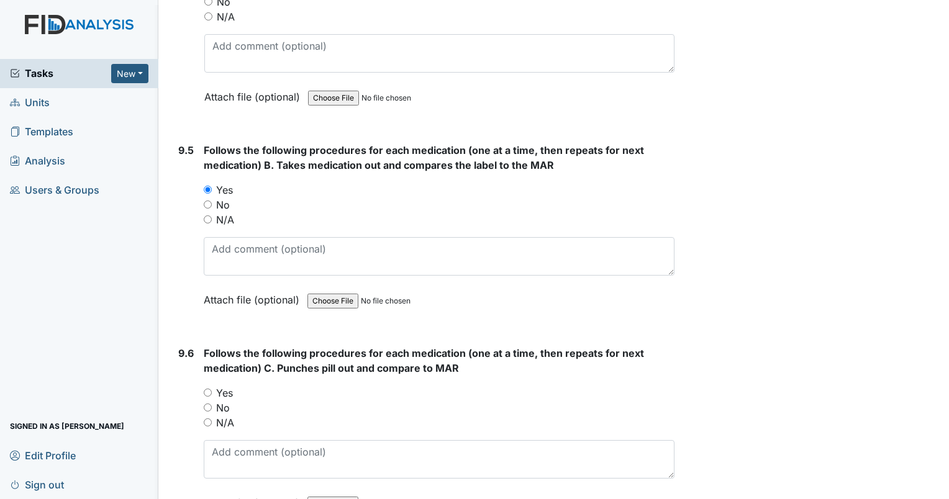
click at [209, 389] on input "Yes" at bounding box center [208, 393] width 8 height 8
radio input "true"
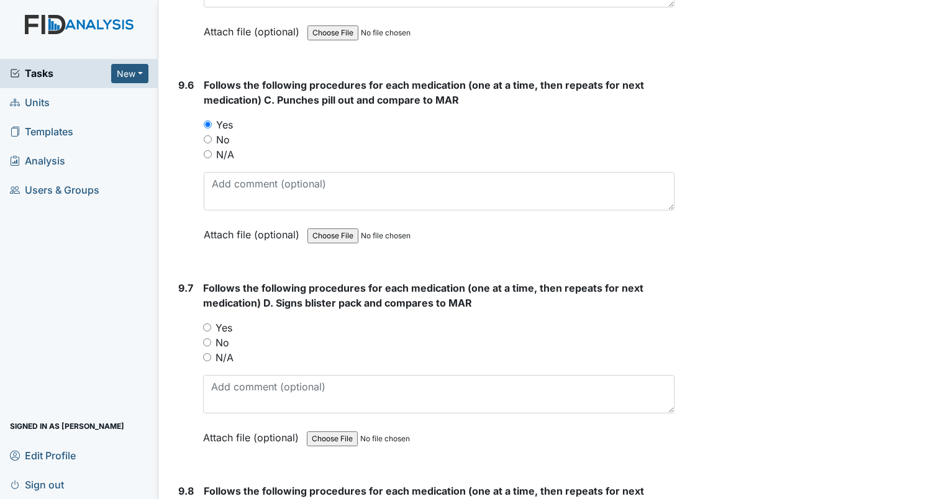
scroll to position [14714, 0]
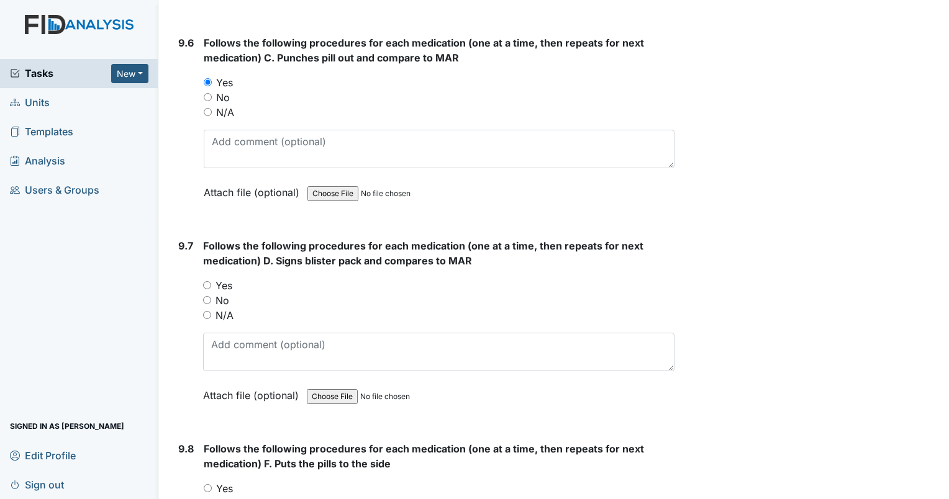
click at [208, 281] on input "Yes" at bounding box center [207, 285] width 8 height 8
radio input "true"
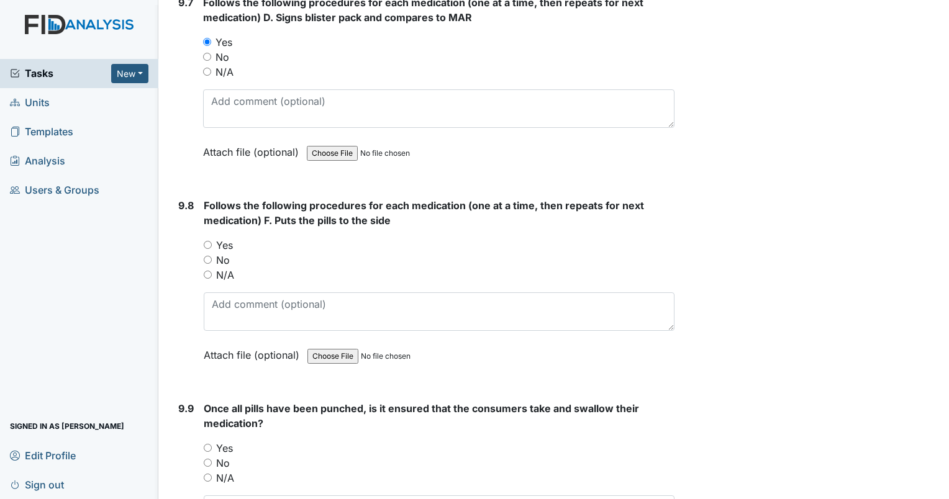
scroll to position [14963, 0]
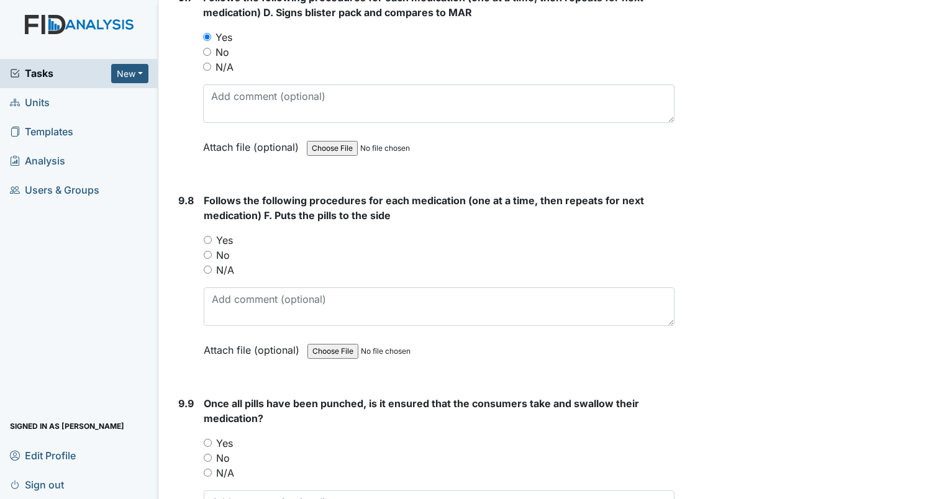
click at [207, 236] on input "Yes" at bounding box center [208, 240] width 8 height 8
radio input "true"
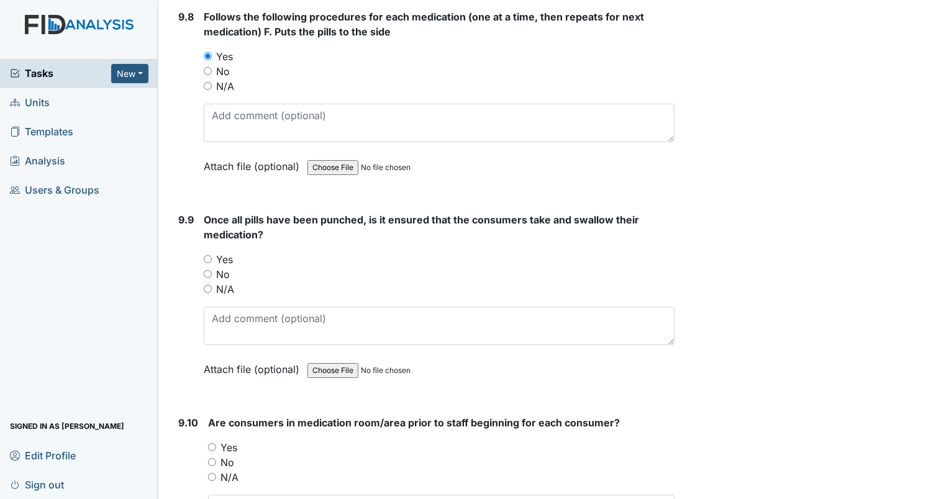
scroll to position [15149, 0]
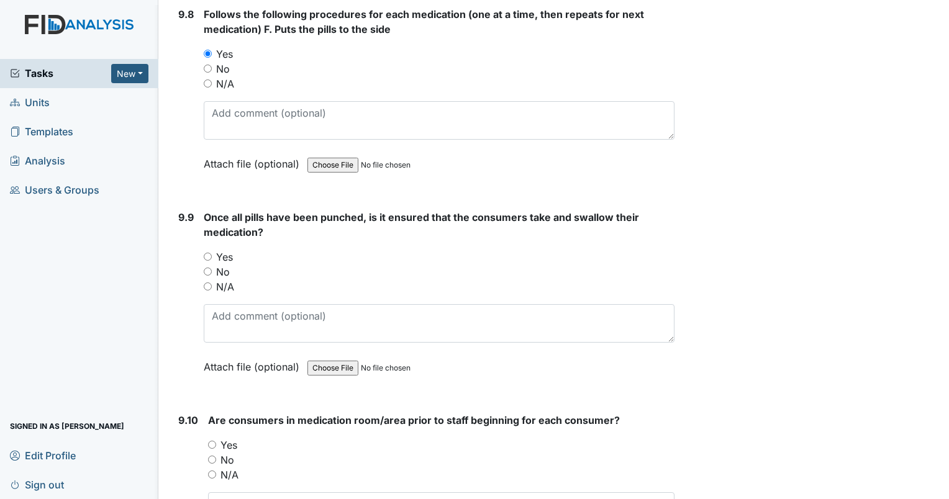
click at [207, 253] on input "Yes" at bounding box center [208, 257] width 8 height 8
radio input "true"
drag, startPoint x: 210, startPoint y: 377, endPoint x: 225, endPoint y: 374, distance: 16.0
click at [211, 441] on input "Yes" at bounding box center [212, 445] width 8 height 8
radio input "true"
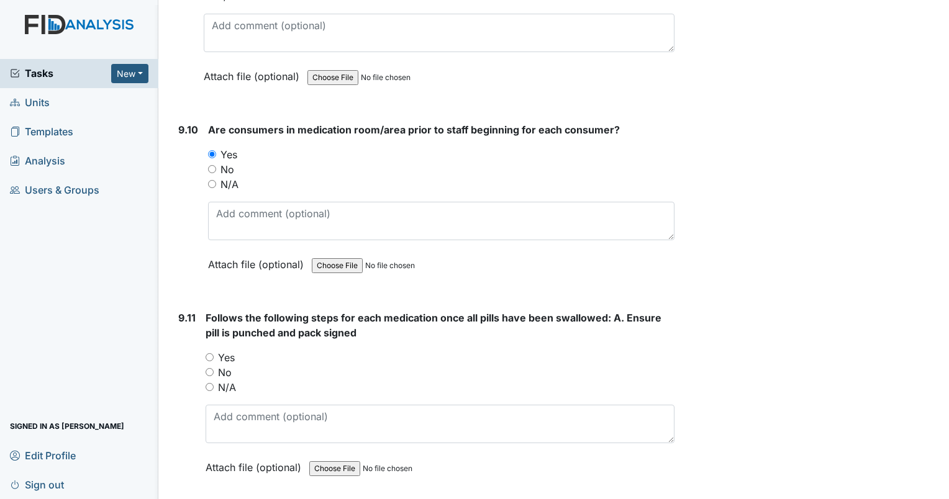
scroll to position [15459, 0]
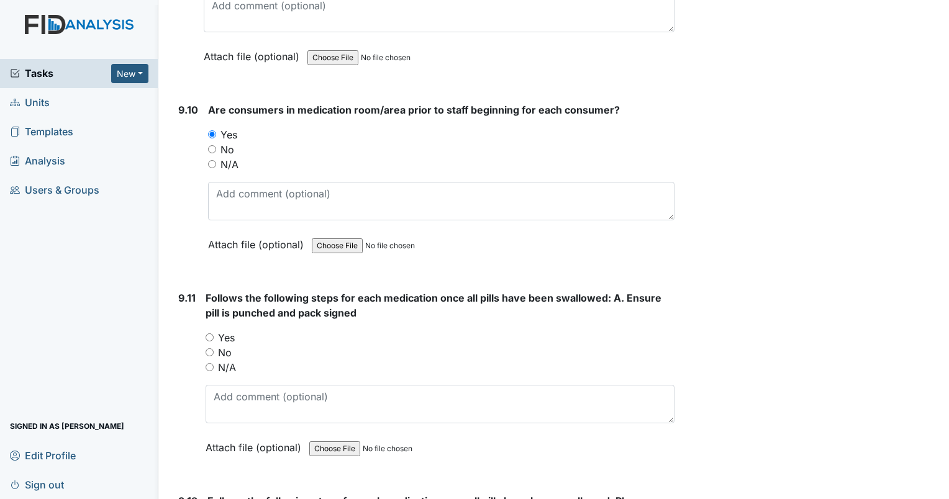
click at [209, 333] on input "Yes" at bounding box center [210, 337] width 8 height 8
radio input "true"
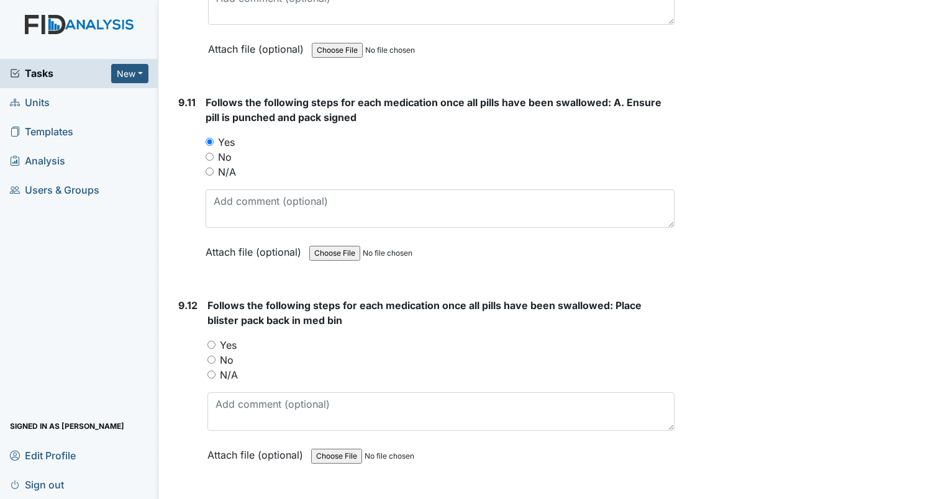
scroll to position [15708, 0]
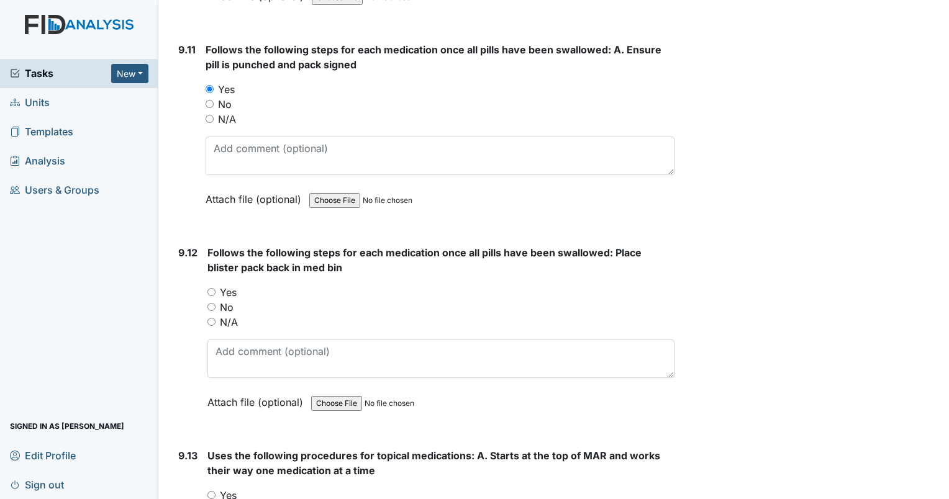
drag, startPoint x: 207, startPoint y: 225, endPoint x: 214, endPoint y: 226, distance: 6.9
click at [212, 288] on input "Yes" at bounding box center [211, 292] width 8 height 8
radio input "true"
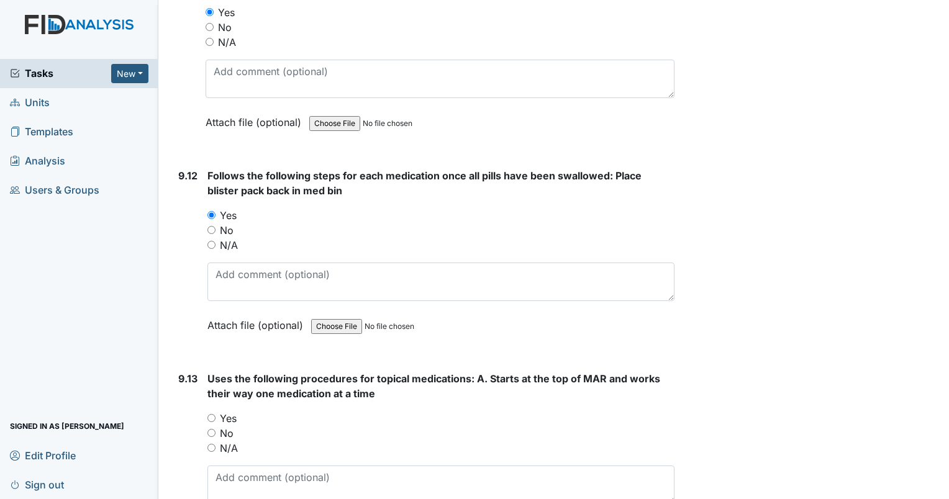
scroll to position [15894, 0]
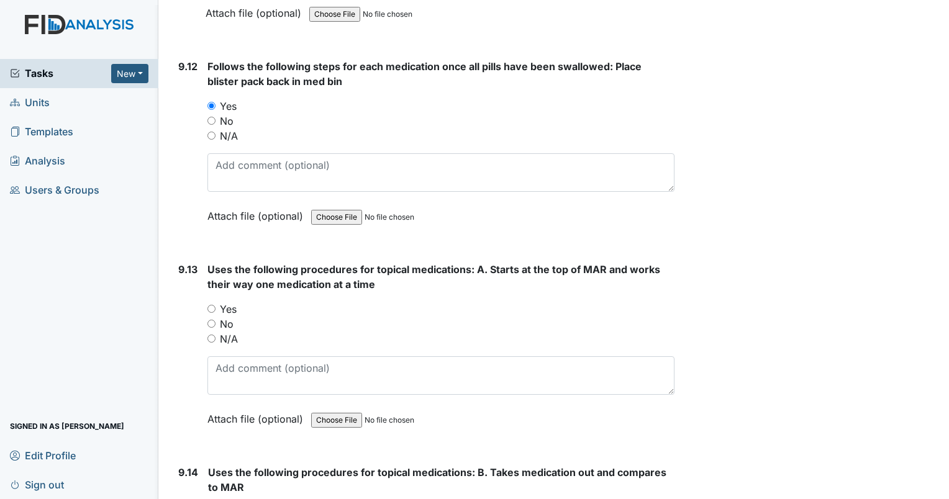
click at [211, 305] on input "Yes" at bounding box center [211, 309] width 8 height 8
radio input "true"
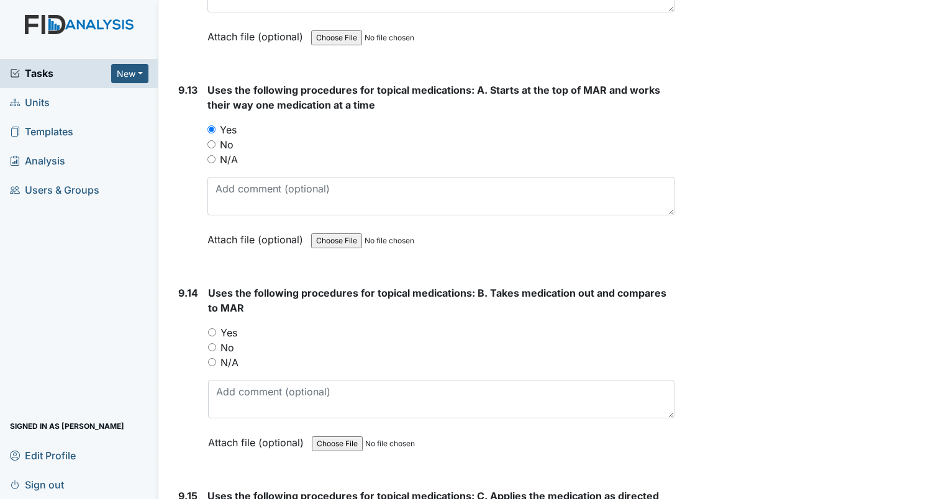
scroll to position [16080, 0]
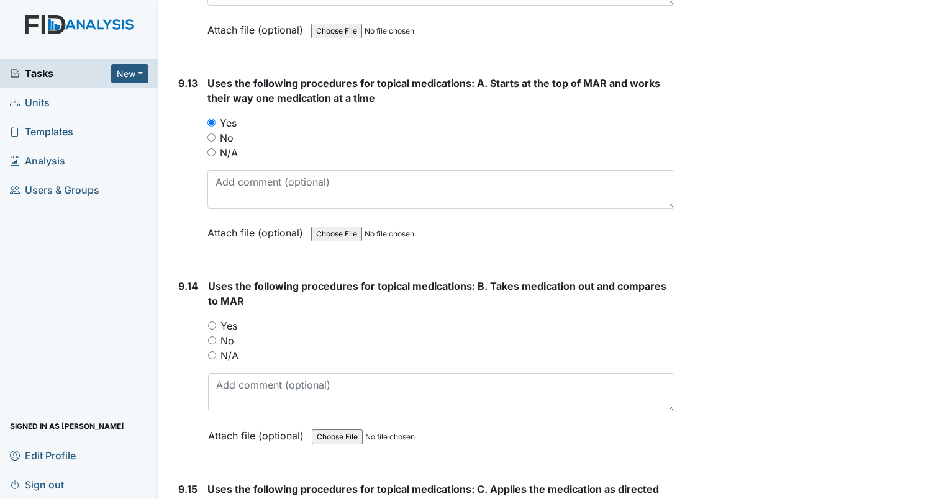
drag, startPoint x: 212, startPoint y: 256, endPoint x: 349, endPoint y: 258, distance: 137.2
click at [214, 322] on input "Yes" at bounding box center [212, 326] width 8 height 8
radio input "true"
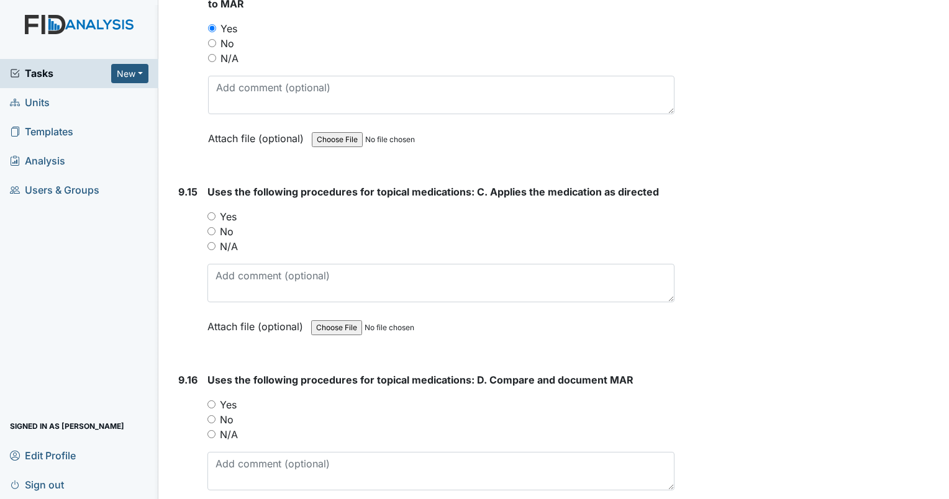
scroll to position [16391, 0]
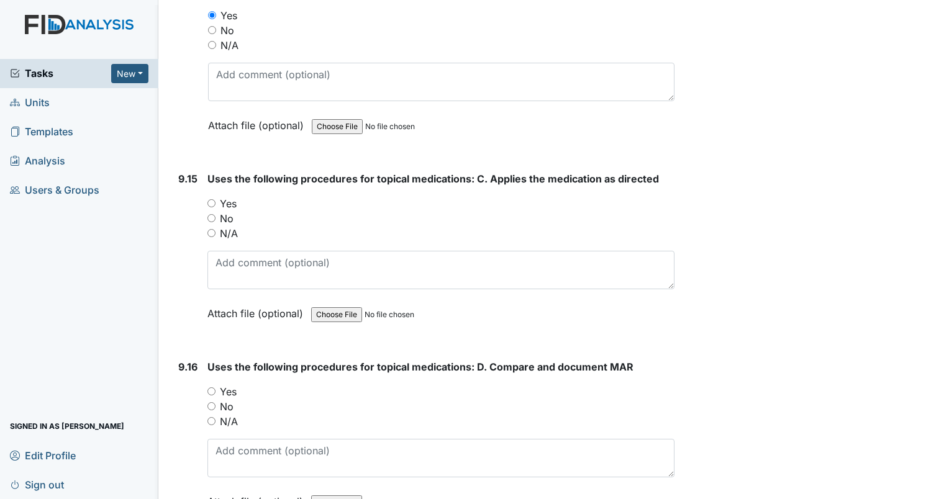
drag, startPoint x: 209, startPoint y: 134, endPoint x: 216, endPoint y: 141, distance: 9.7
click at [211, 199] on input "Yes" at bounding box center [211, 203] width 8 height 8
radio input "true"
drag, startPoint x: 211, startPoint y: 320, endPoint x: 283, endPoint y: 323, distance: 72.1
click at [214, 387] on input "Yes" at bounding box center [211, 391] width 8 height 8
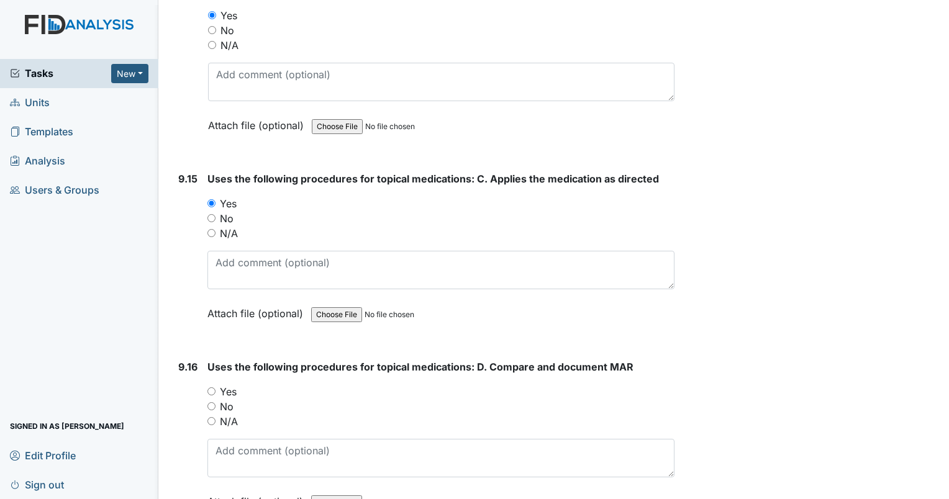
radio input "true"
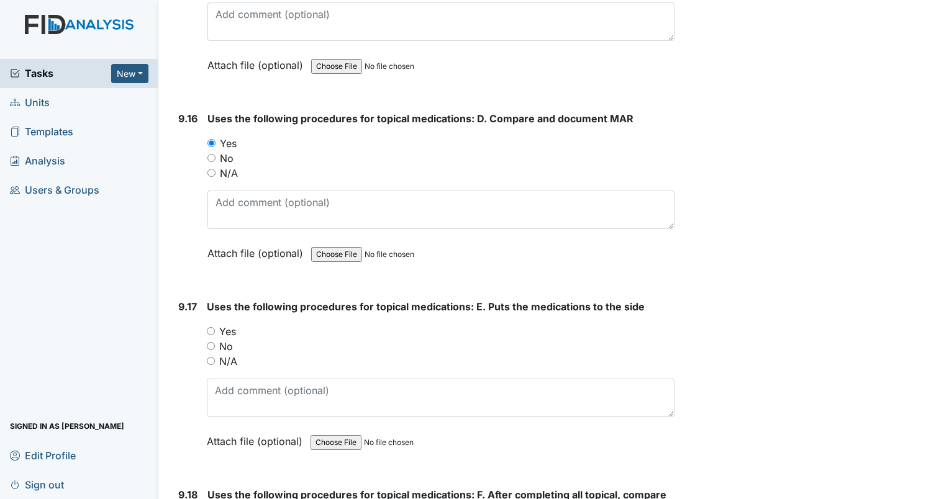
scroll to position [16701, 0]
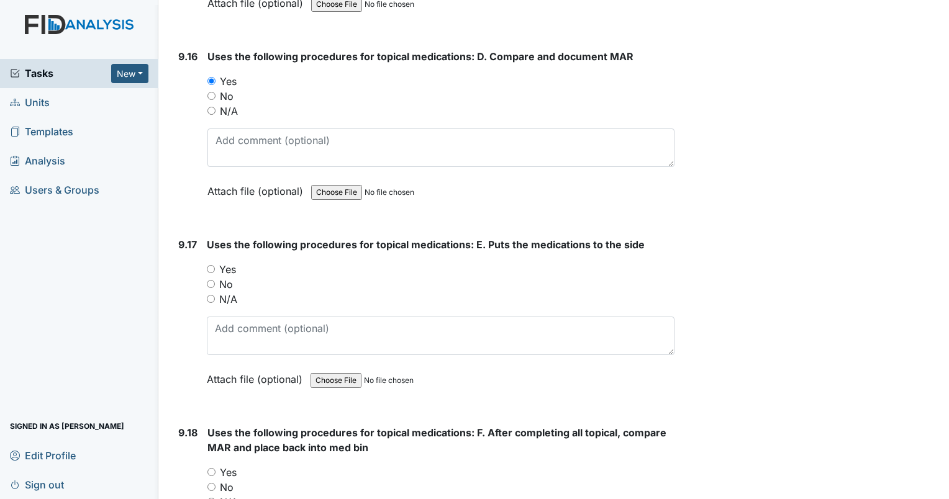
click at [209, 265] on input "Yes" at bounding box center [211, 269] width 8 height 8
radio input "true"
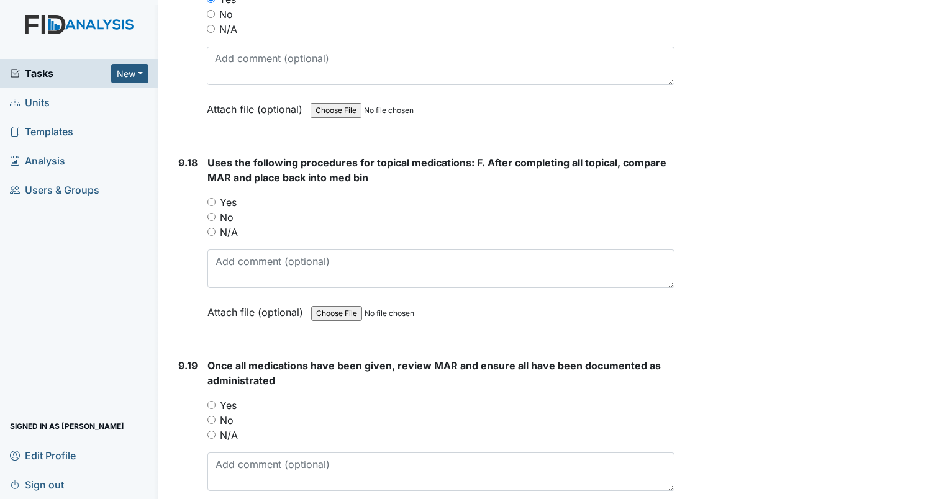
scroll to position [17012, 0]
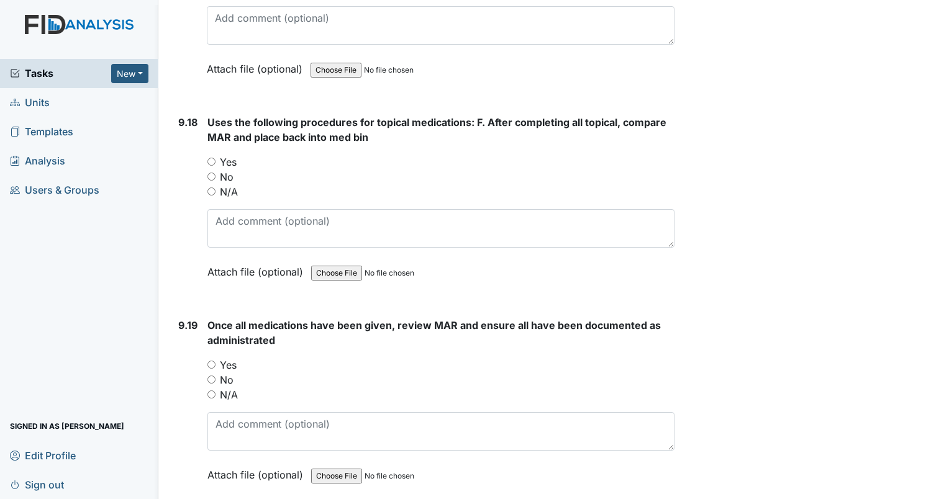
click at [214, 158] on input "Yes" at bounding box center [211, 162] width 8 height 8
radio input "true"
click at [212, 361] on input "Yes" at bounding box center [211, 365] width 8 height 8
radio input "true"
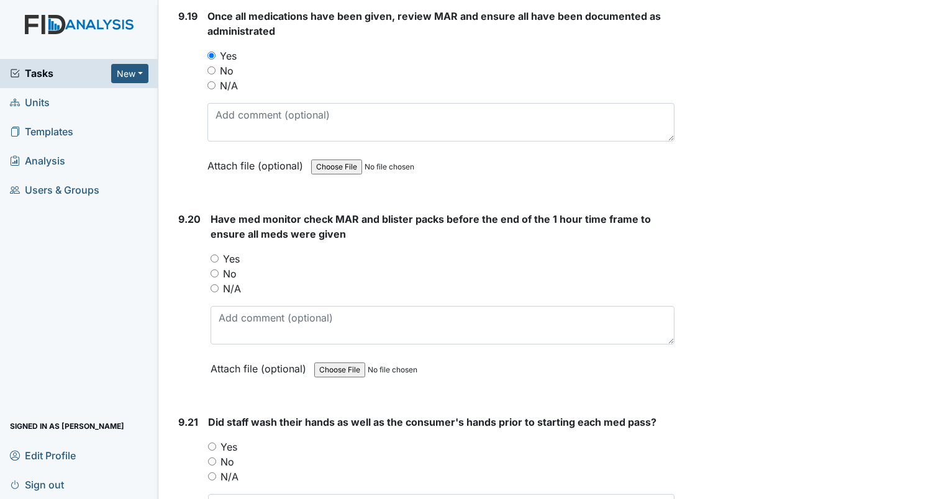
scroll to position [17322, 0]
click at [214, 253] on input "Yes" at bounding box center [214, 257] width 8 height 8
radio input "true"
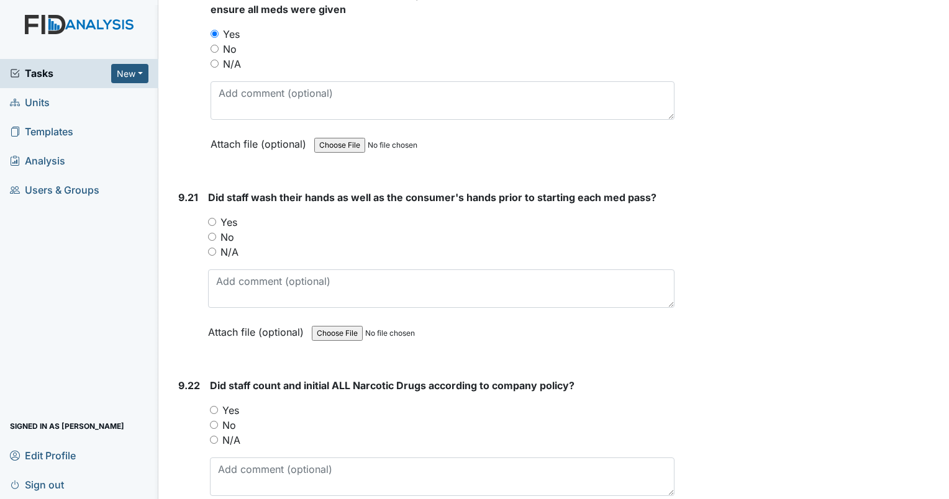
scroll to position [17570, 0]
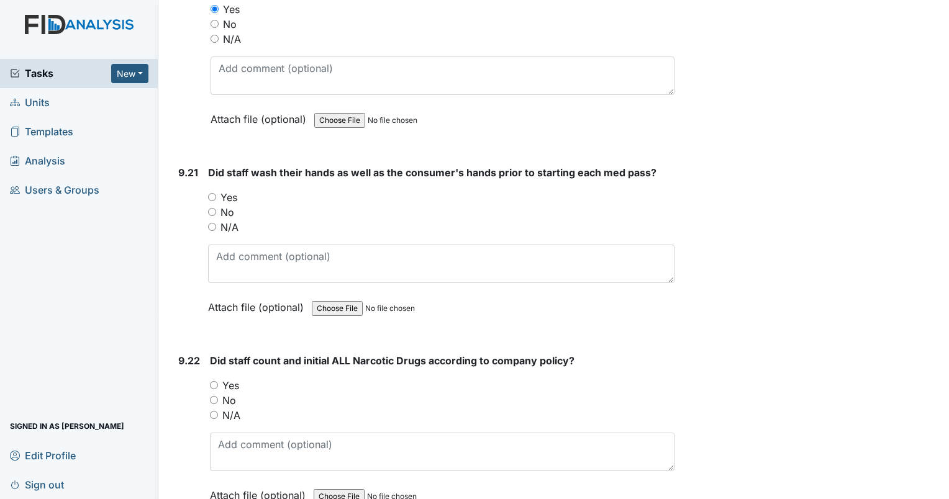
drag, startPoint x: 212, startPoint y: 123, endPoint x: 219, endPoint y: 125, distance: 7.3
click at [212, 193] on input "Yes" at bounding box center [212, 197] width 8 height 8
radio input "true"
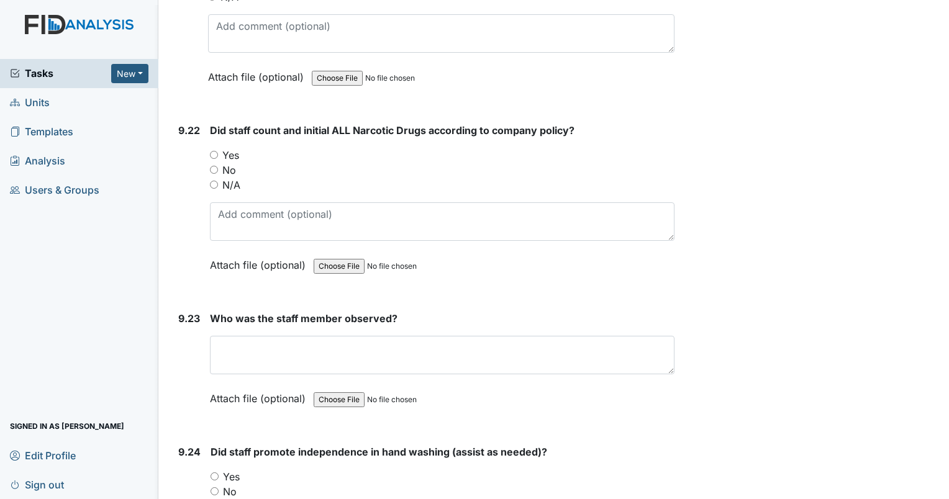
scroll to position [17819, 0]
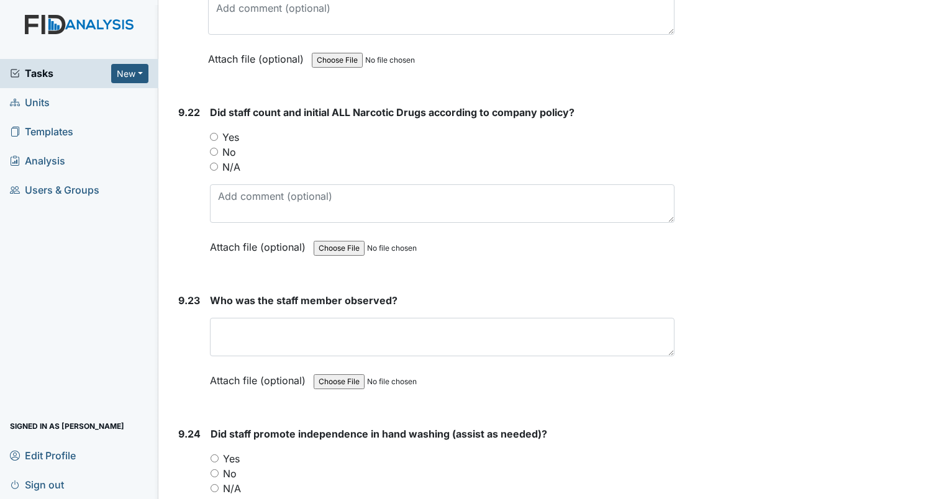
click at [214, 133] on input "Yes" at bounding box center [214, 137] width 8 height 8
radio input "true"
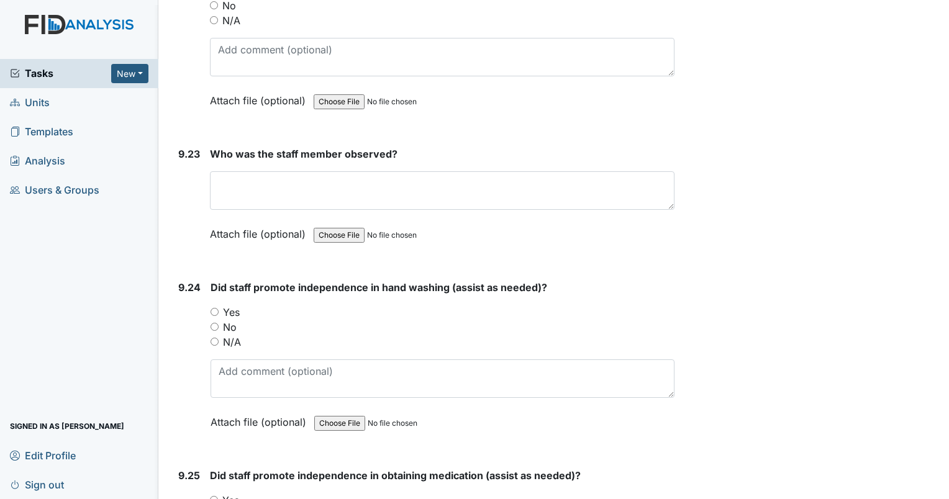
scroll to position [18005, 0]
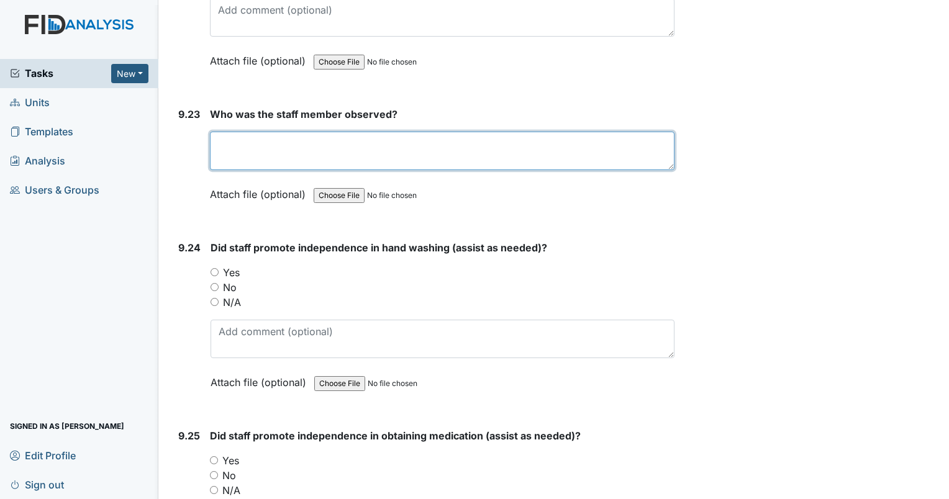
click at [237, 132] on textarea at bounding box center [442, 151] width 464 height 38
type textarea "[PERSON_NAME]"
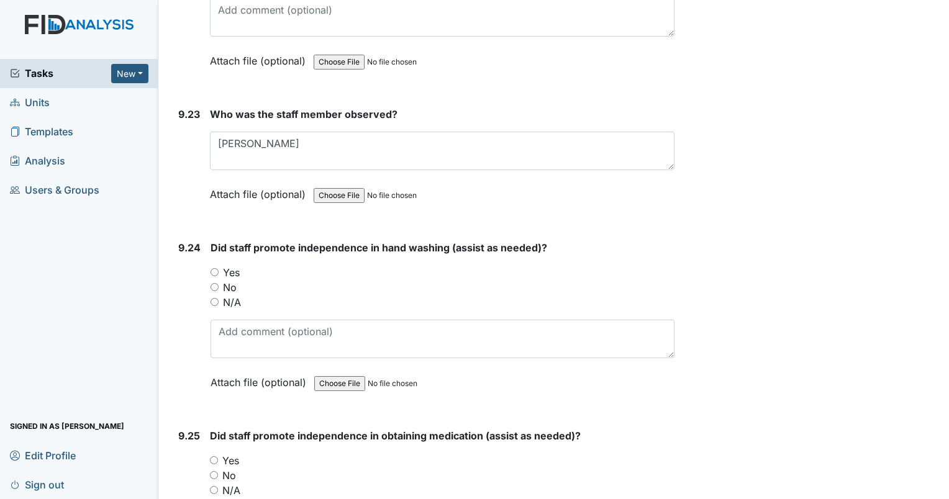
click at [213, 268] on input "Yes" at bounding box center [214, 272] width 8 height 8
radio input "true"
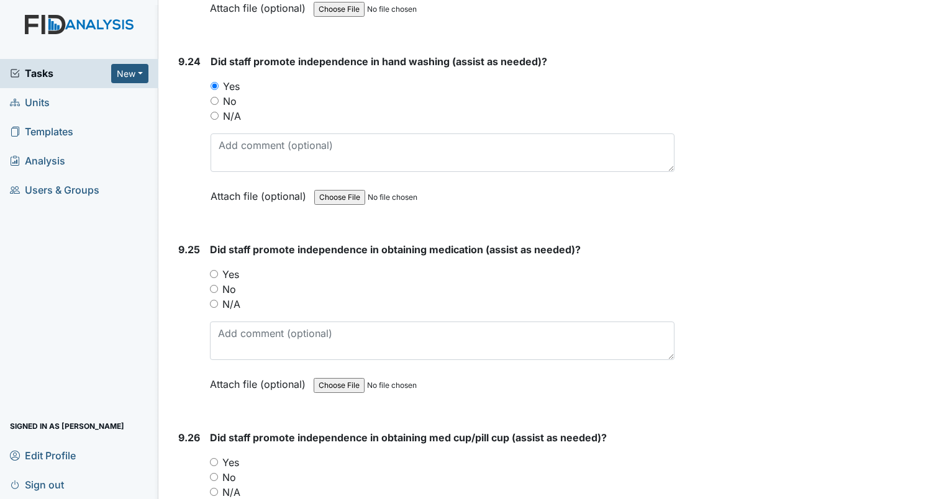
scroll to position [18253, 0]
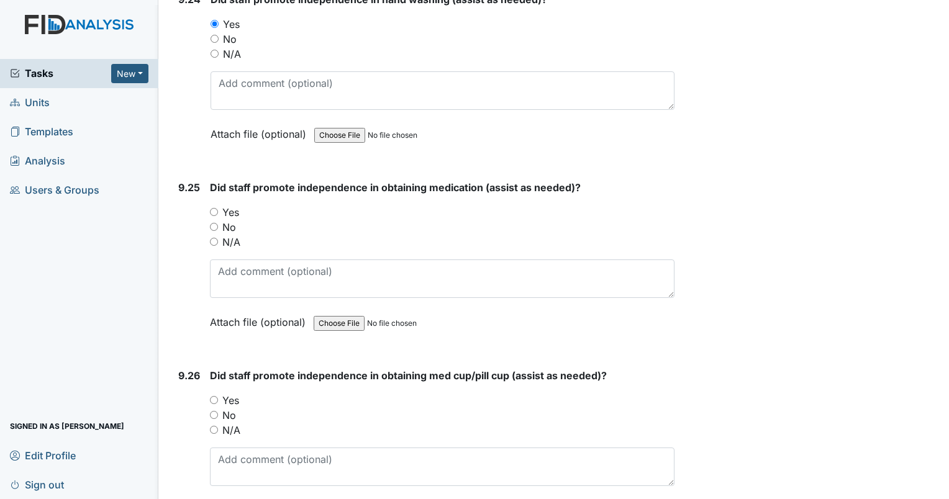
click at [214, 208] on input "Yes" at bounding box center [214, 212] width 8 height 8
radio input "true"
click at [216, 396] on input "Yes" at bounding box center [214, 400] width 8 height 8
radio input "true"
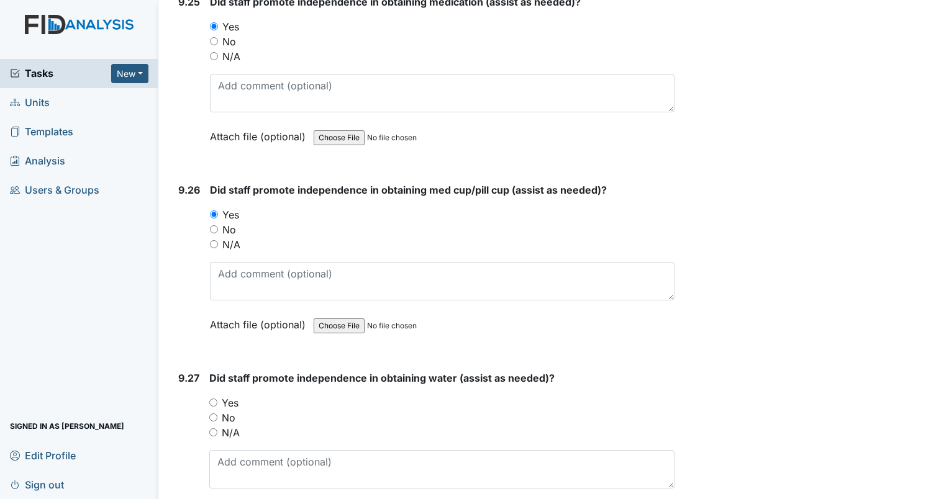
scroll to position [18502, 0]
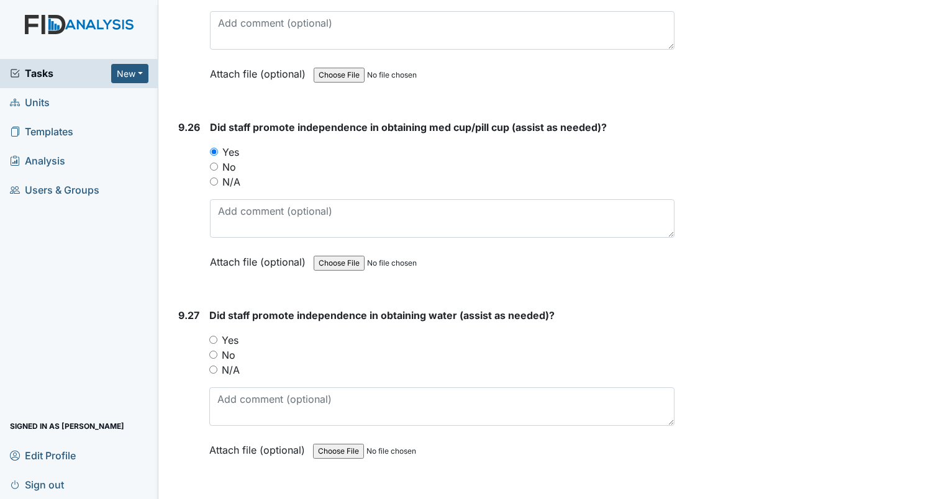
click at [213, 336] on input "Yes" at bounding box center [213, 340] width 8 height 8
radio input "true"
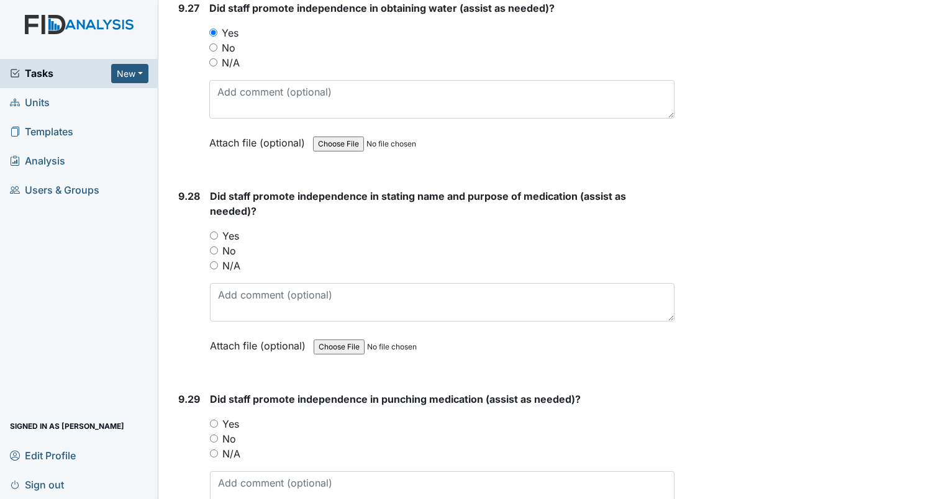
scroll to position [18812, 0]
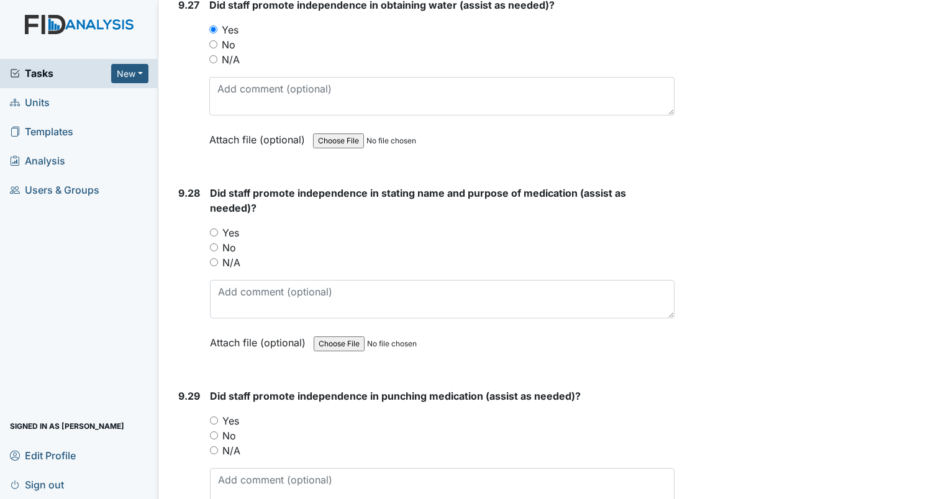
drag, startPoint x: 210, startPoint y: 155, endPoint x: 281, endPoint y: 151, distance: 71.5
click at [211, 228] on input "Yes" at bounding box center [214, 232] width 8 height 8
radio input "true"
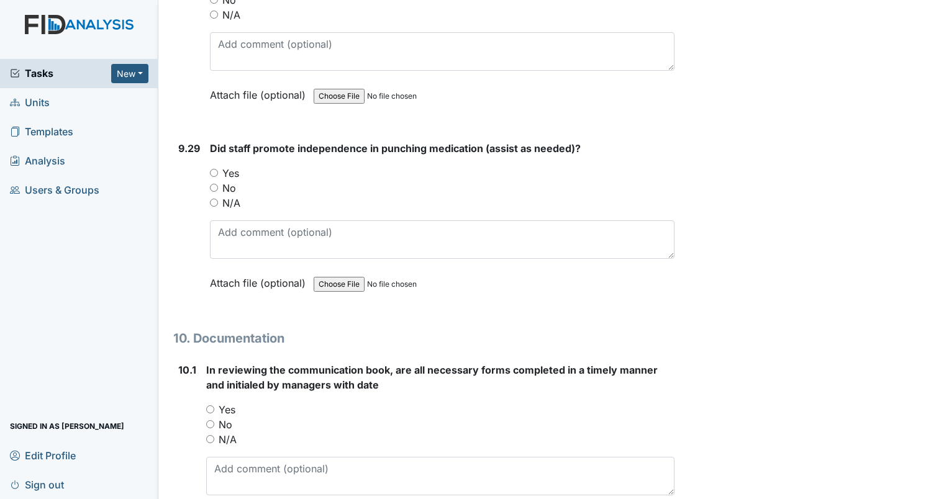
scroll to position [19060, 0]
click at [215, 168] on input "Yes" at bounding box center [214, 172] width 8 height 8
radio input "true"
click at [208, 405] on input "Yes" at bounding box center [210, 409] width 8 height 8
radio input "true"
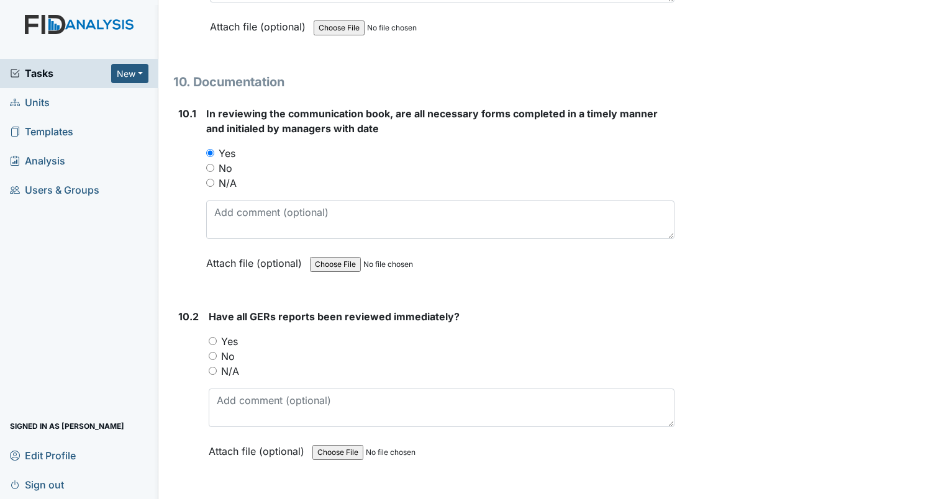
scroll to position [19371, 0]
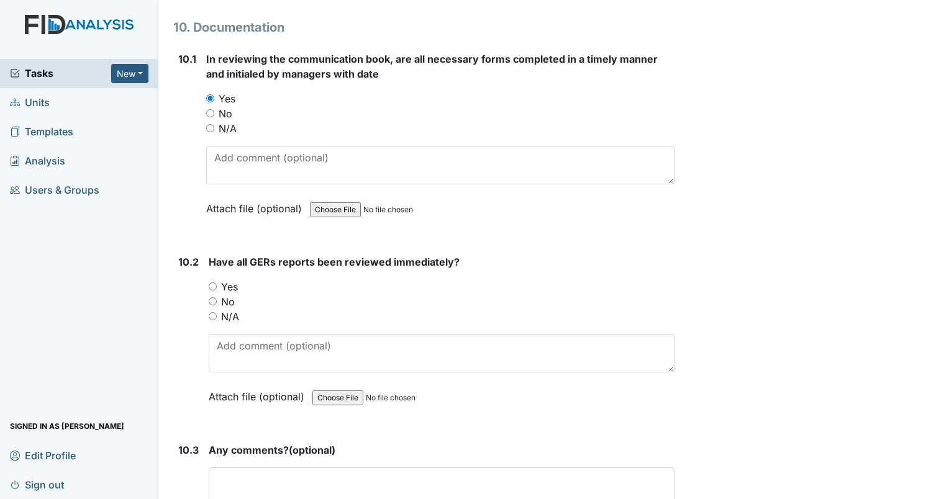
click at [210, 282] on input "Yes" at bounding box center [213, 286] width 8 height 8
radio input "true"
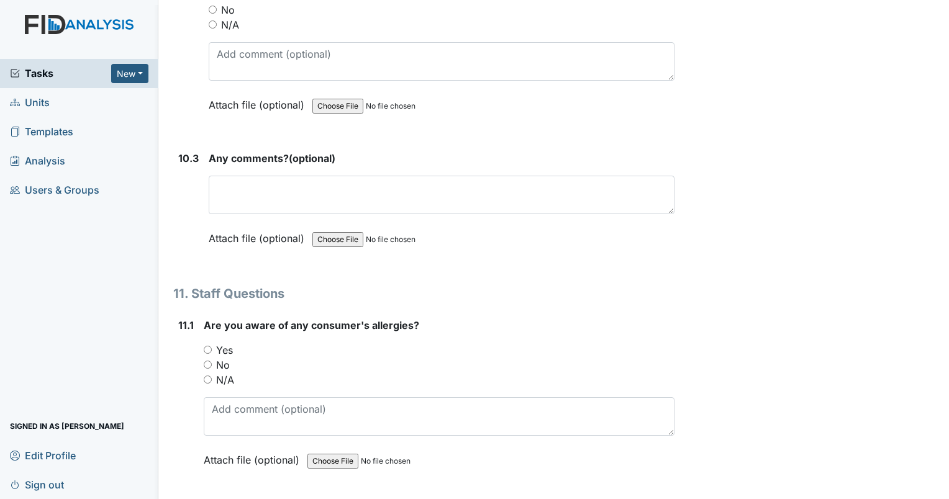
scroll to position [19681, 0]
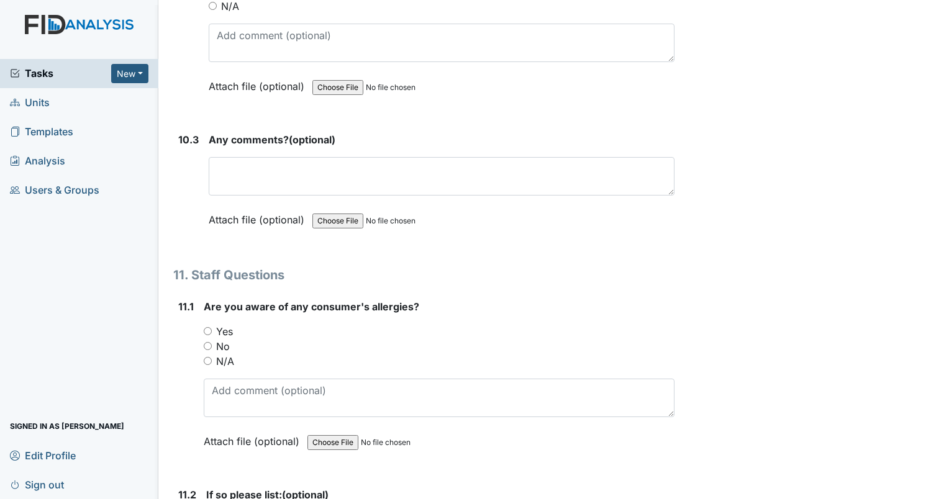
click at [206, 342] on input "No" at bounding box center [208, 346] width 8 height 8
radio input "true"
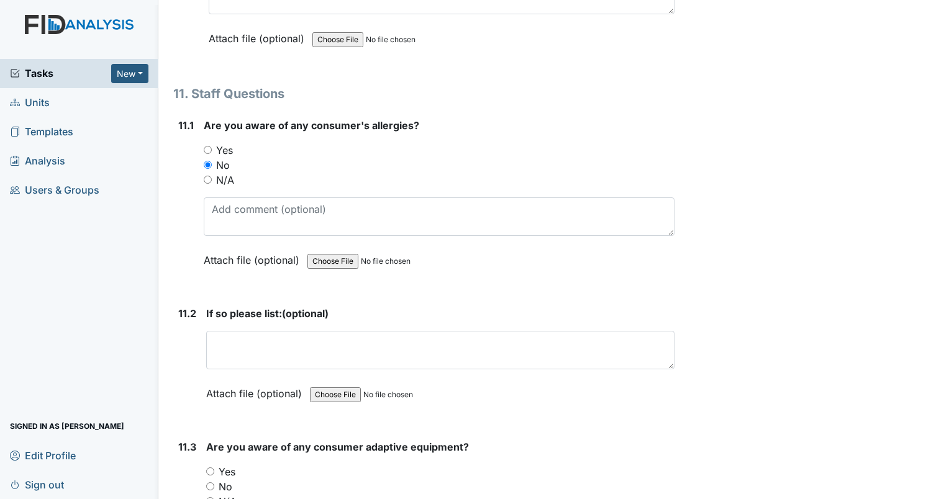
scroll to position [19930, 0]
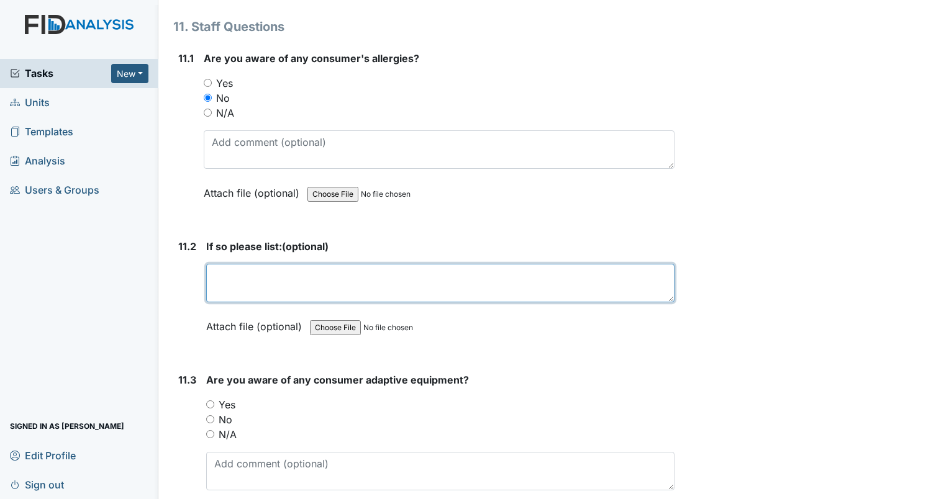
click at [242, 264] on textarea at bounding box center [440, 283] width 468 height 38
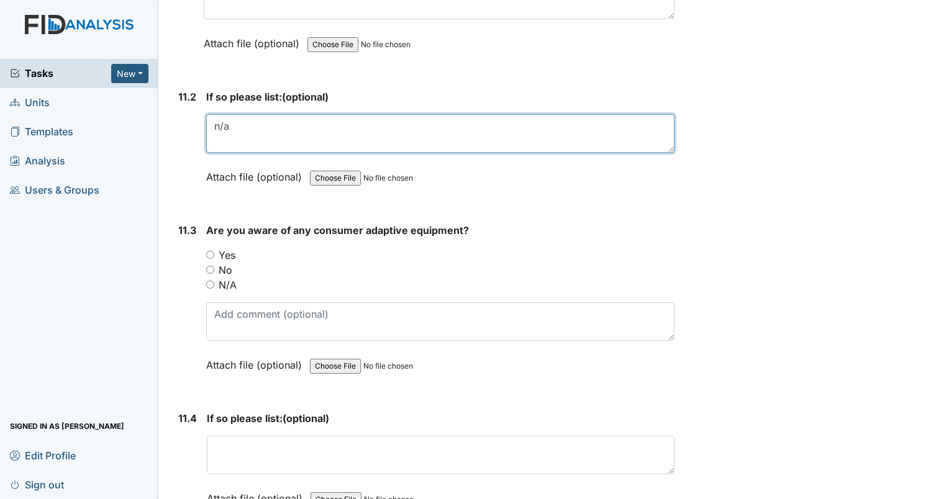
scroll to position [20116, 0]
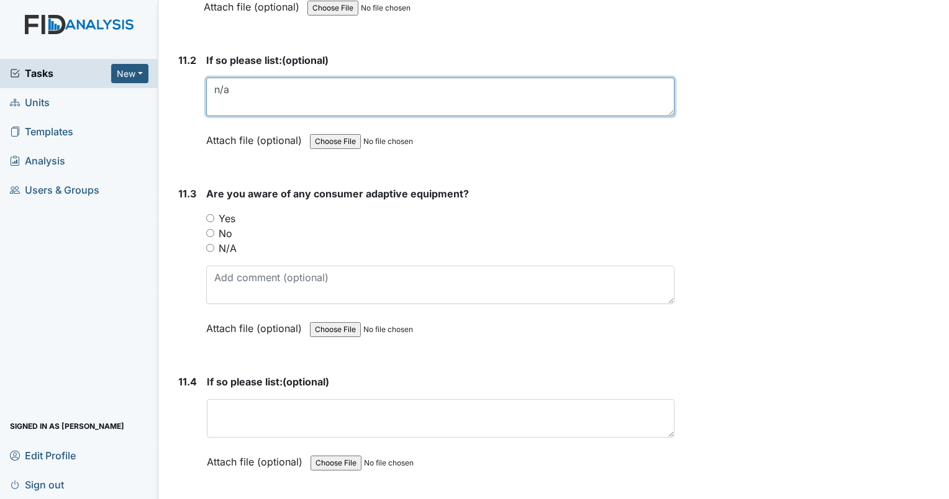
type textarea "n/a"
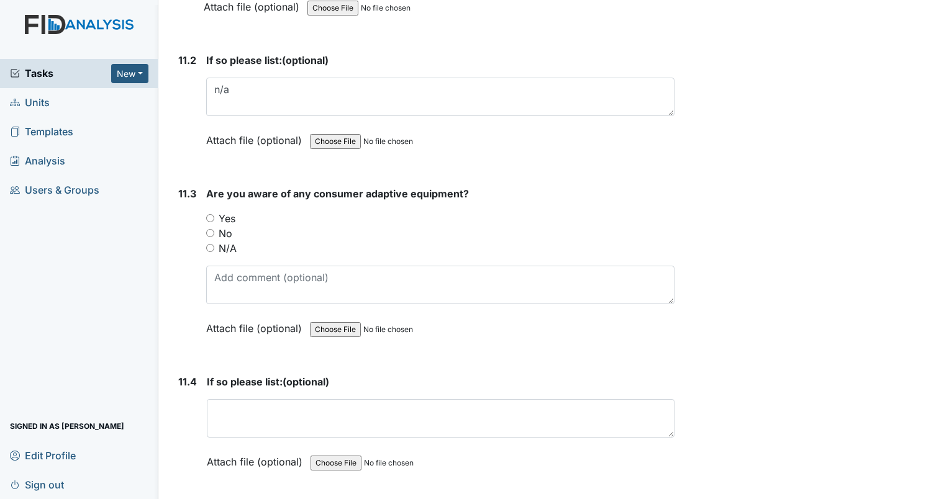
drag, startPoint x: 210, startPoint y: 134, endPoint x: 253, endPoint y: 142, distance: 43.6
click at [212, 214] on input "Yes" at bounding box center [210, 218] width 8 height 8
radio input "true"
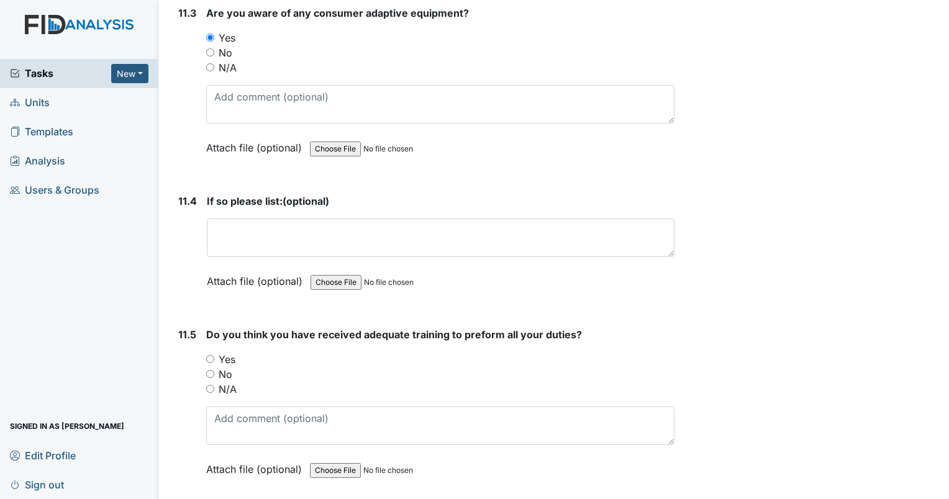
scroll to position [20302, 0]
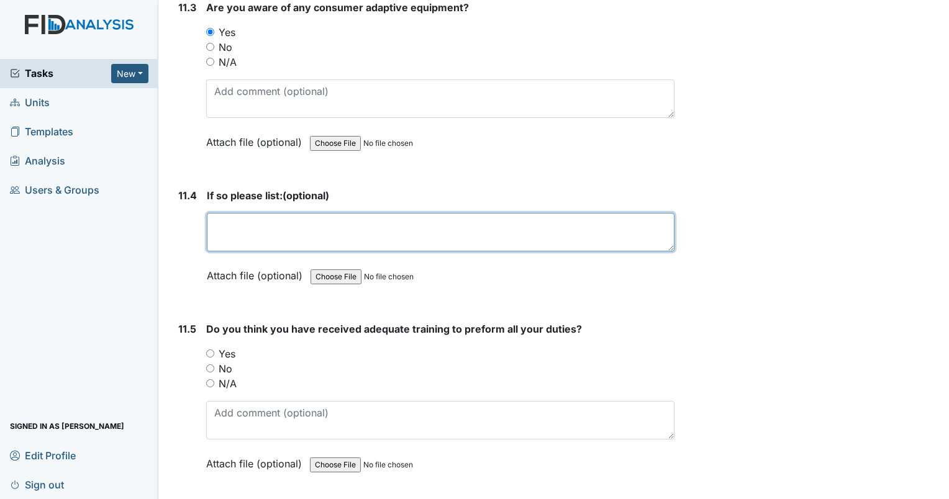
click at [251, 213] on textarea at bounding box center [441, 232] width 468 height 38
type textarea "n/a"
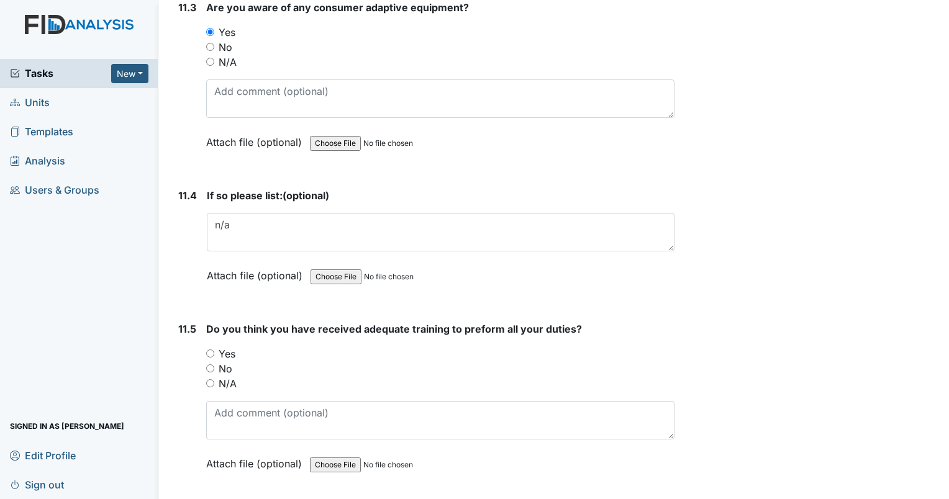
click at [209, 350] on input "Yes" at bounding box center [210, 354] width 8 height 8
radio input "true"
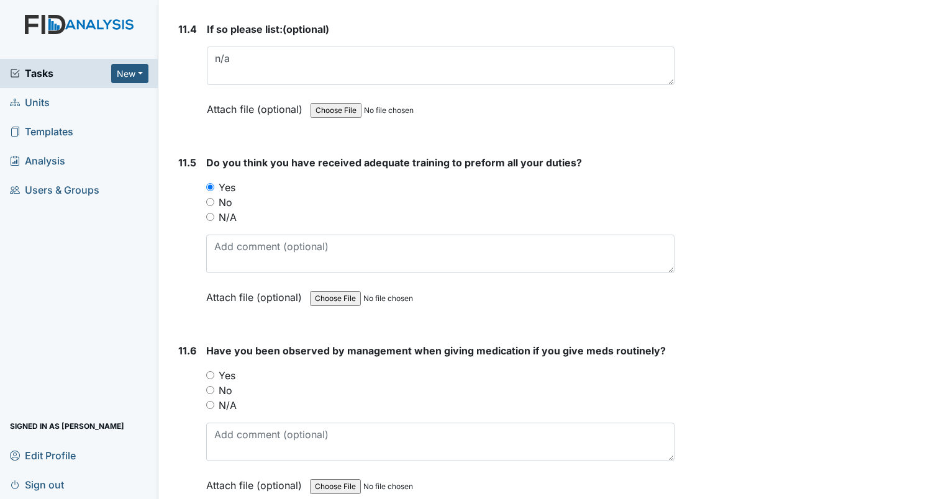
scroll to position [20551, 0]
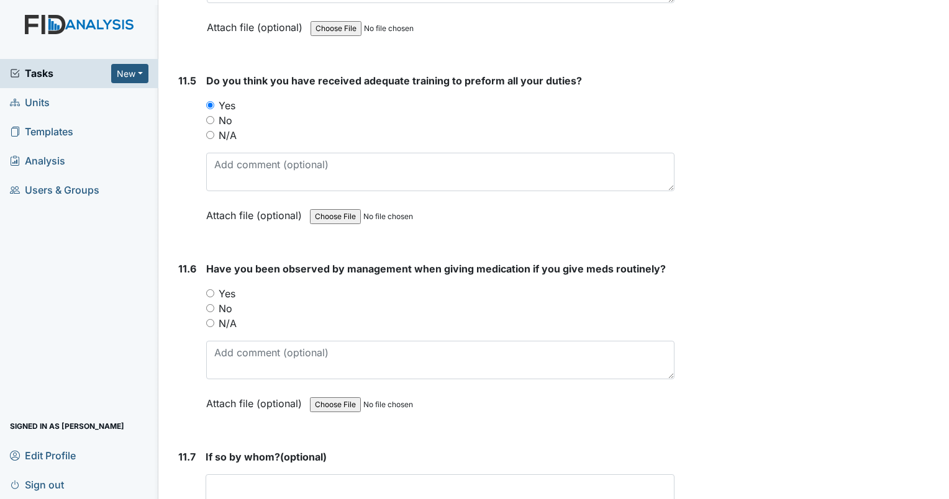
click at [215, 286] on div "Yes" at bounding box center [440, 293] width 468 height 15
click at [209, 289] on input "Yes" at bounding box center [210, 293] width 8 height 8
radio input "true"
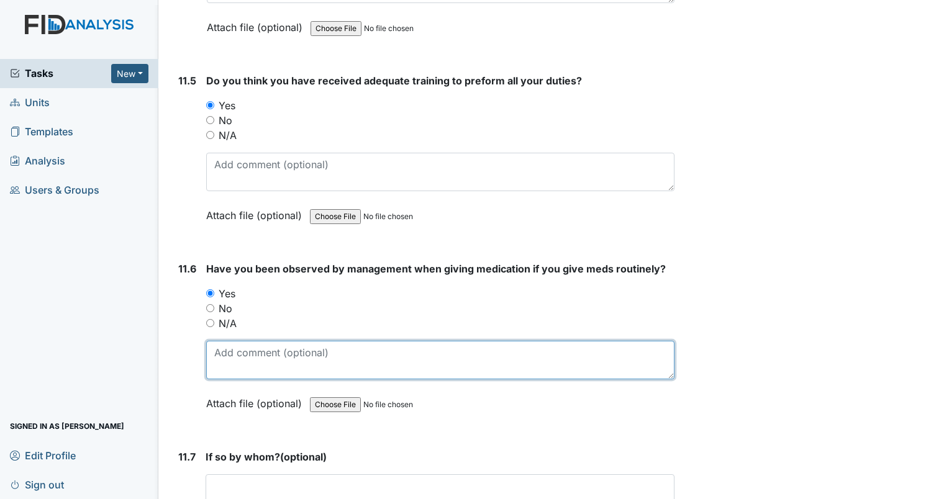
click at [261, 341] on textarea at bounding box center [440, 360] width 468 height 38
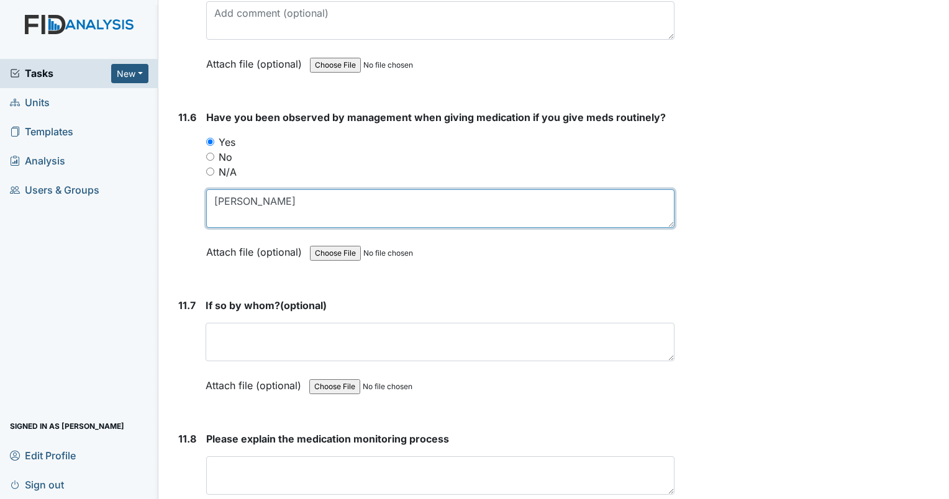
scroll to position [20737, 0]
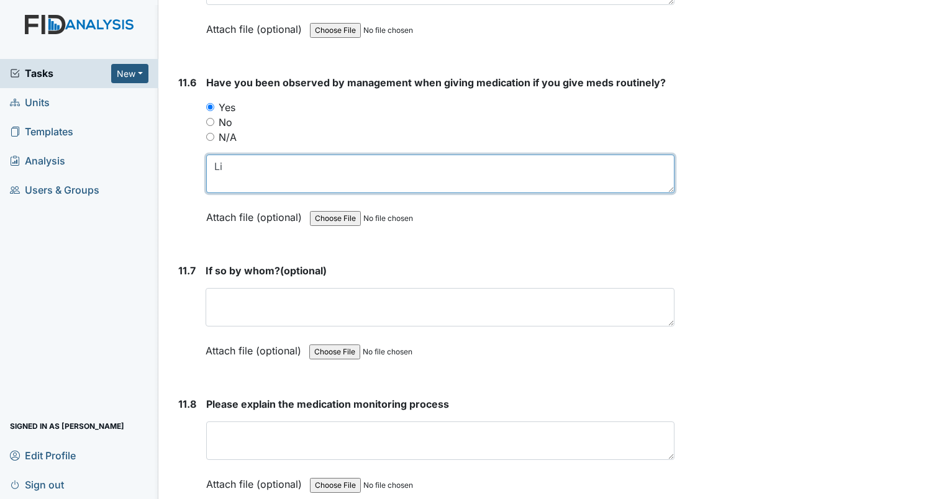
type textarea "L"
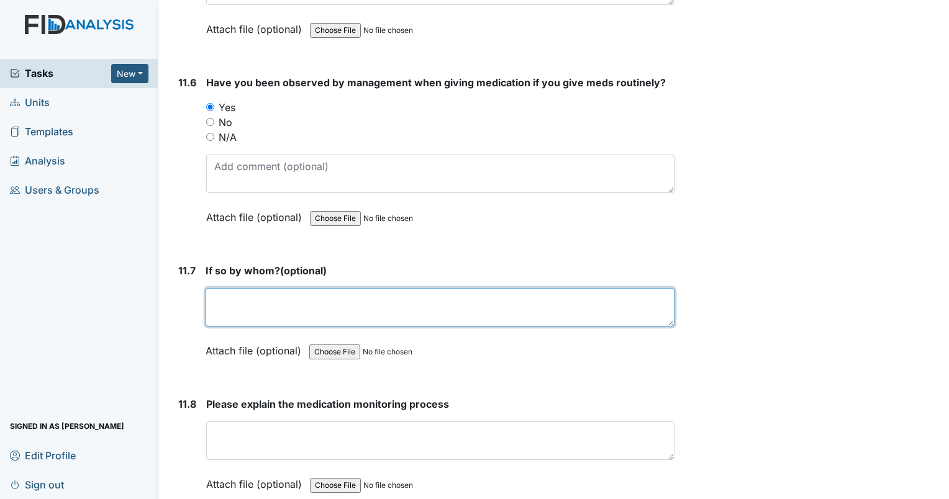
click at [233, 288] on textarea at bounding box center [440, 307] width 469 height 38
type textarea "[PERSON_NAME] [DATE]"
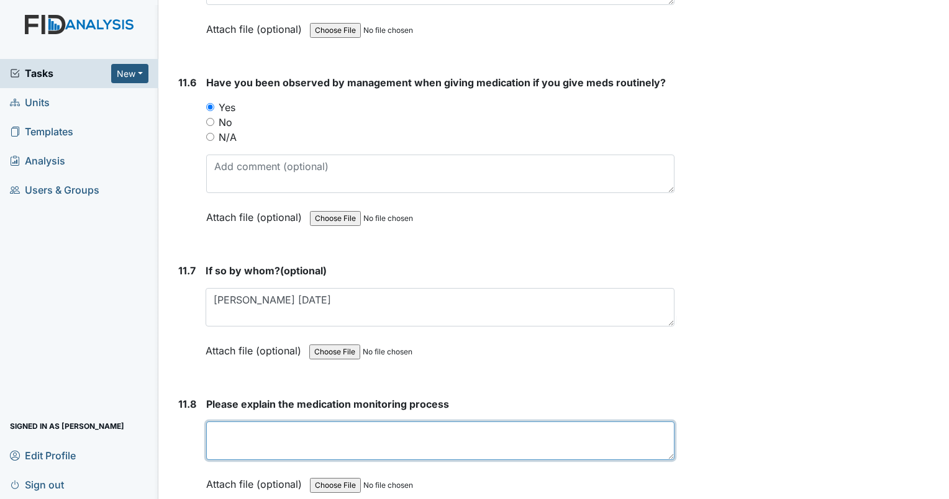
click at [266, 422] on textarea at bounding box center [440, 441] width 468 height 38
click at [446, 422] on textarea "Gather all blister packs and match them to the MAR . Then" at bounding box center [440, 441] width 468 height 38
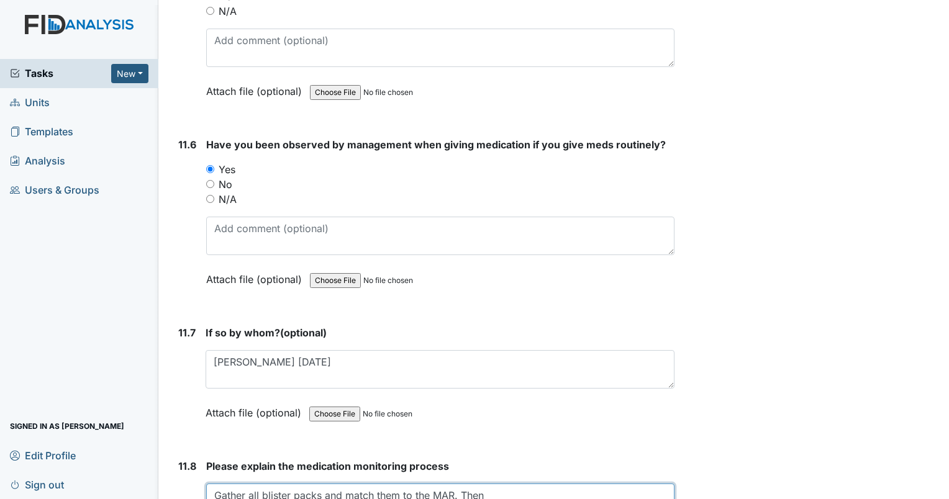
click at [520, 484] on textarea "Gather all blister packs and match them to the MAR. Then" at bounding box center [440, 503] width 468 height 38
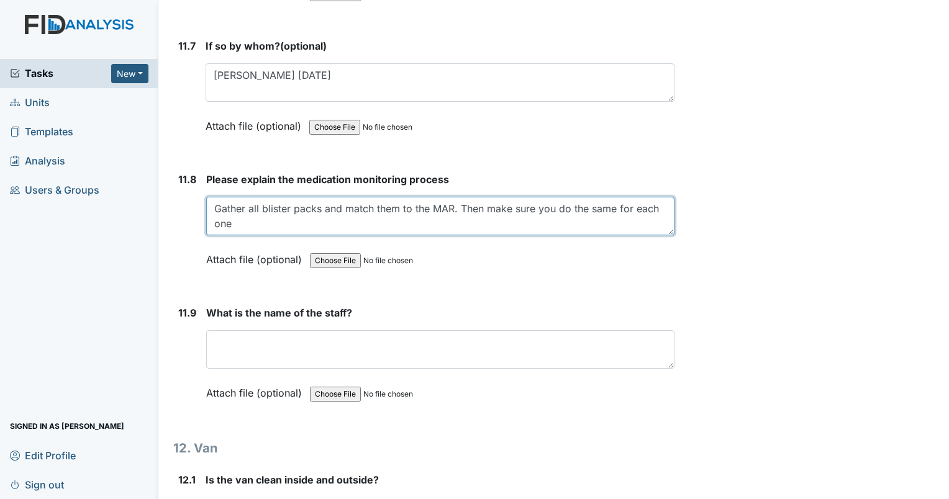
scroll to position [20923, 0]
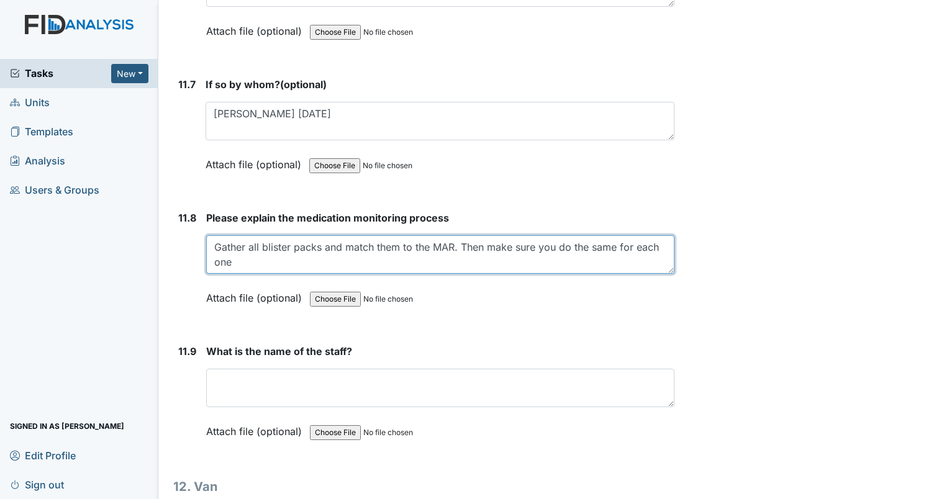
type textarea "Gather all blister packs and match them to the MAR. Then make sure you do the s…"
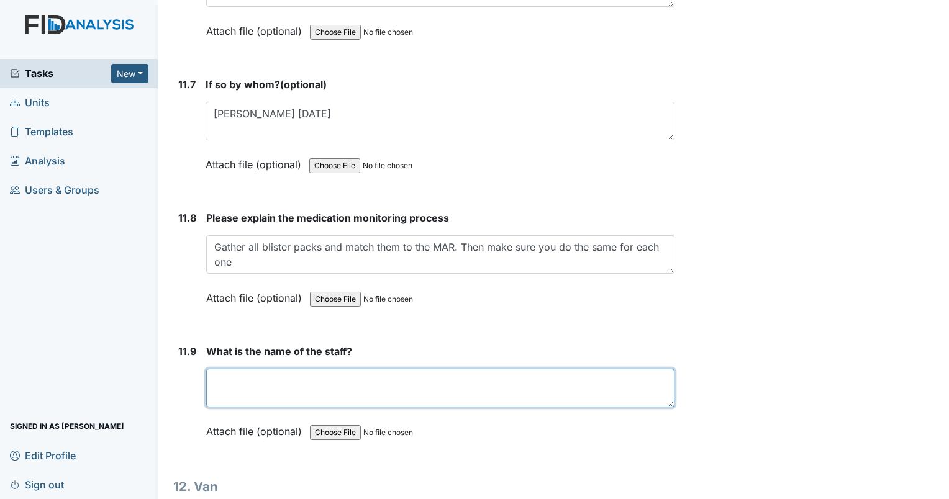
click at [256, 369] on textarea at bounding box center [440, 388] width 468 height 38
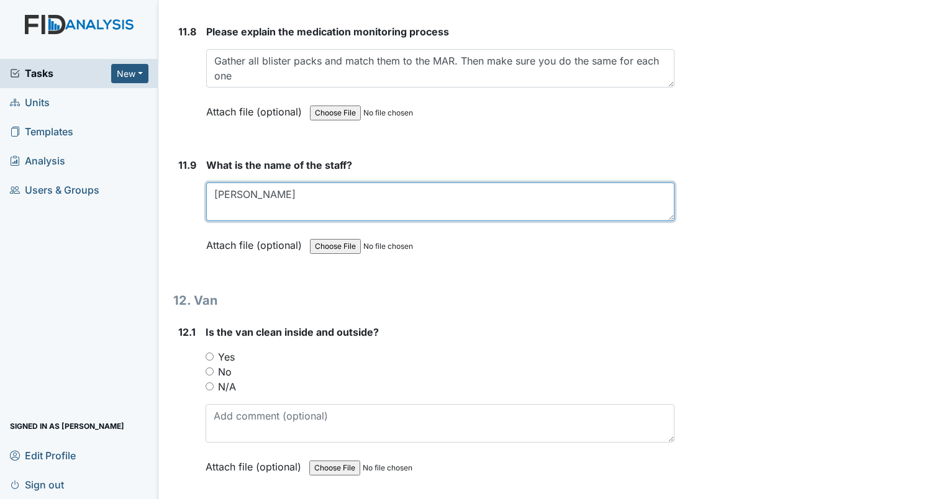
scroll to position [21171, 0]
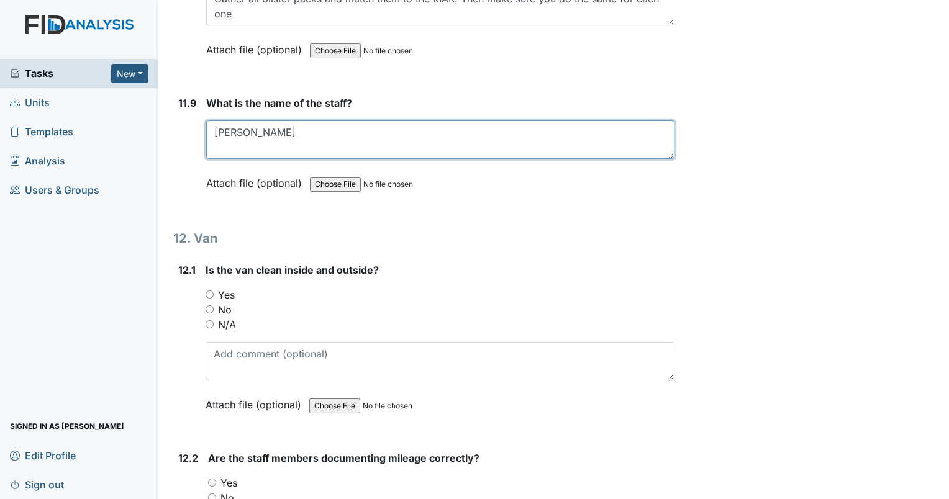
type textarea "[PERSON_NAME]"
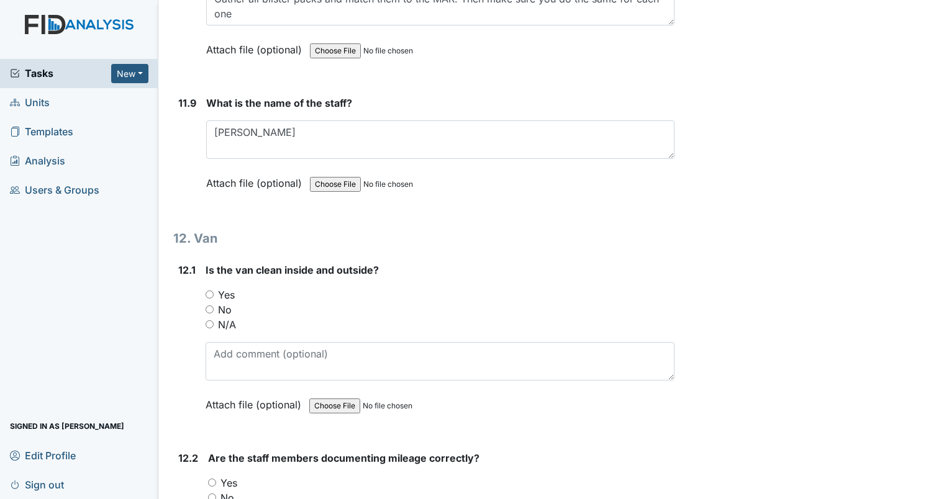
click at [210, 291] on input "Yes" at bounding box center [210, 295] width 8 height 8
radio input "true"
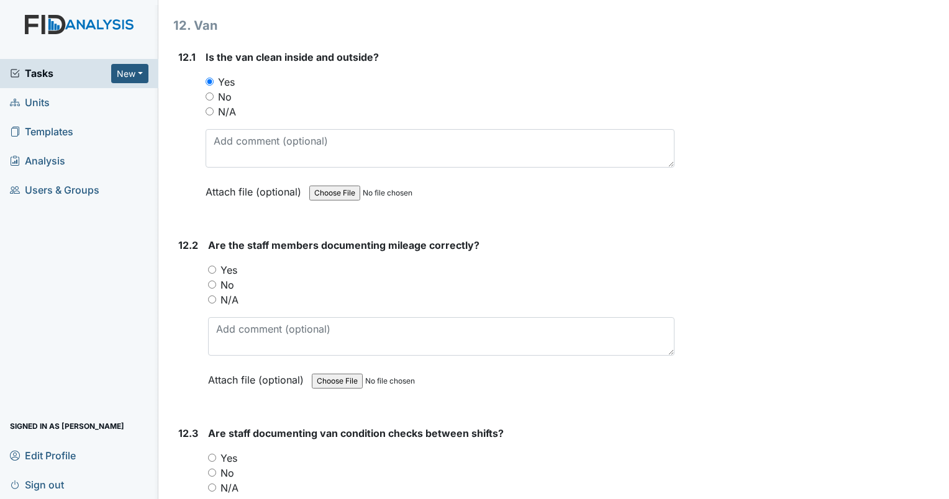
scroll to position [21420, 0]
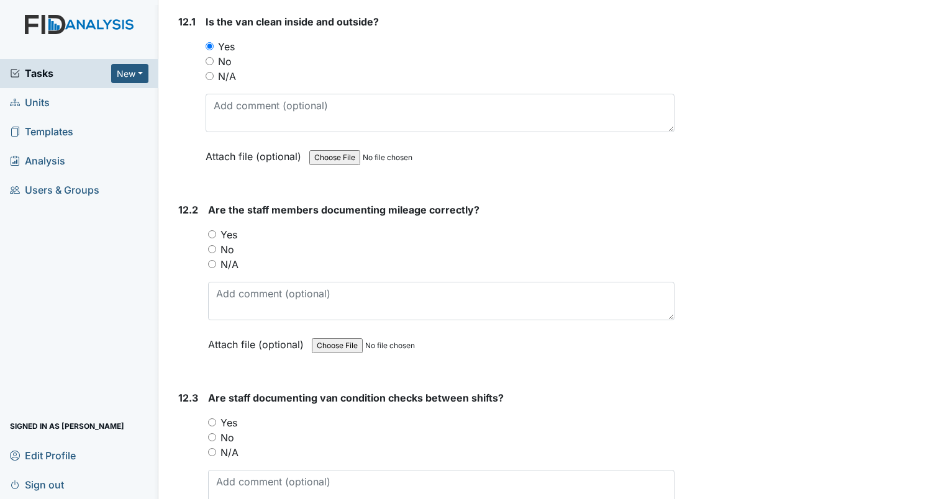
click at [217, 227] on div "Yes" at bounding box center [441, 234] width 466 height 15
click at [209, 230] on input "Yes" at bounding box center [212, 234] width 8 height 8
radio input "true"
drag, startPoint x: 212, startPoint y: 335, endPoint x: 216, endPoint y: 328, distance: 8.1
click at [212, 418] on input "Yes" at bounding box center [212, 422] width 8 height 8
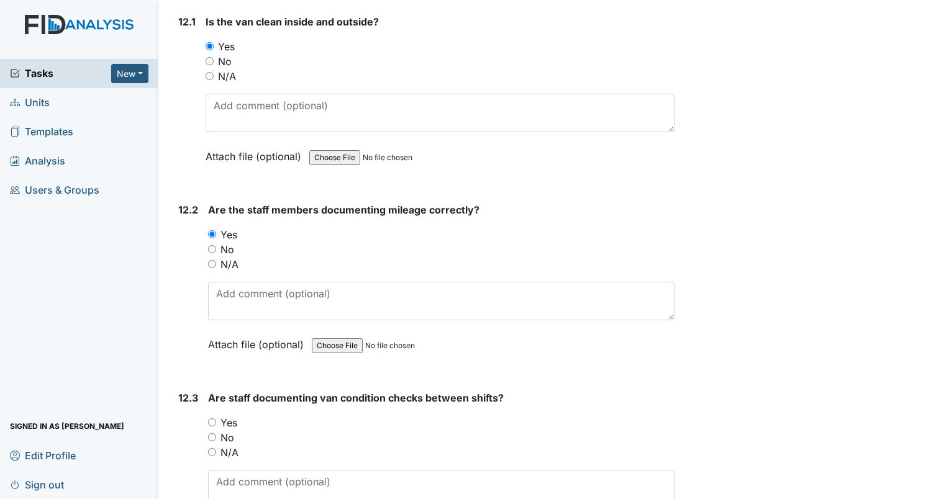
radio input "true"
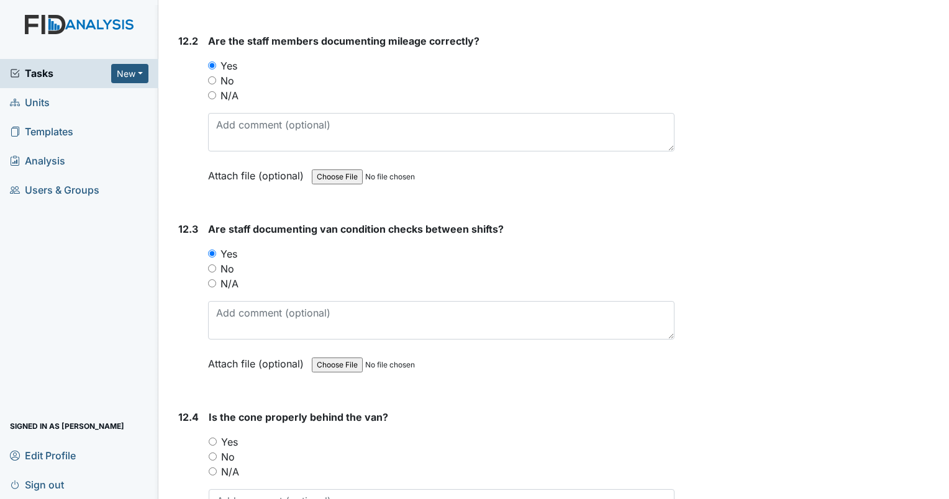
scroll to position [21668, 0]
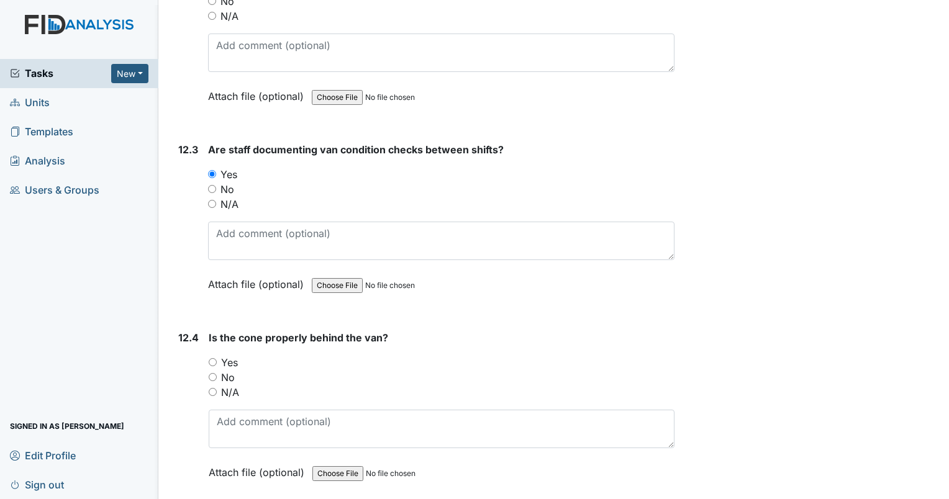
click at [215, 358] on input "Yes" at bounding box center [213, 362] width 8 height 8
radio input "true"
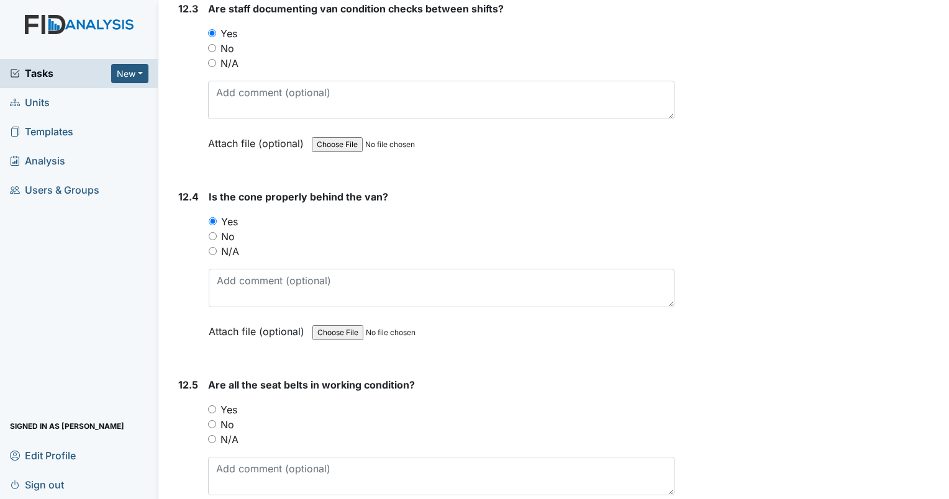
scroll to position [21819, 0]
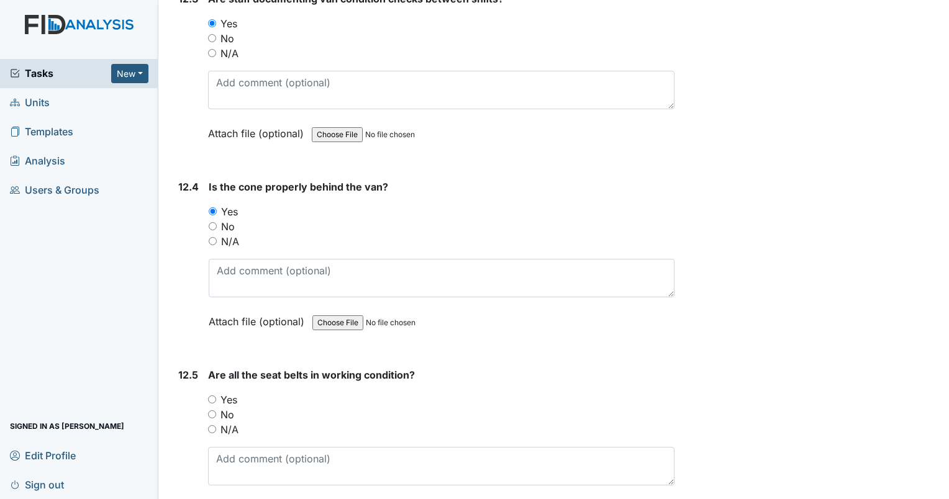
click at [212, 395] on input "Yes" at bounding box center [212, 399] width 8 height 8
radio input "true"
drag, startPoint x: 206, startPoint y: 477, endPoint x: 212, endPoint y: 472, distance: 8.0
